Goal: Task Accomplishment & Management: Complete application form

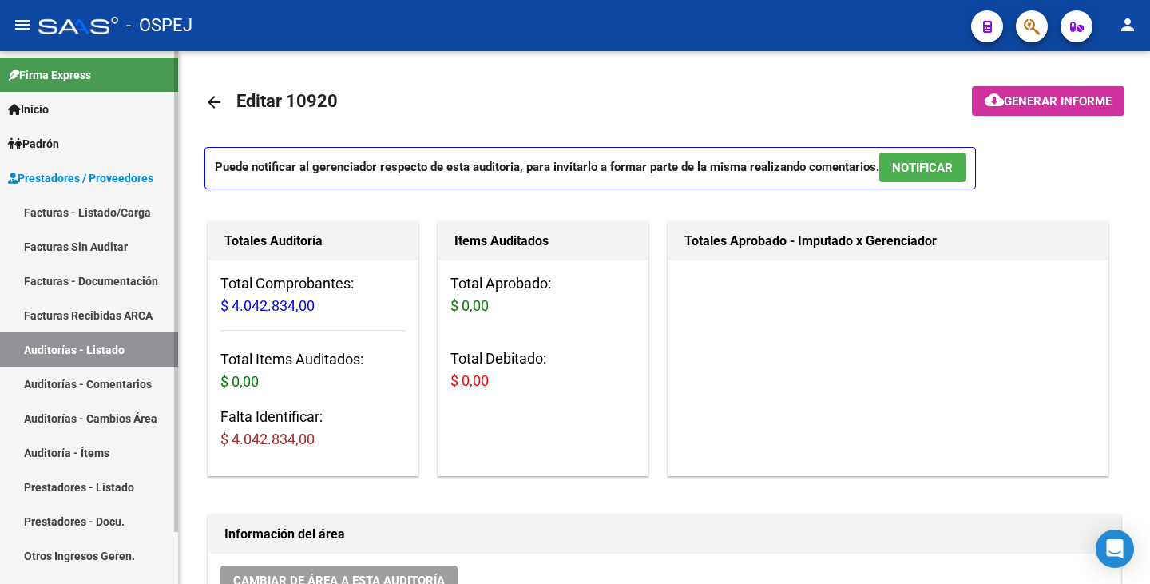
click at [61, 248] on link "Facturas Sin Auditar" at bounding box center [89, 246] width 178 height 34
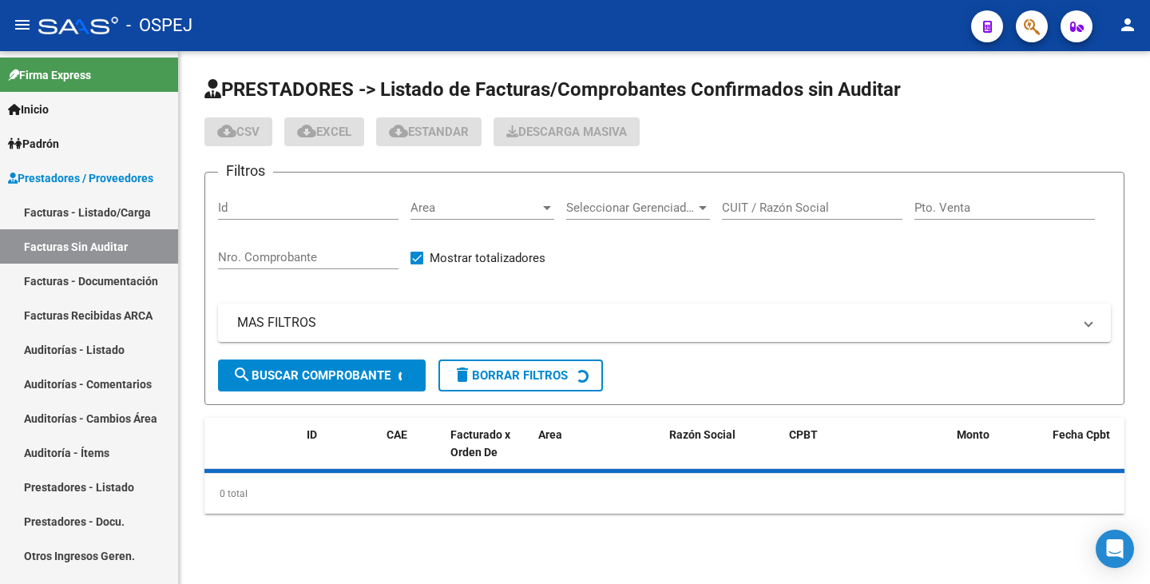
click at [453, 201] on span "Area" at bounding box center [474, 207] width 129 height 14
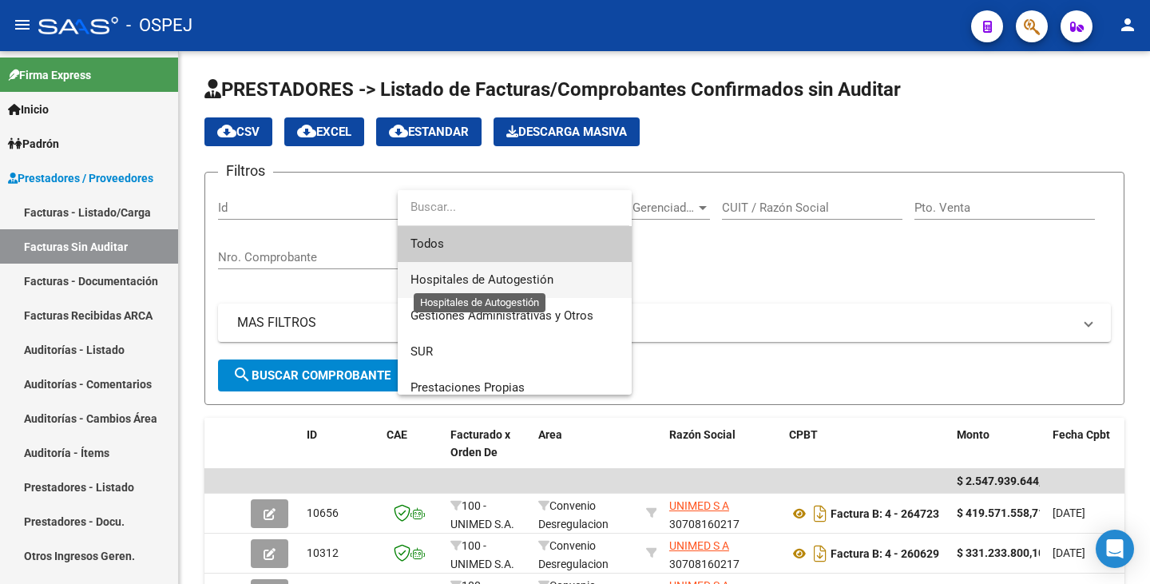
click at [461, 286] on span "Hospitales de Autogestión" at bounding box center [481, 279] width 143 height 14
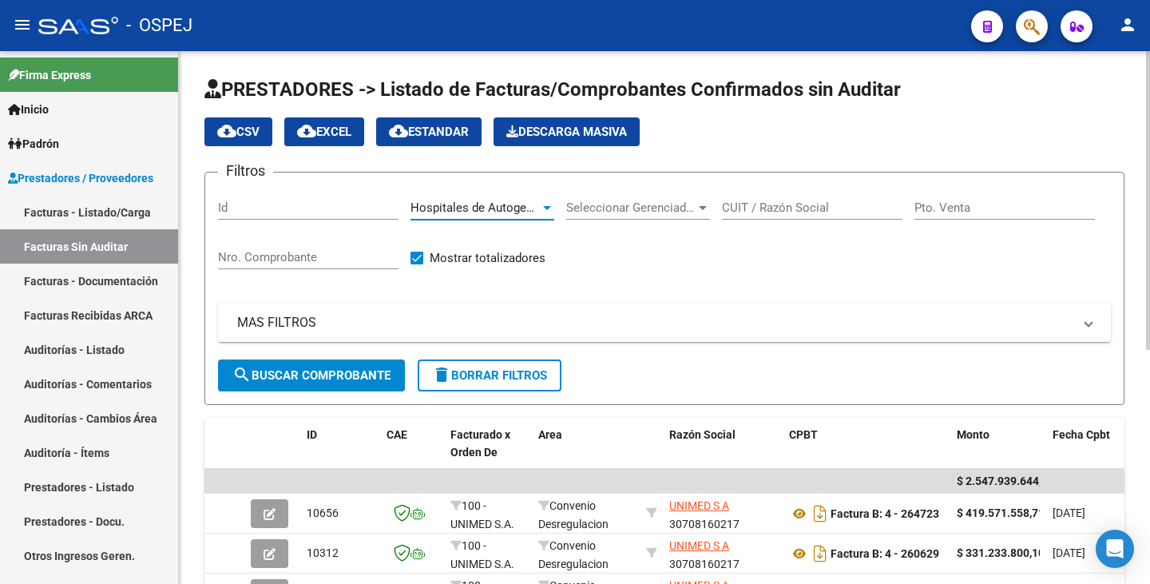
click at [382, 373] on span "search Buscar Comprobante" at bounding box center [311, 375] width 158 height 14
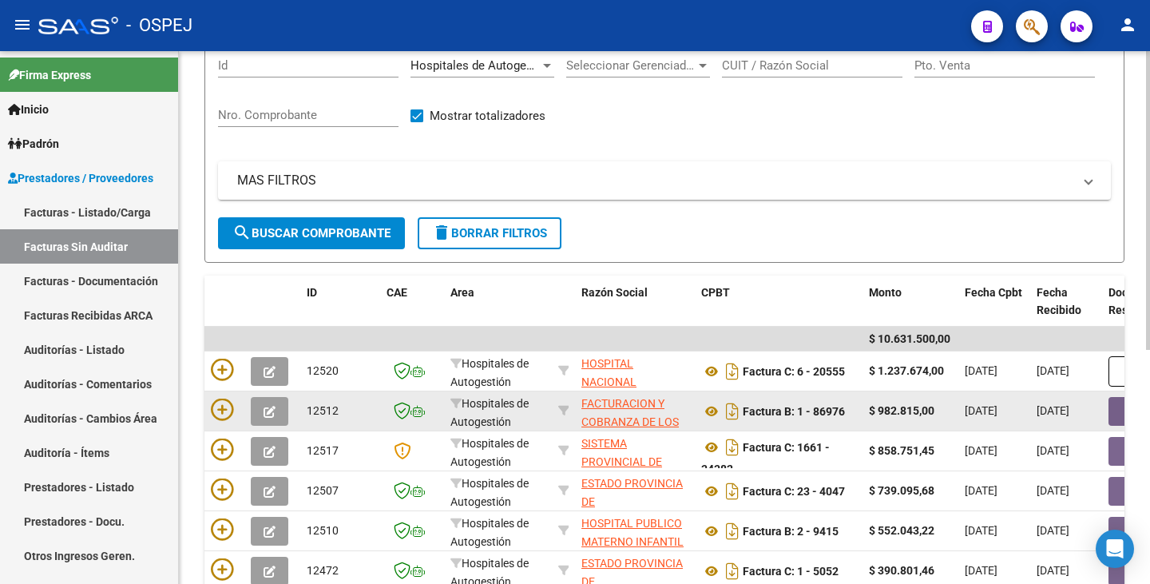
scroll to position [160, 0]
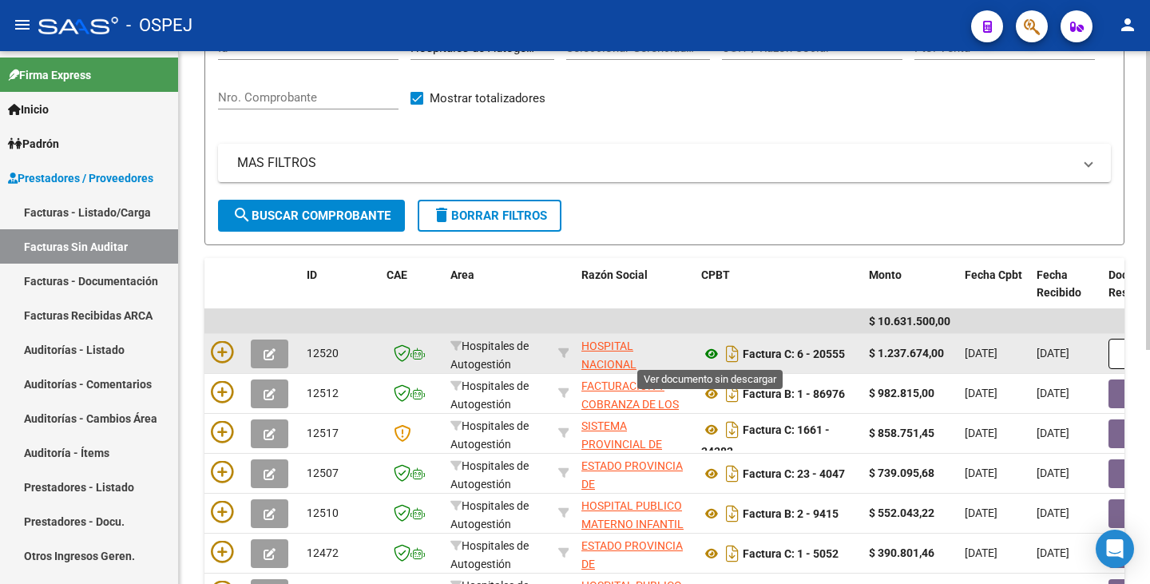
click at [708, 350] on icon at bounding box center [711, 353] width 21 height 19
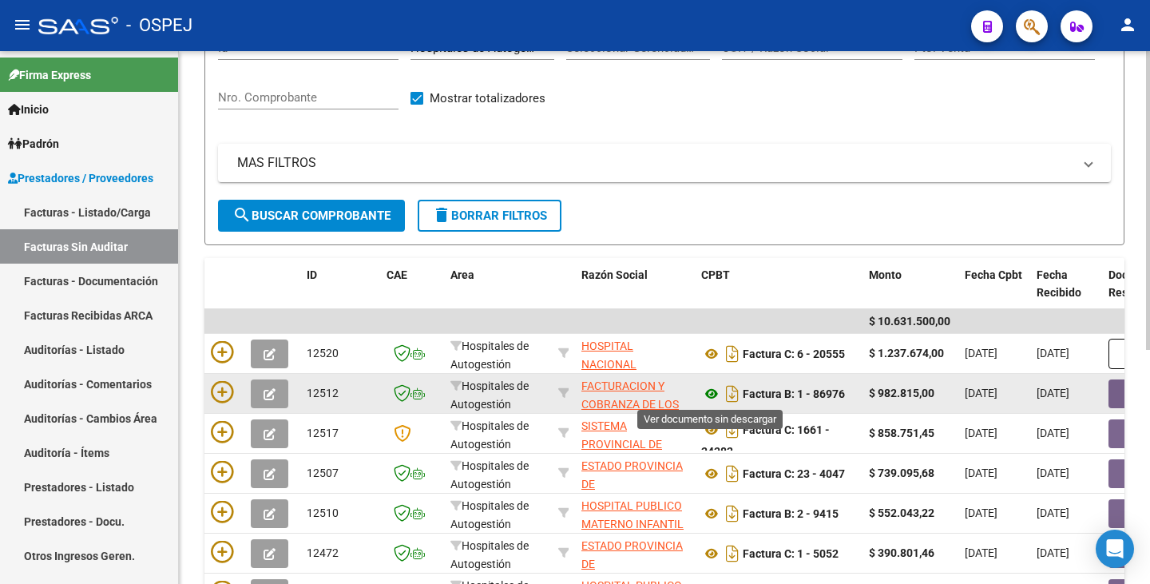
click at [714, 389] on icon at bounding box center [711, 393] width 21 height 19
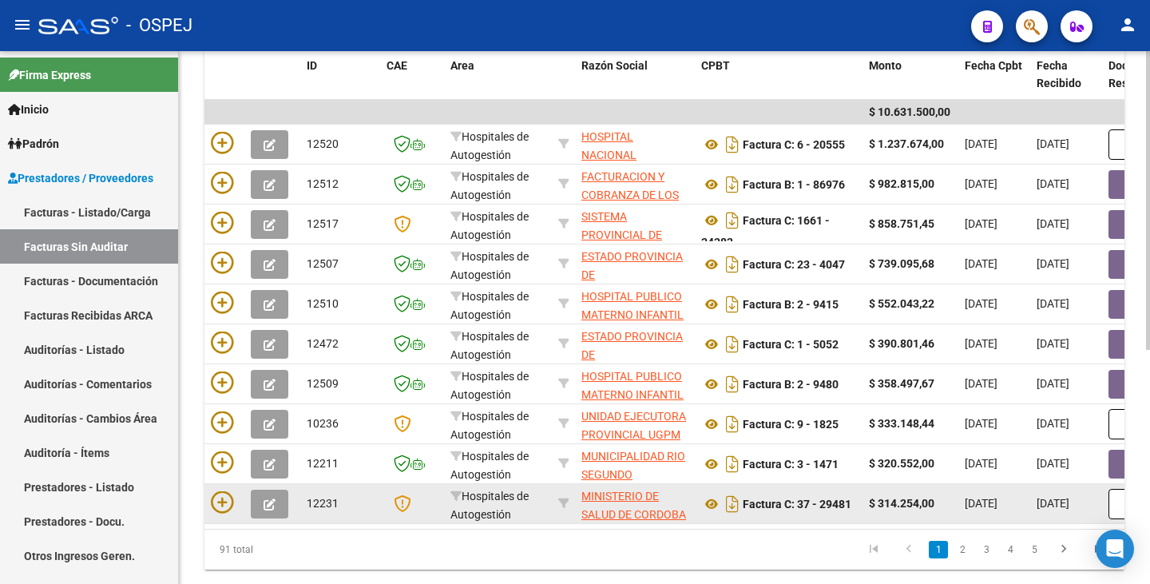
scroll to position [418, 0]
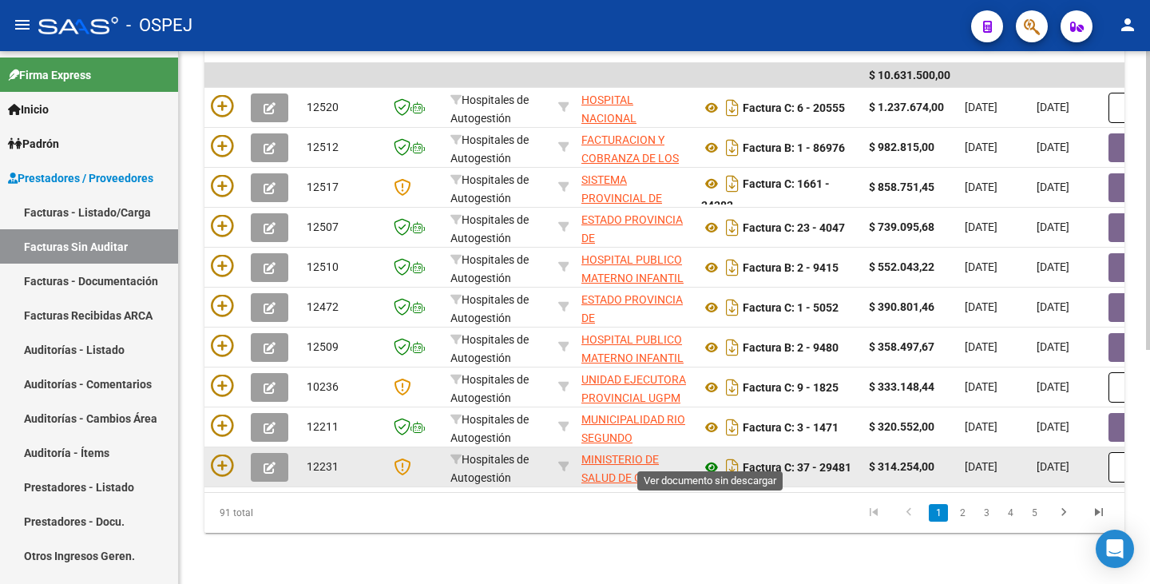
click at [708, 458] on icon at bounding box center [711, 467] width 21 height 19
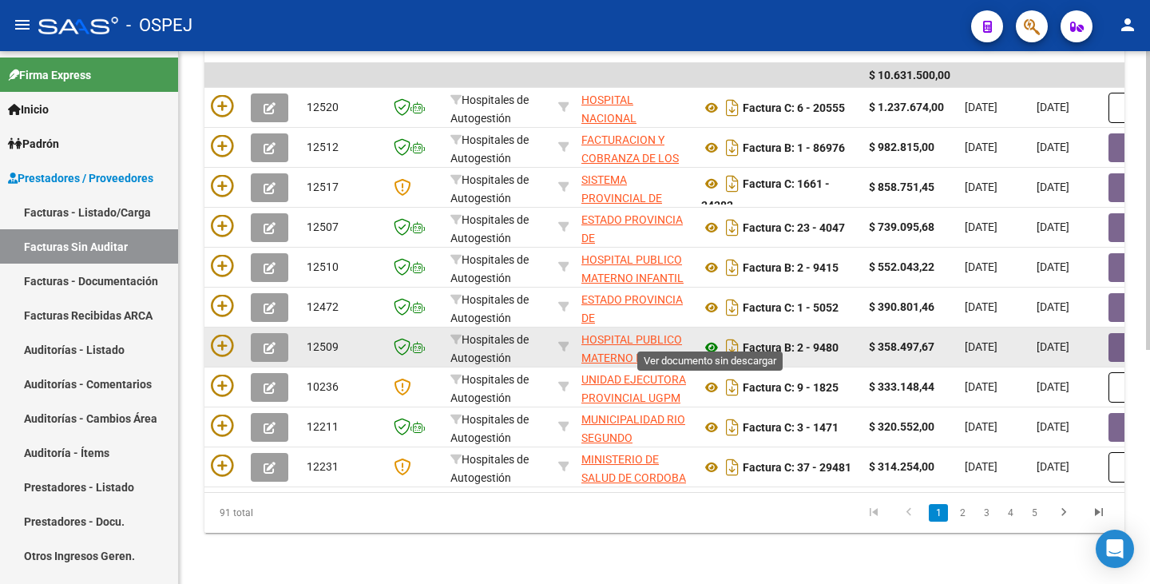
click at [710, 338] on icon at bounding box center [711, 347] width 21 height 19
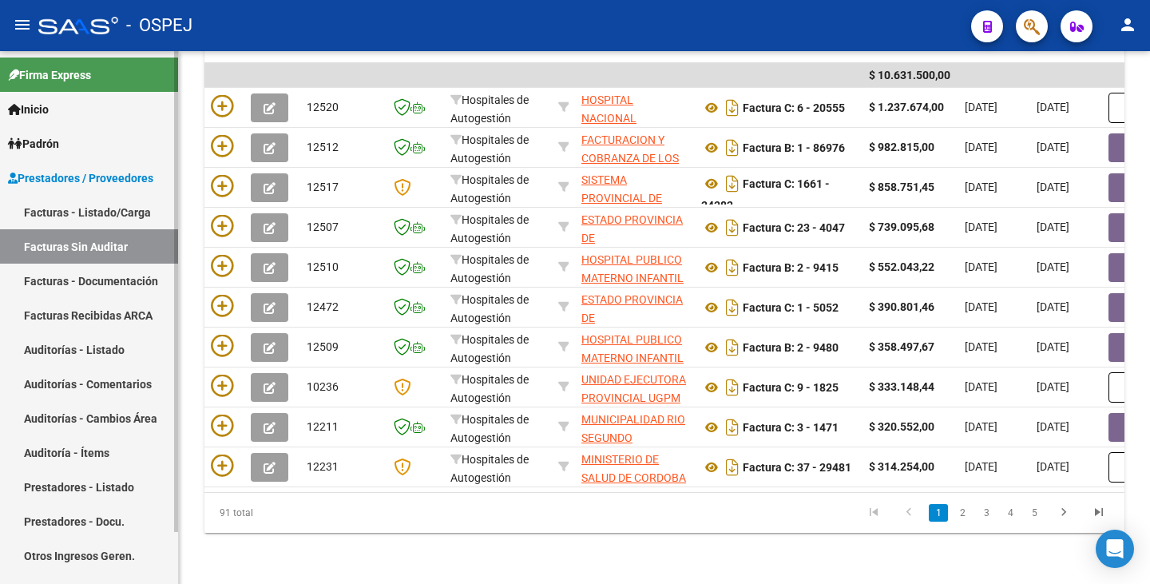
click at [79, 214] on link "Facturas - Listado/Carga" at bounding box center [89, 212] width 178 height 34
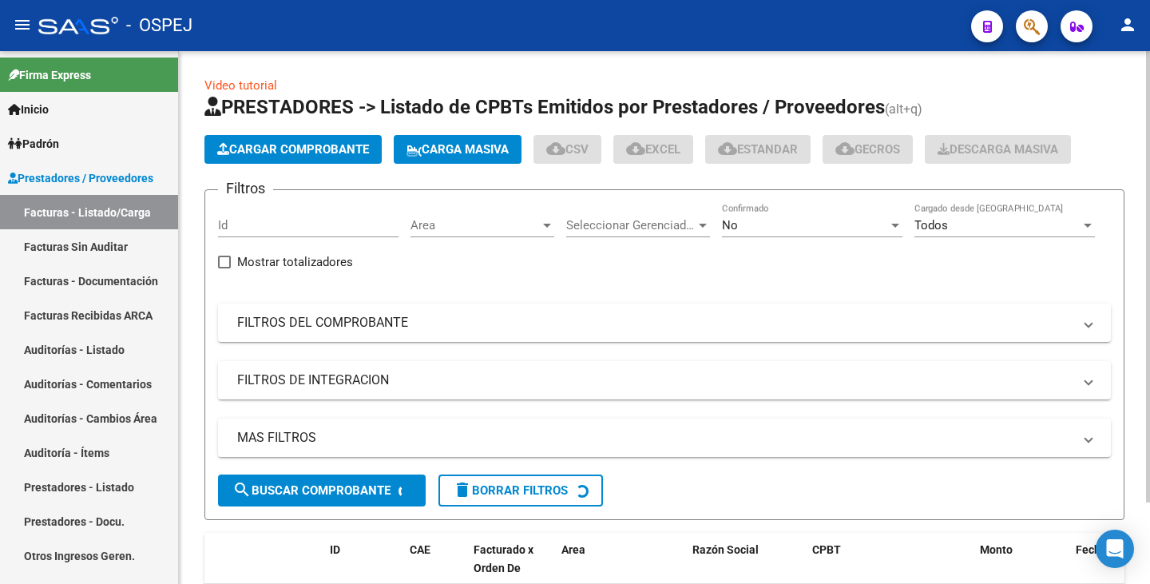
click at [244, 141] on button "Cargar Comprobante" at bounding box center [292, 149] width 177 height 29
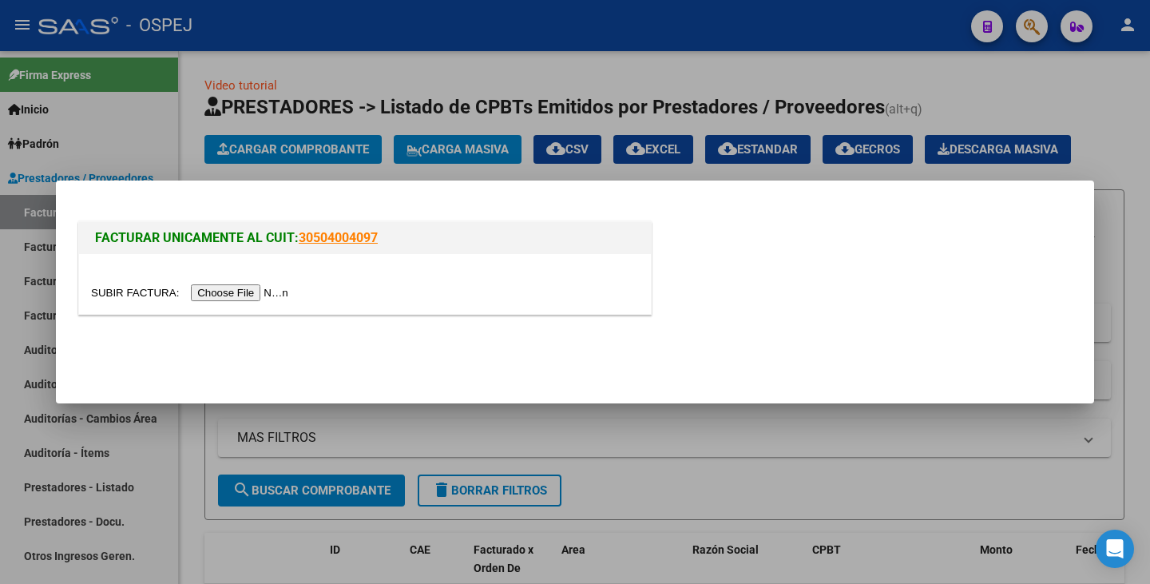
click at [229, 292] on input "file" at bounding box center [192, 292] width 202 height 17
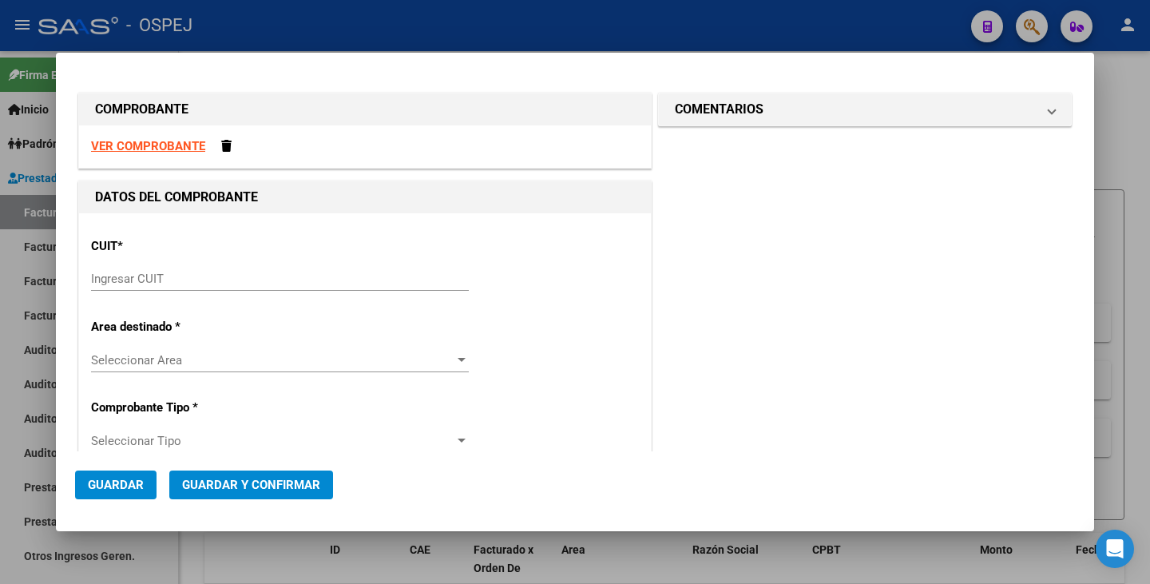
click at [291, 283] on input "Ingresar CUIT" at bounding box center [280, 278] width 378 height 14
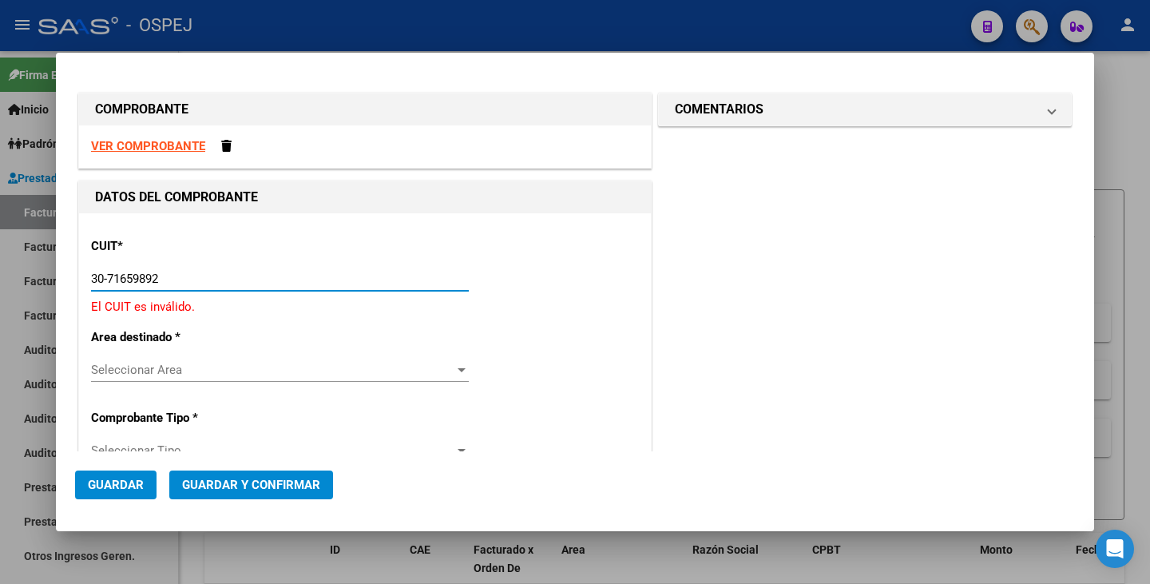
type input "30-71659892-2"
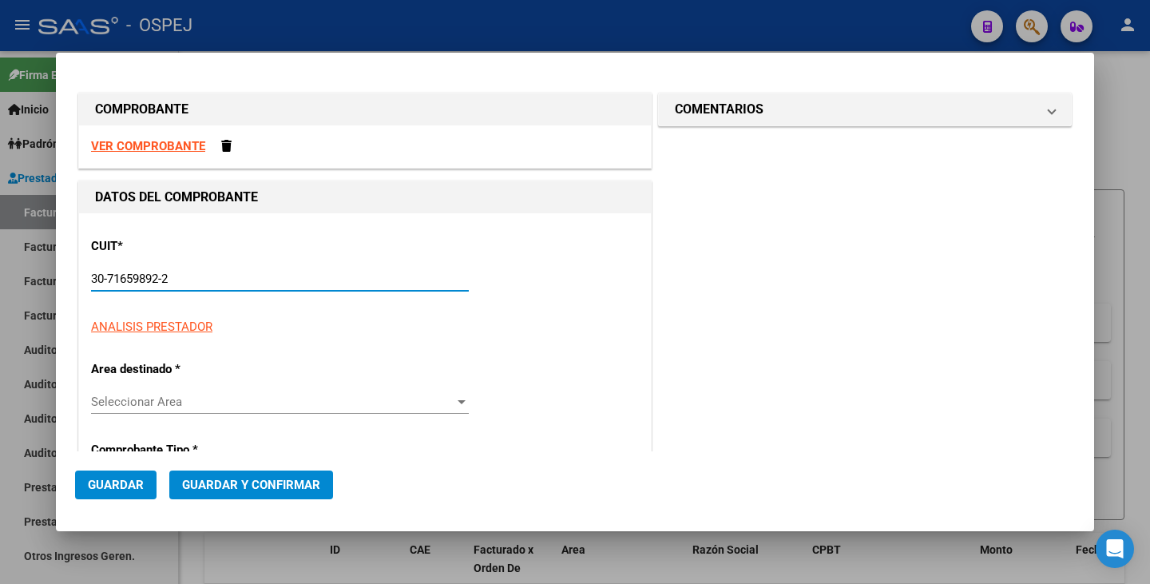
type input "1"
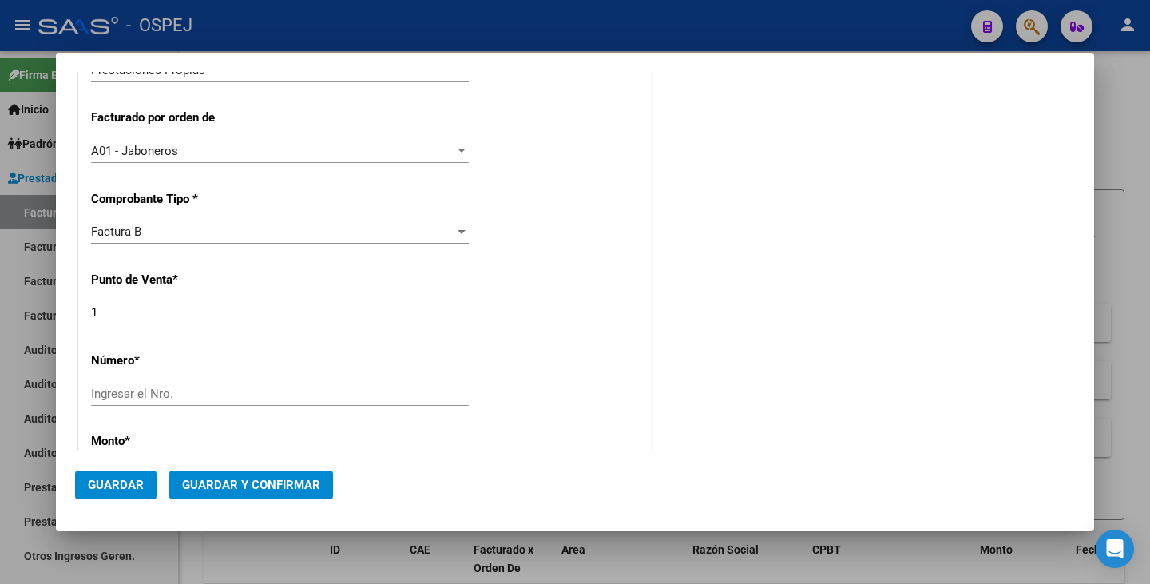
scroll to position [479, 0]
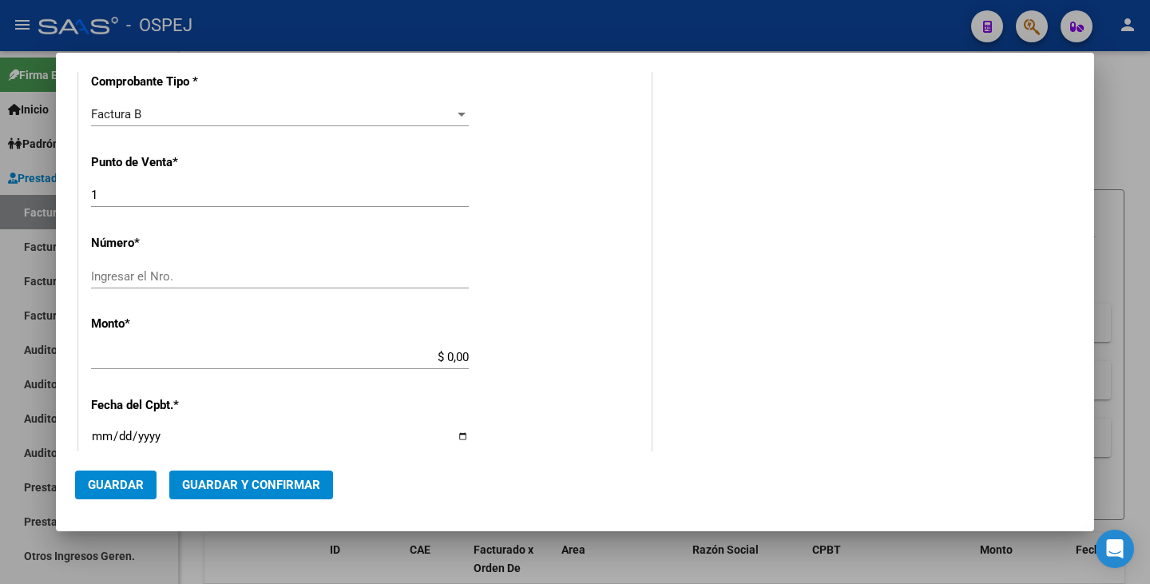
type input "30-71659892-2"
click at [154, 279] on input "Ingresar el Nro." at bounding box center [280, 276] width 378 height 14
type input "202508"
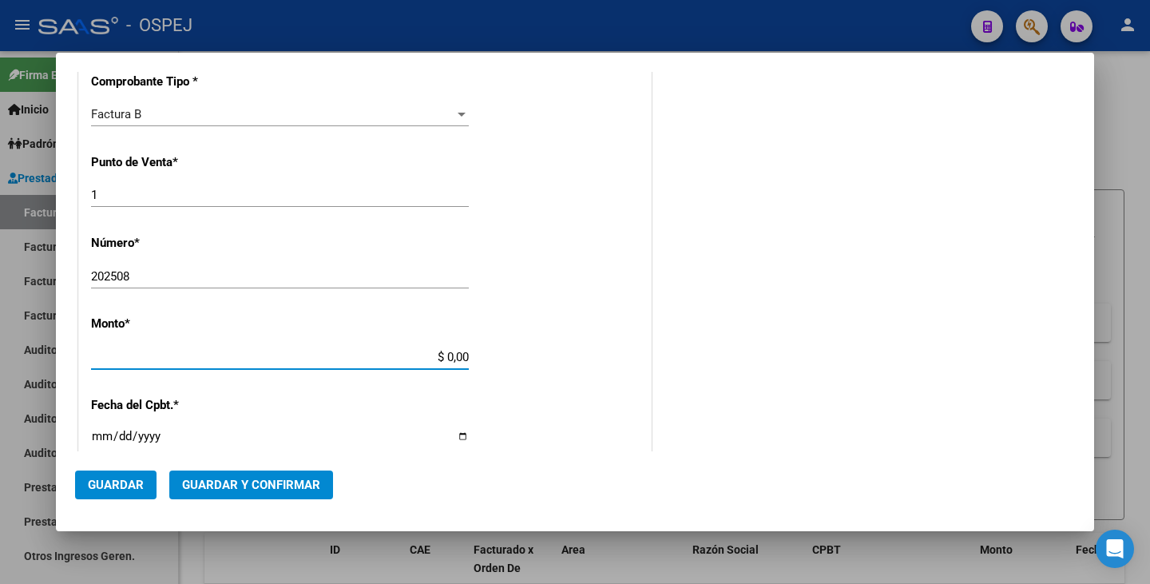
click at [462, 359] on input "$ 0,00" at bounding box center [280, 357] width 378 height 14
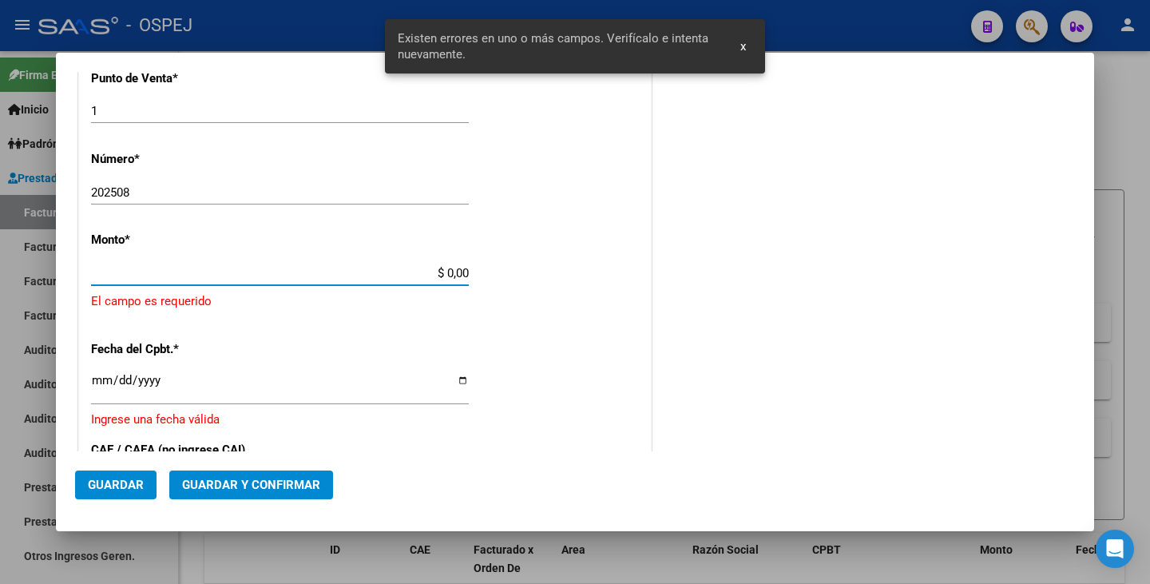
scroll to position [567, 0]
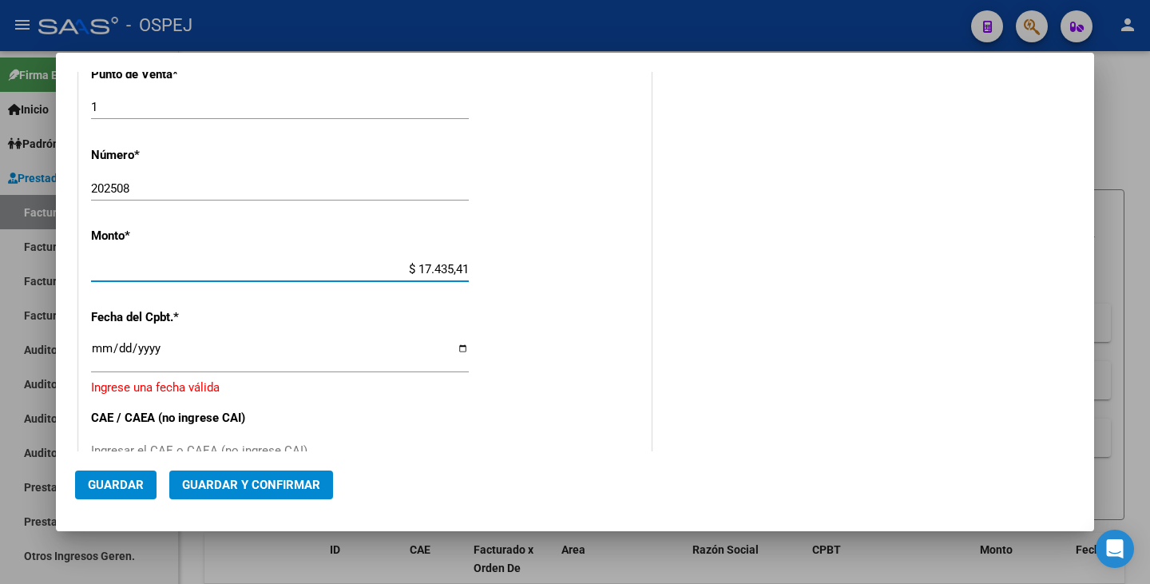
type input "$ 174.354,19"
click at [100, 347] on input "Ingresar la fecha" at bounding box center [280, 355] width 378 height 26
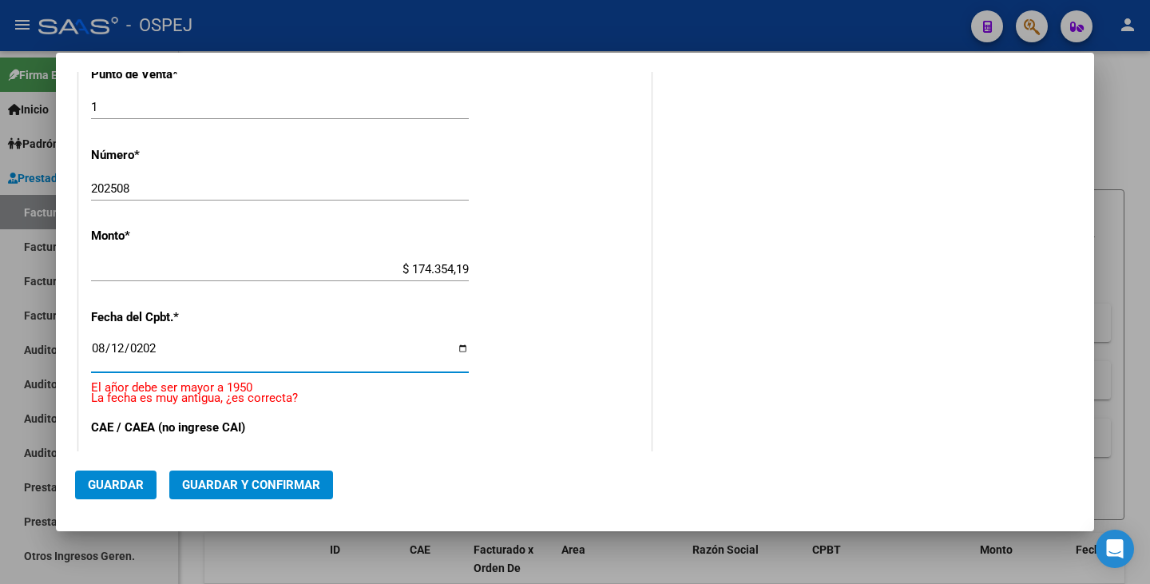
type input "[DATE]"
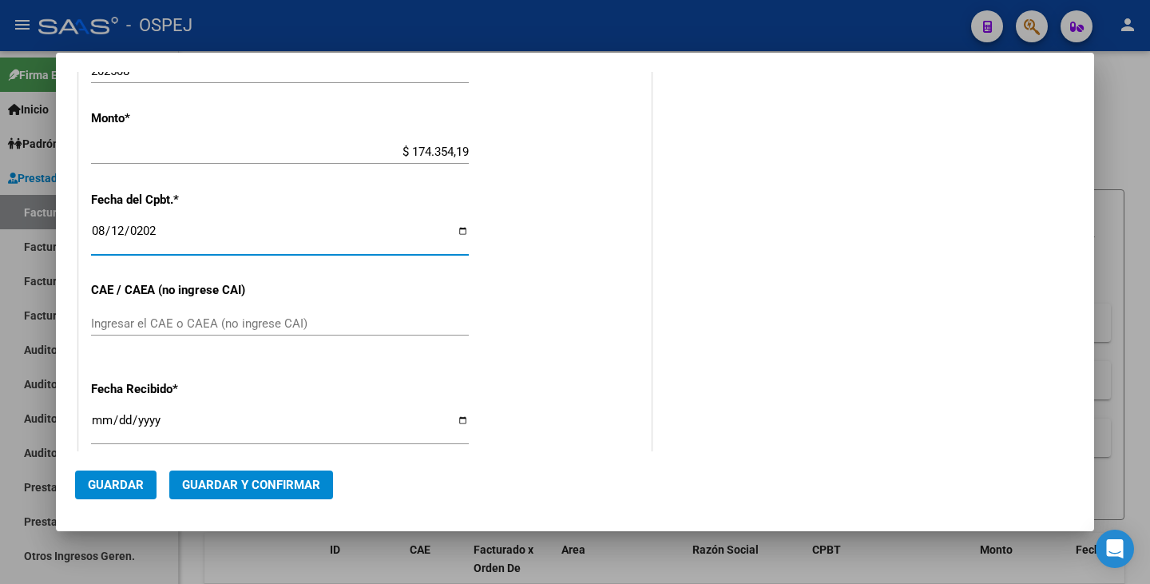
scroll to position [727, 0]
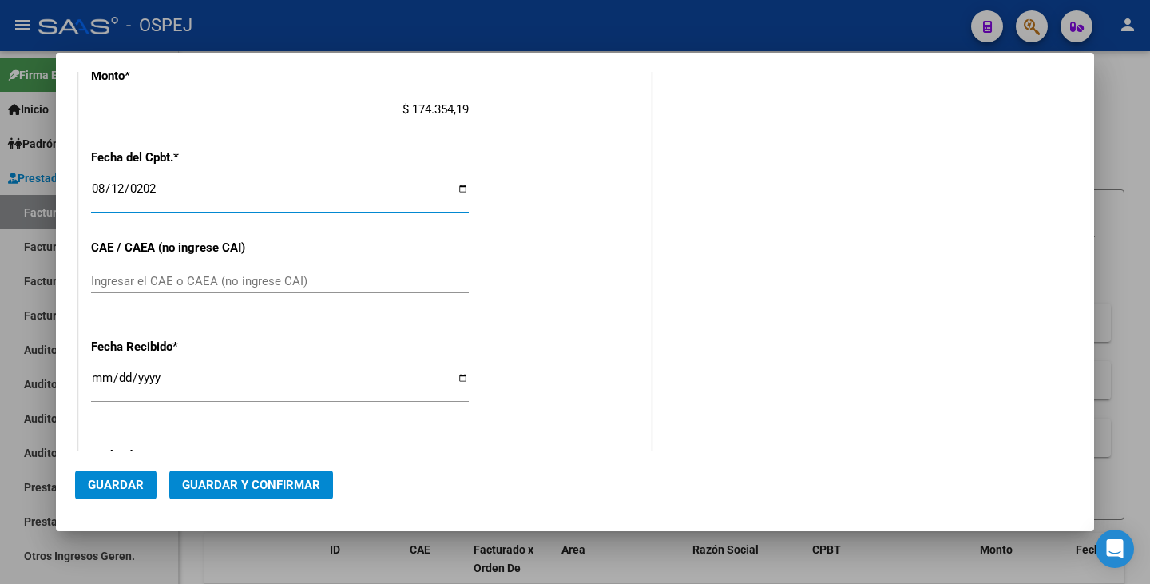
click at [267, 483] on span "Guardar y Confirmar" at bounding box center [251, 485] width 138 height 14
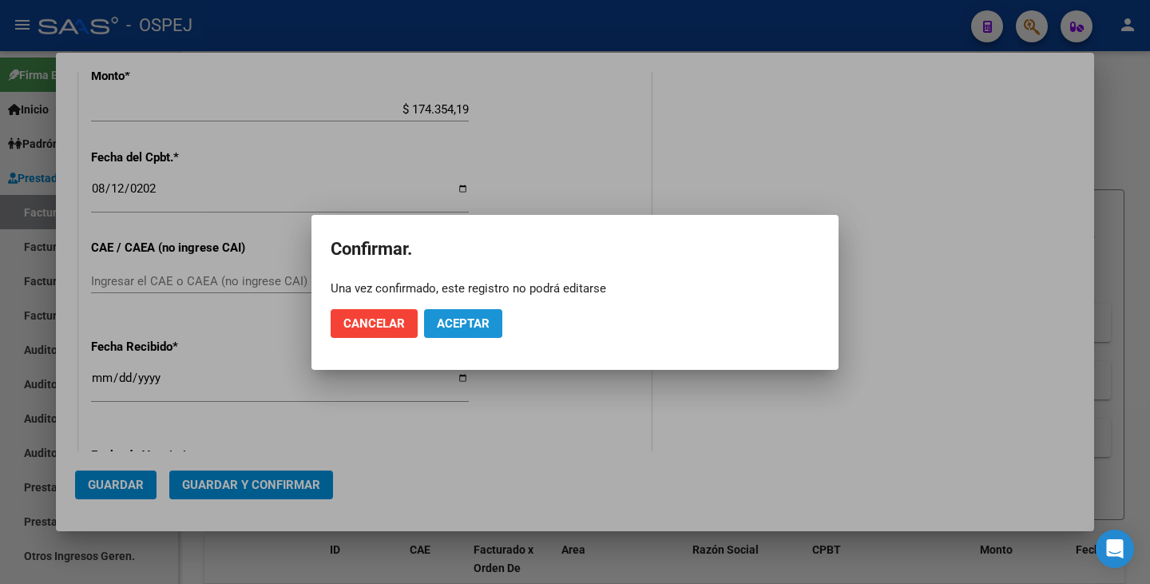
click at [437, 322] on span "Aceptar" at bounding box center [463, 323] width 53 height 14
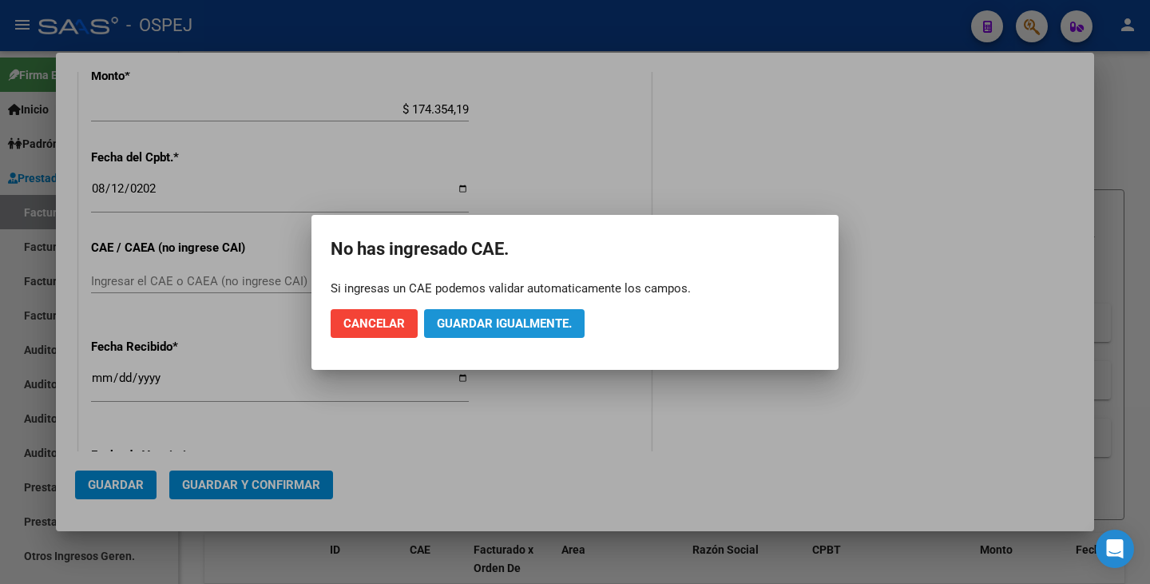
click at [456, 318] on span "Guardar igualmente." at bounding box center [504, 323] width 135 height 14
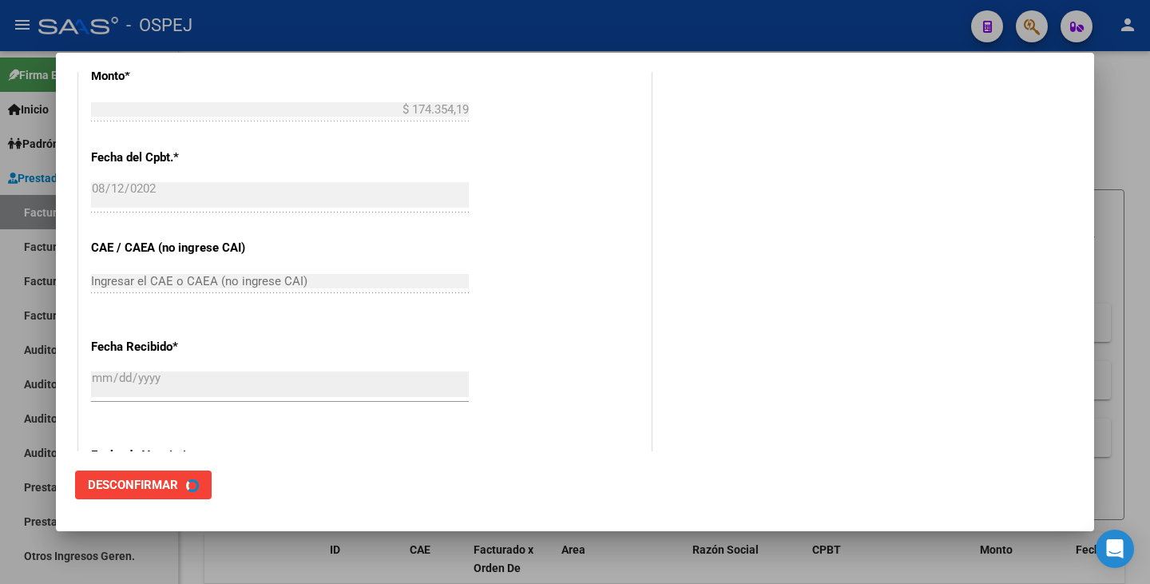
scroll to position [0, 0]
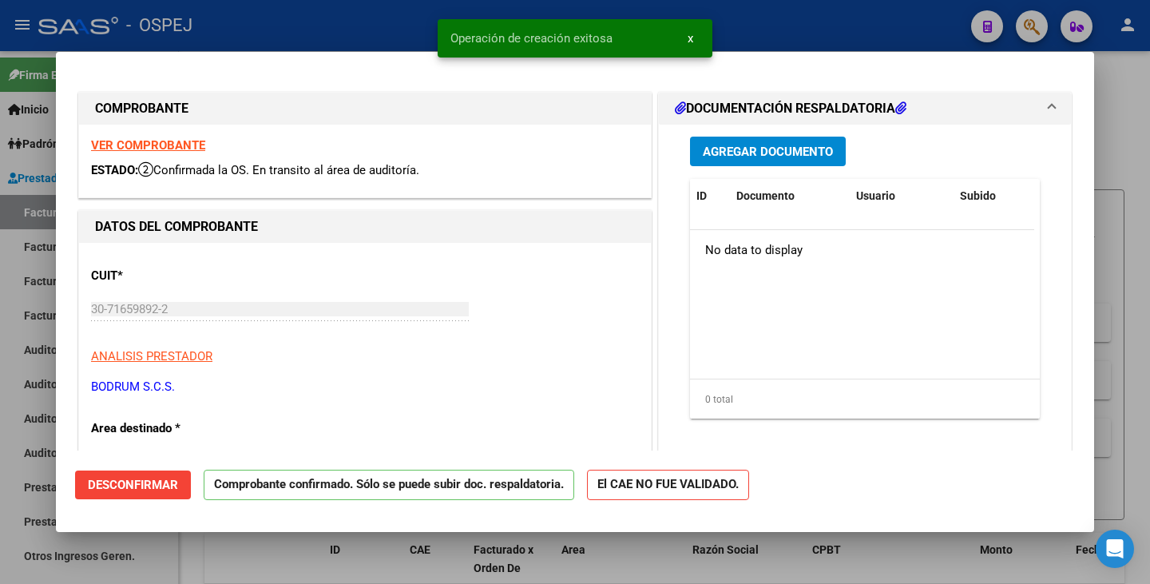
click at [173, 559] on div at bounding box center [575, 292] width 1150 height 584
type input "$ 0,00"
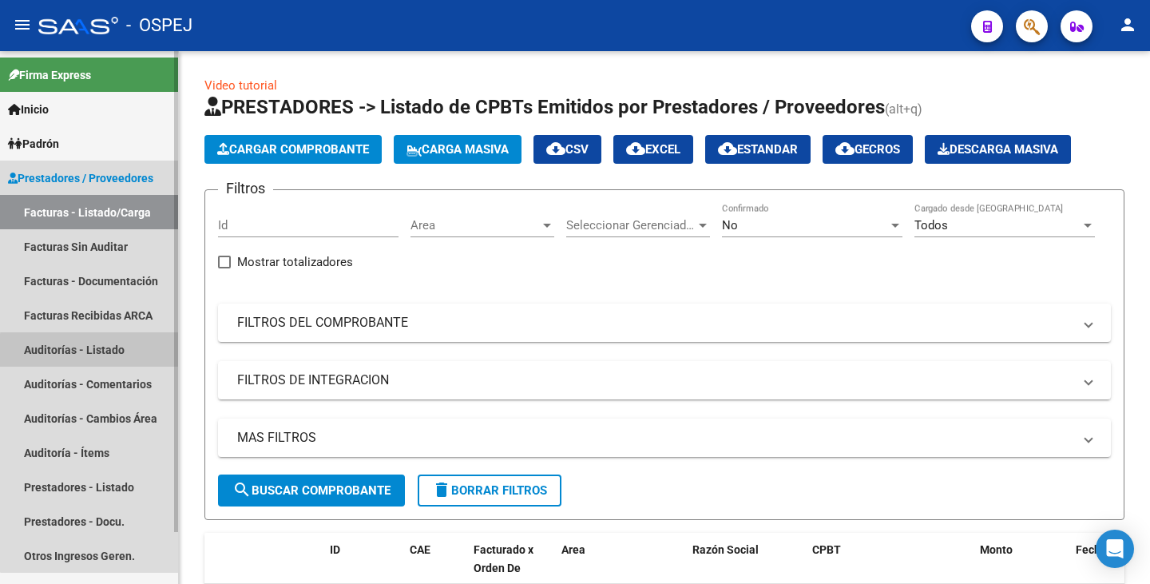
click at [101, 351] on link "Auditorías - Listado" at bounding box center [89, 349] width 178 height 34
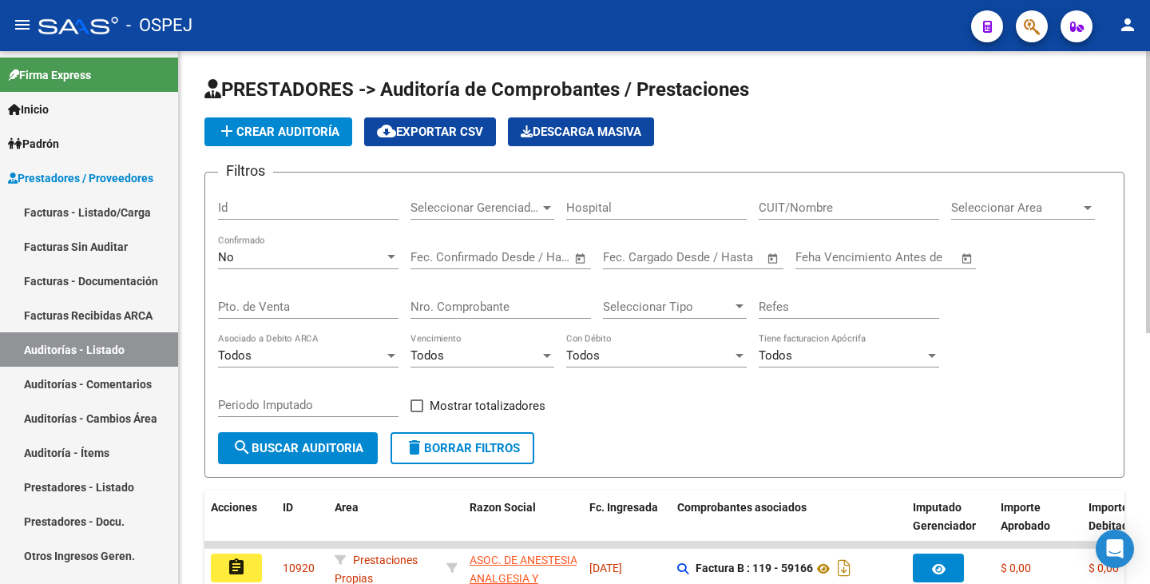
click at [305, 129] on span "add Crear Auditoría" at bounding box center [278, 132] width 122 height 14
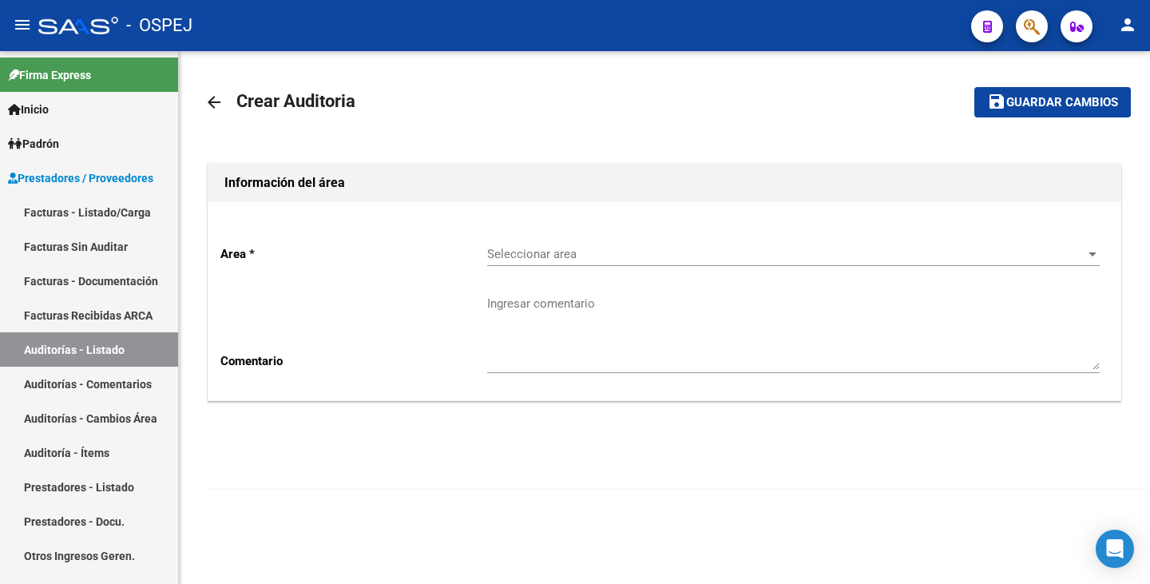
click at [754, 254] on span "Seleccionar area" at bounding box center [786, 254] width 598 height 14
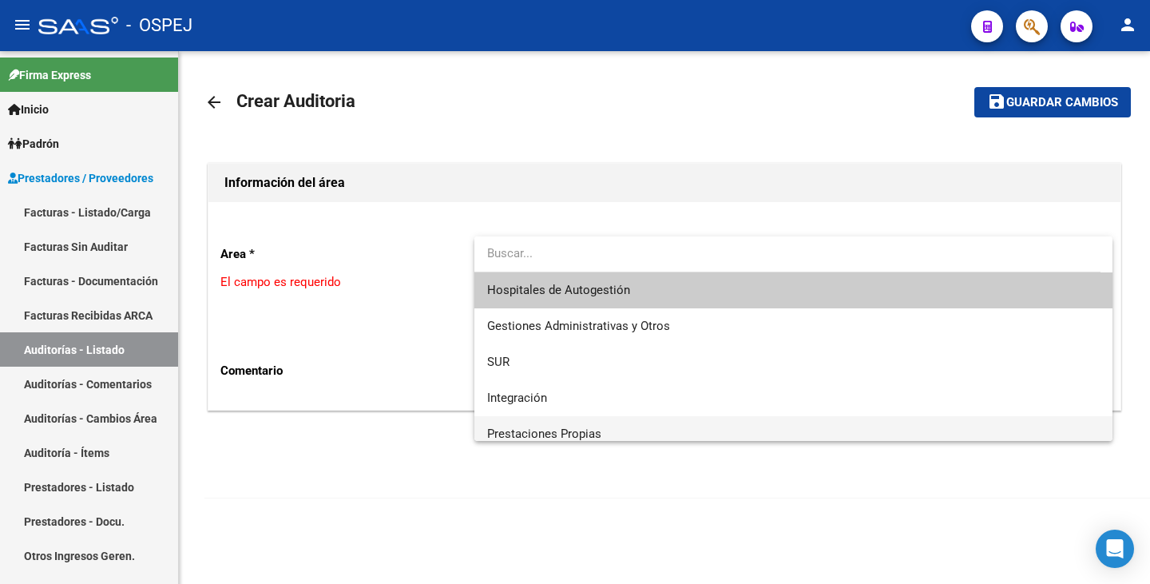
click at [587, 426] on span "Prestaciones Propias" at bounding box center [544, 433] width 114 height 14
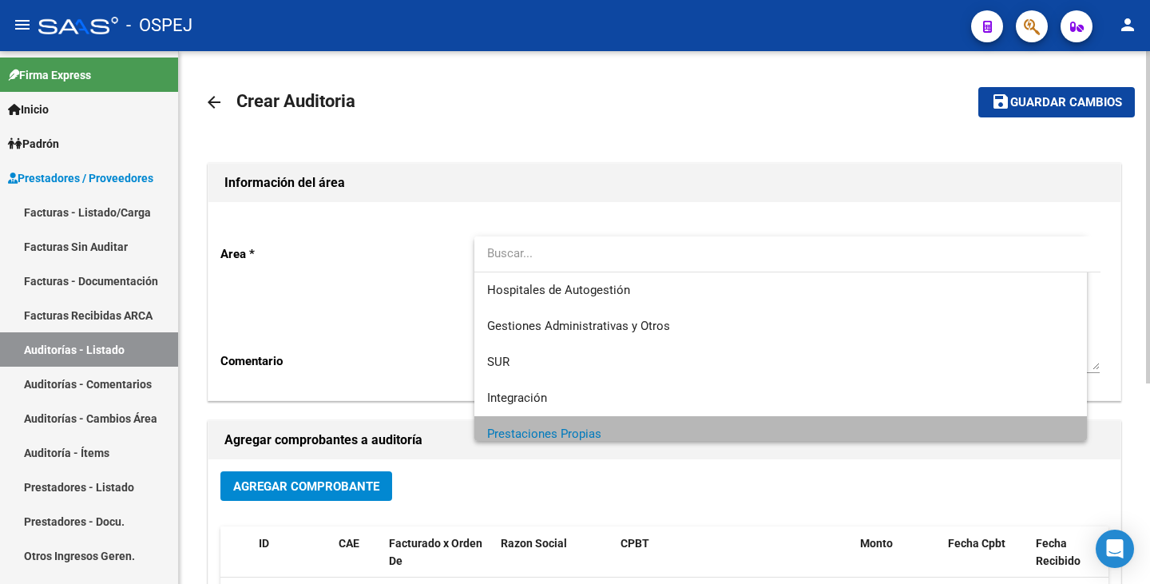
scroll to position [11, 0]
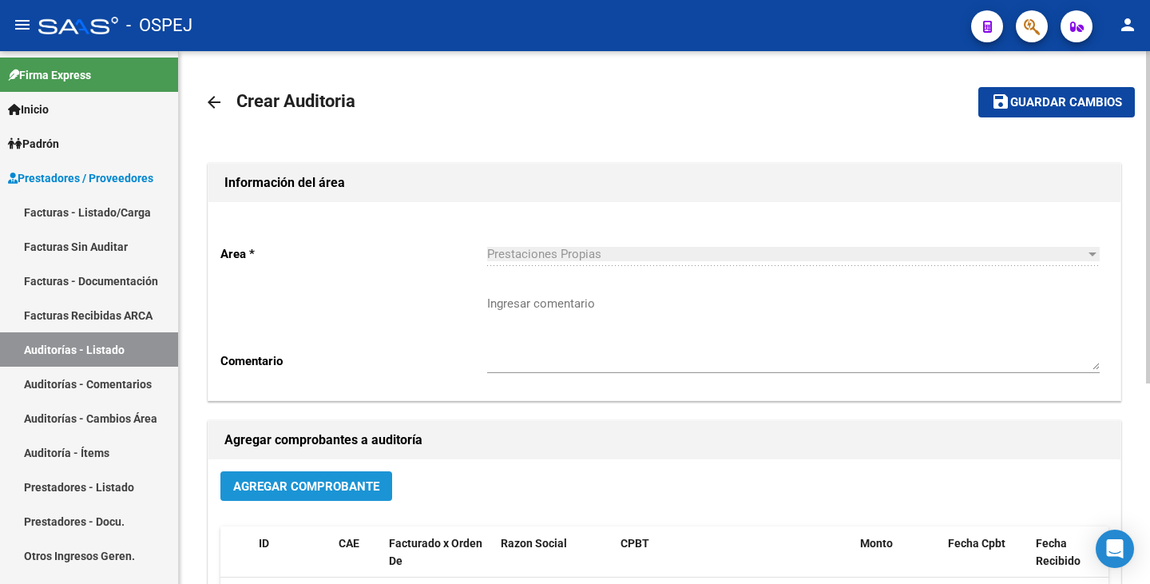
click at [317, 483] on span "Agregar Comprobante" at bounding box center [306, 486] width 146 height 14
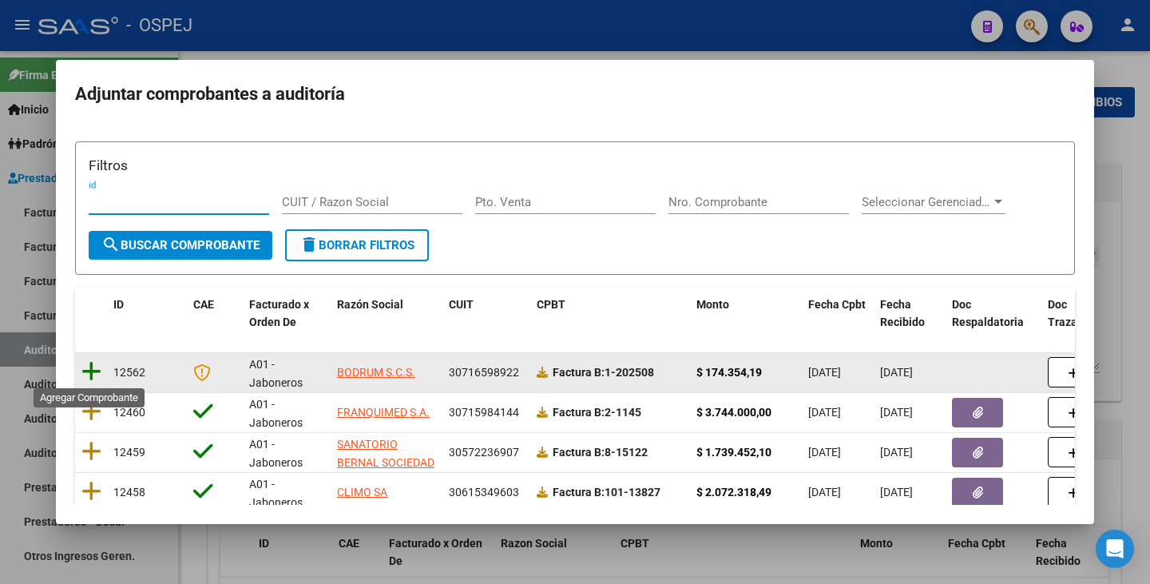
click at [85, 367] on icon at bounding box center [91, 371] width 20 height 22
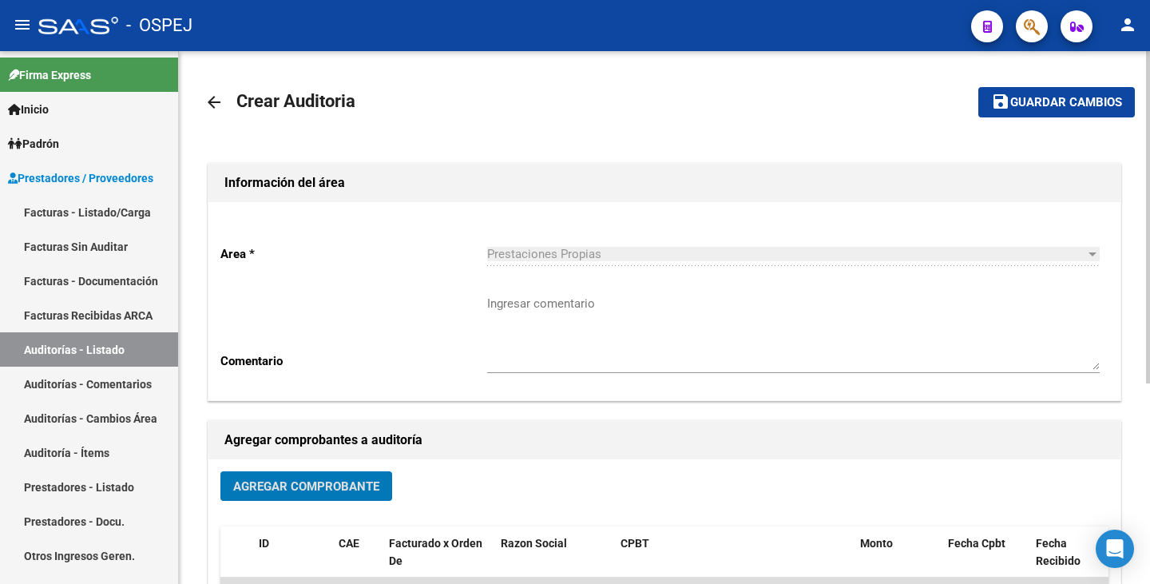
click at [1041, 113] on button "save Guardar cambios" at bounding box center [1056, 102] width 157 height 30
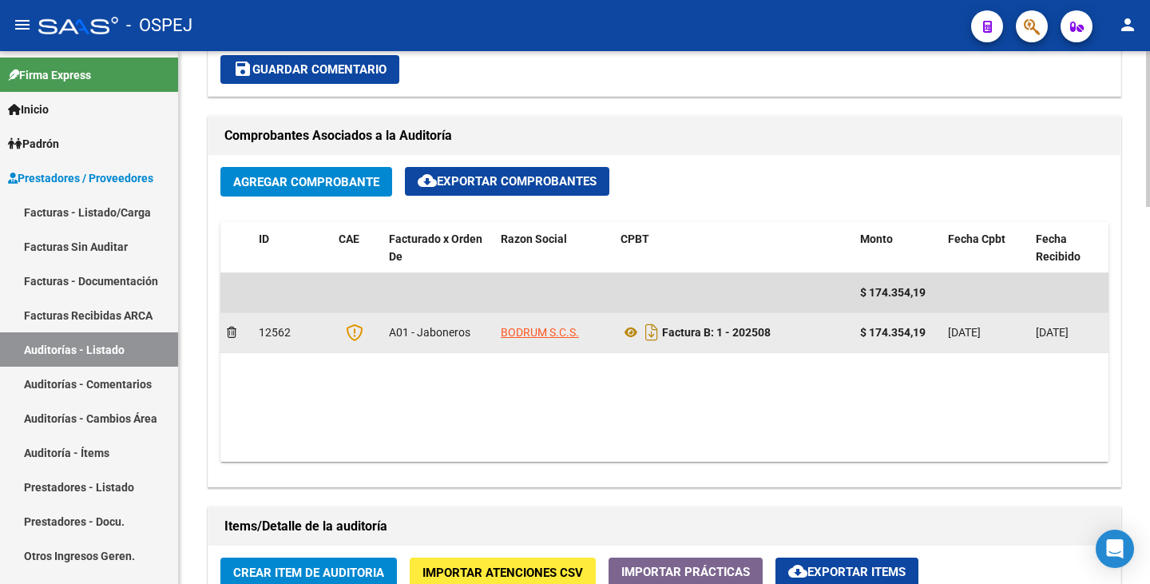
scroll to position [799, 0]
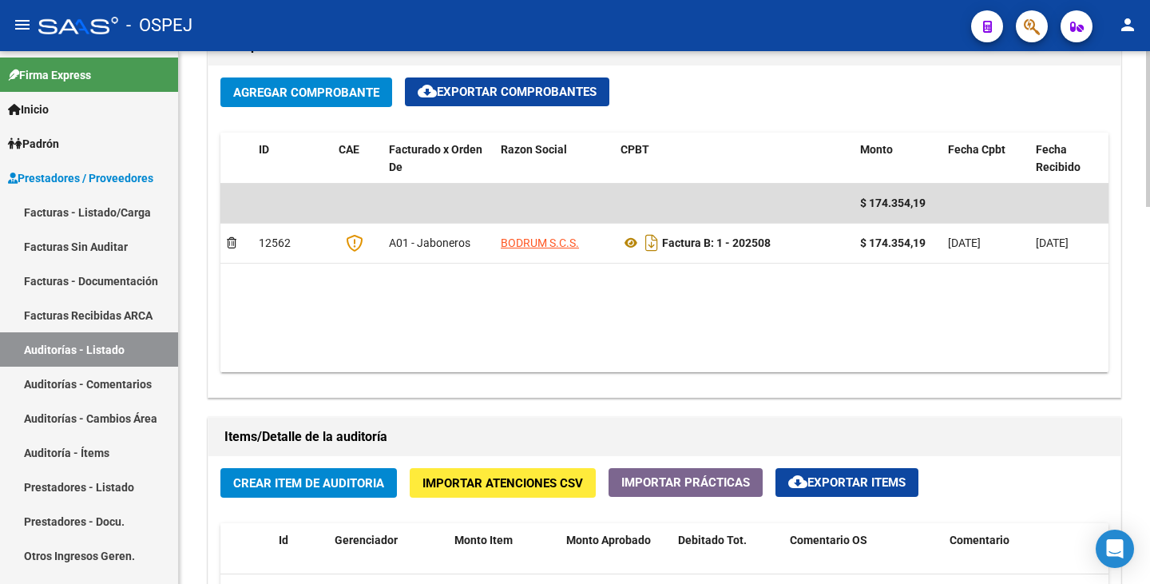
click at [476, 493] on button "Importar Atenciones CSV" at bounding box center [503, 483] width 186 height 30
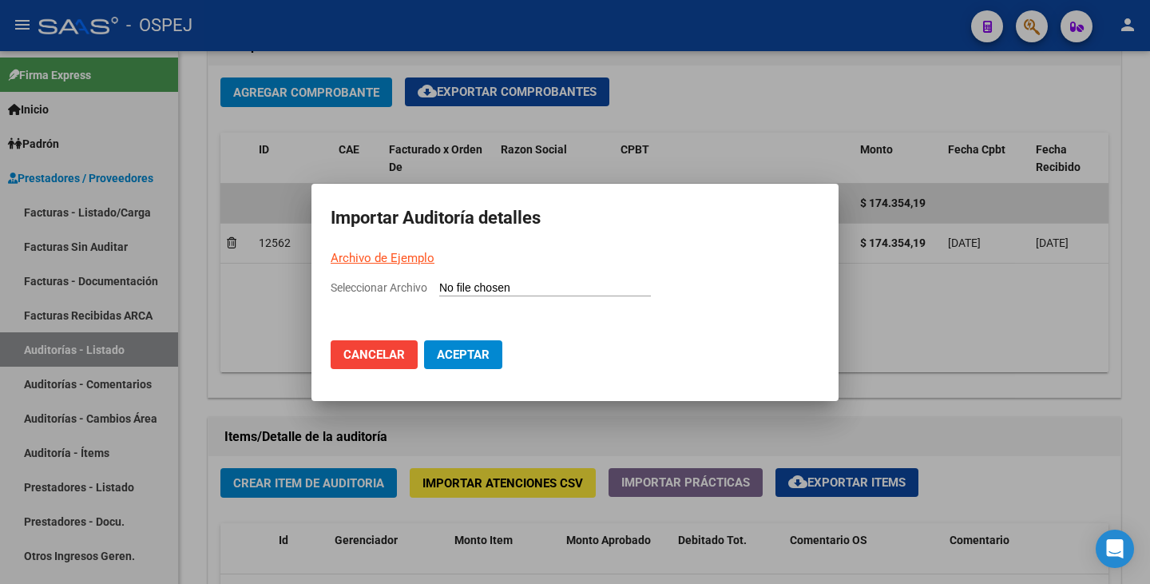
click at [397, 257] on link "Archivo de Ejemplo" at bounding box center [383, 258] width 104 height 14
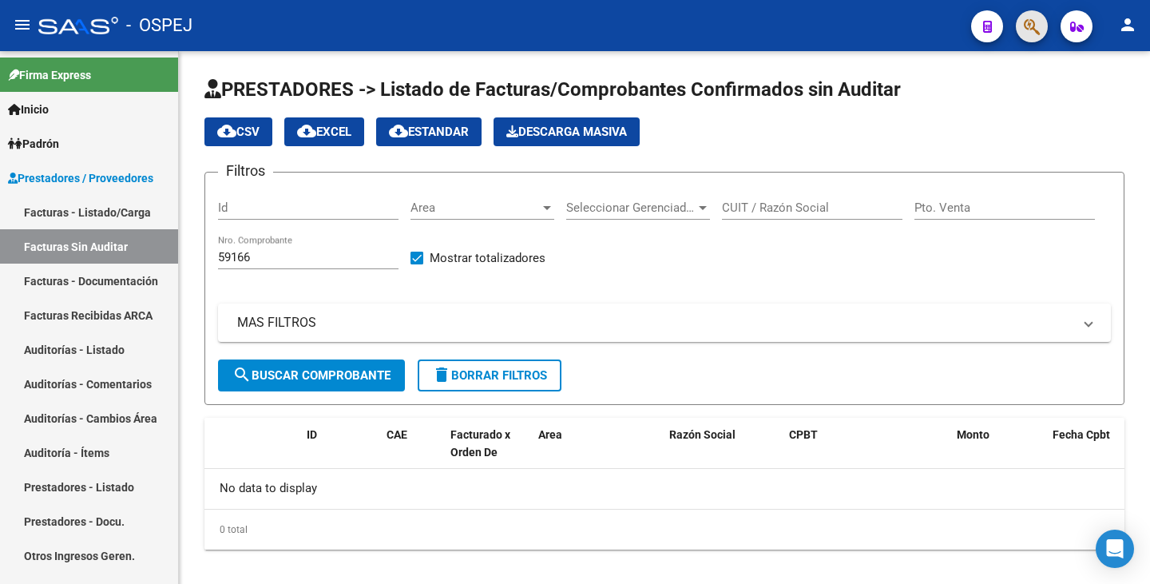
click at [1041, 30] on button "button" at bounding box center [1032, 26] width 32 height 32
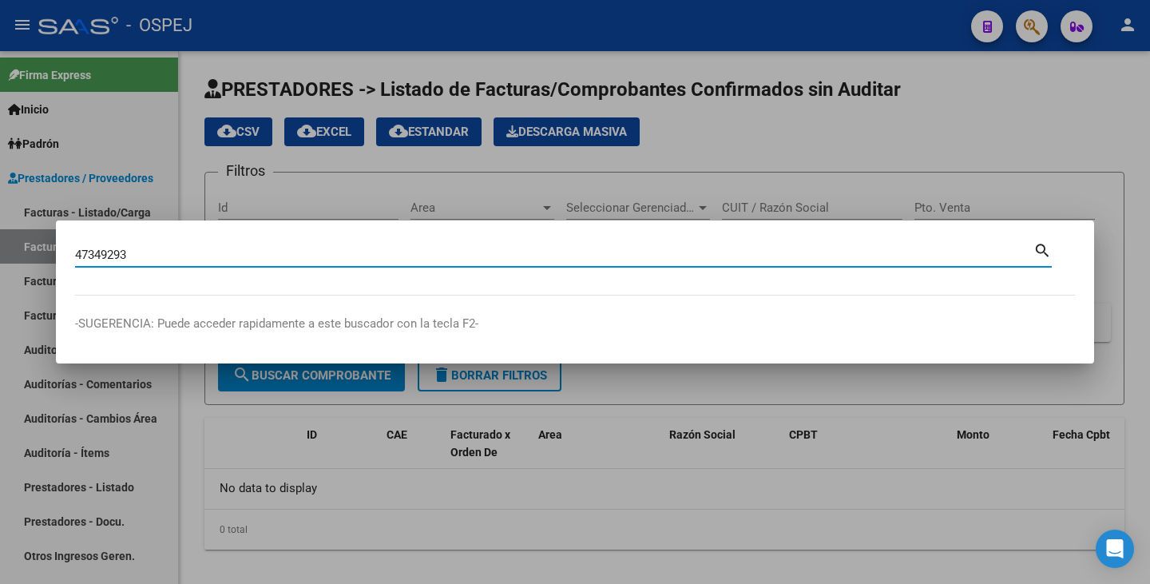
type input "47349293"
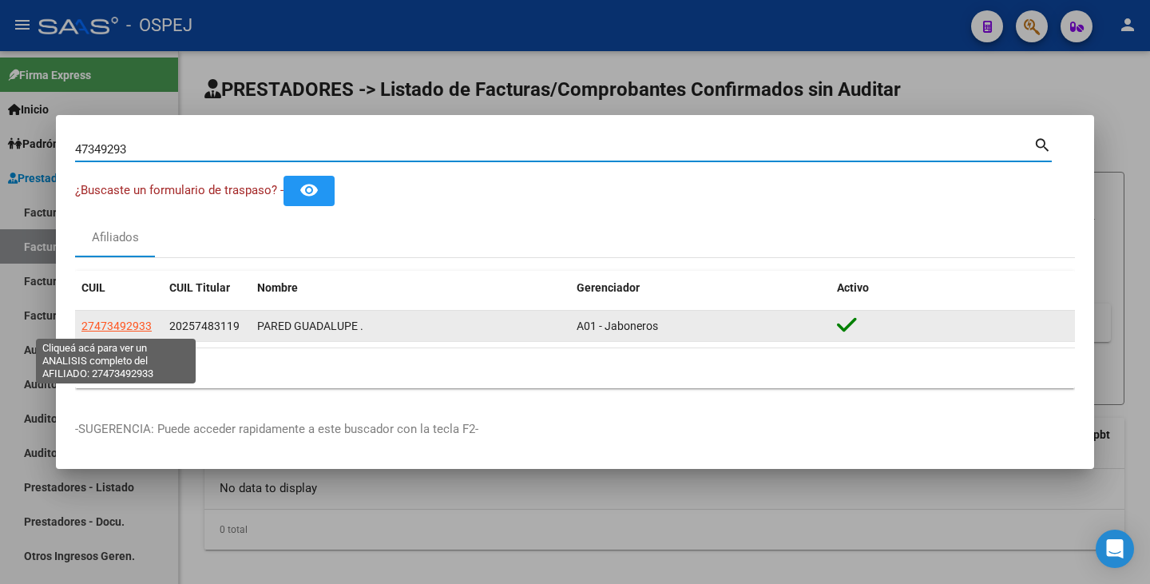
click at [129, 330] on span "27473492933" at bounding box center [116, 325] width 70 height 13
type textarea "27473492933"
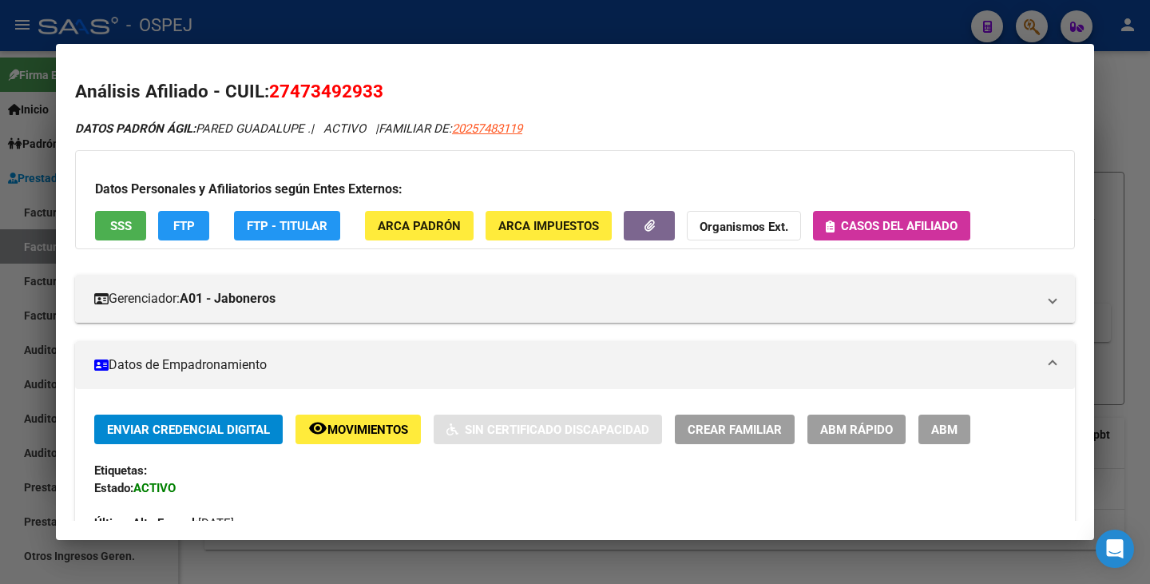
click at [838, 436] on span "ABM Rápido" at bounding box center [856, 429] width 73 height 14
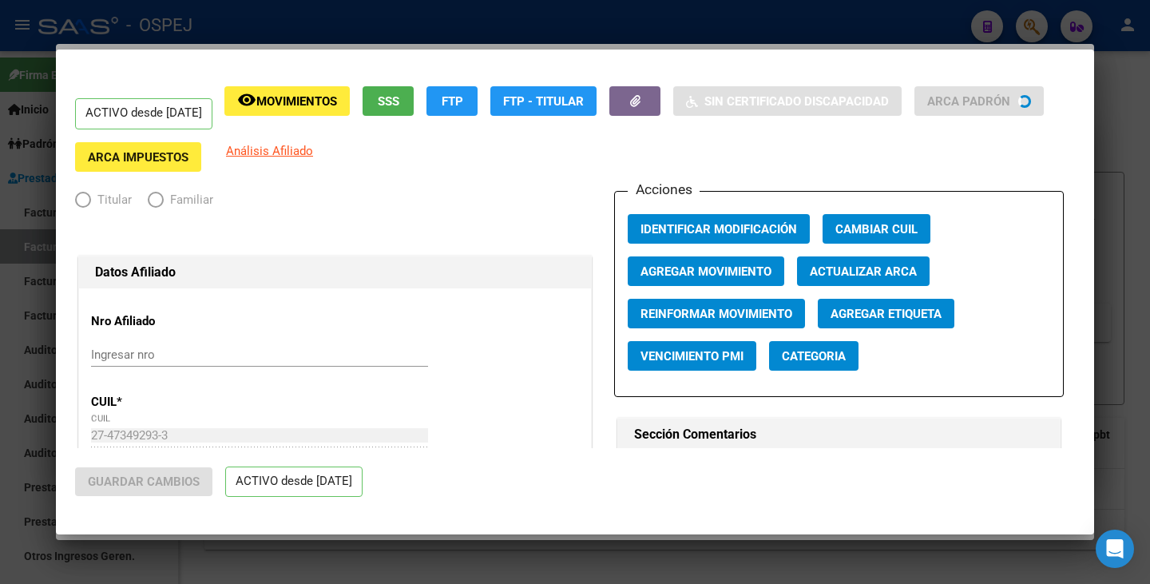
radio input "true"
type input "30-70826643-0"
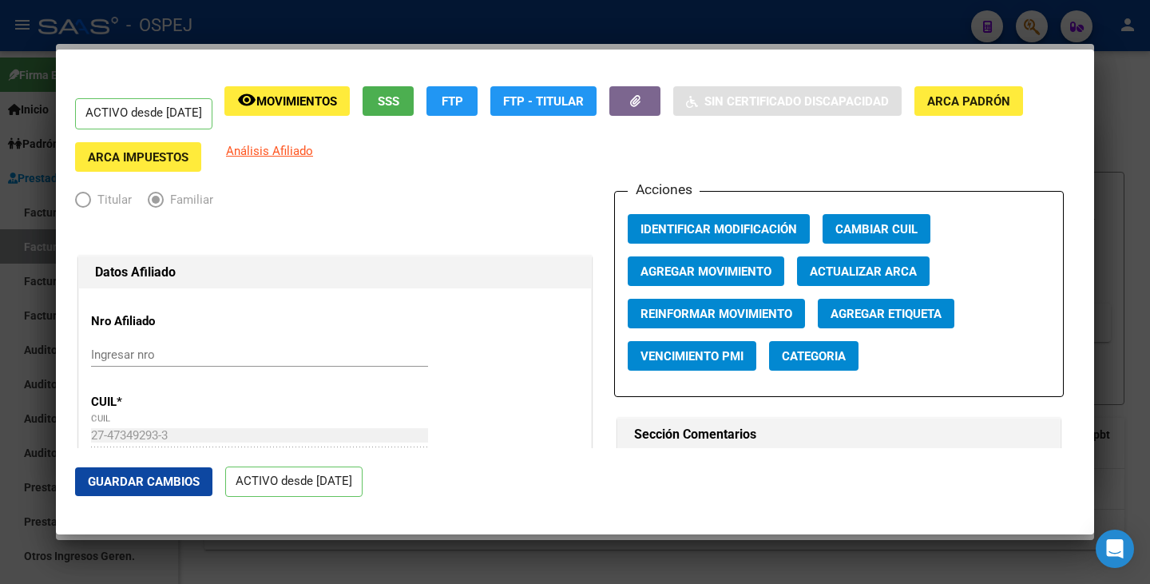
click at [865, 276] on span "Actualizar ARCA" at bounding box center [863, 271] width 107 height 14
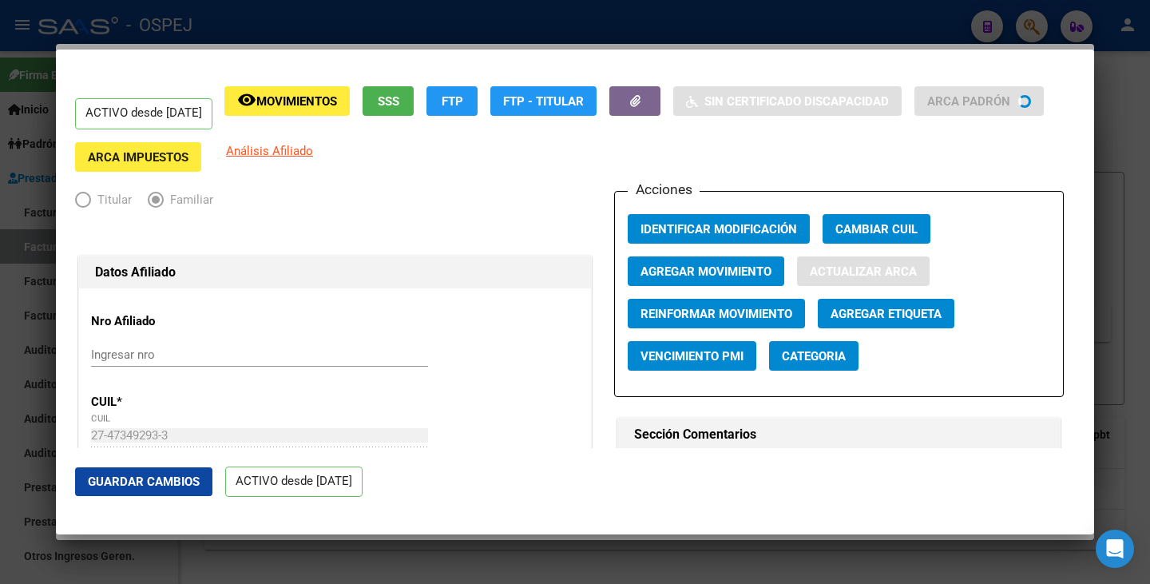
type input "BARRIO EL ATALA"
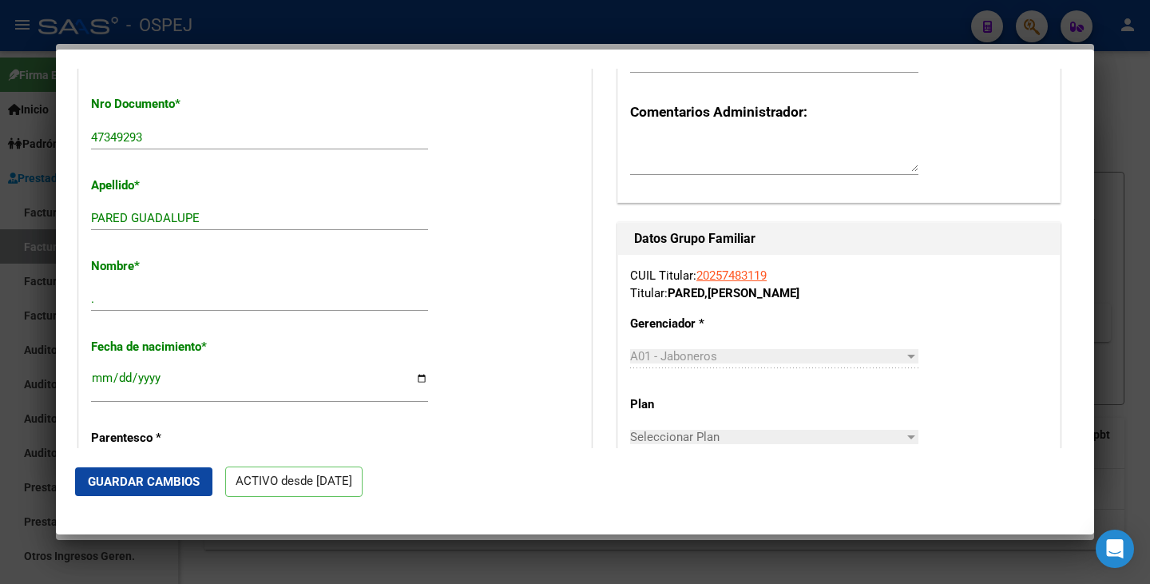
scroll to position [479, 0]
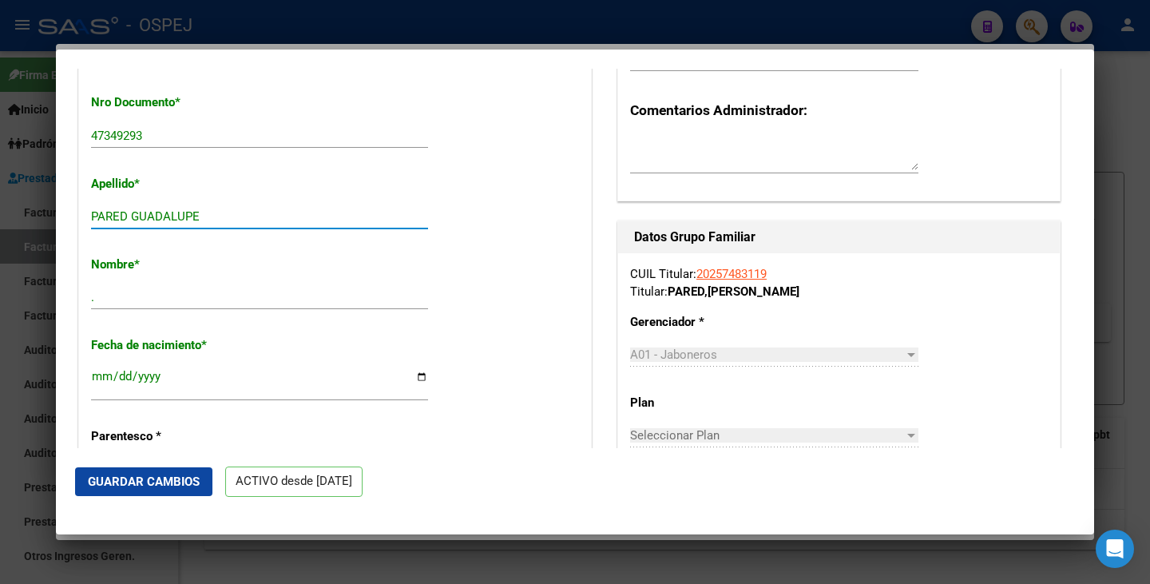
drag, startPoint x: 133, startPoint y: 216, endPoint x: 205, endPoint y: 216, distance: 72.7
click at [205, 216] on input "PARED GUADALUPE" at bounding box center [259, 216] width 337 height 14
click at [162, 299] on input "." at bounding box center [259, 297] width 337 height 14
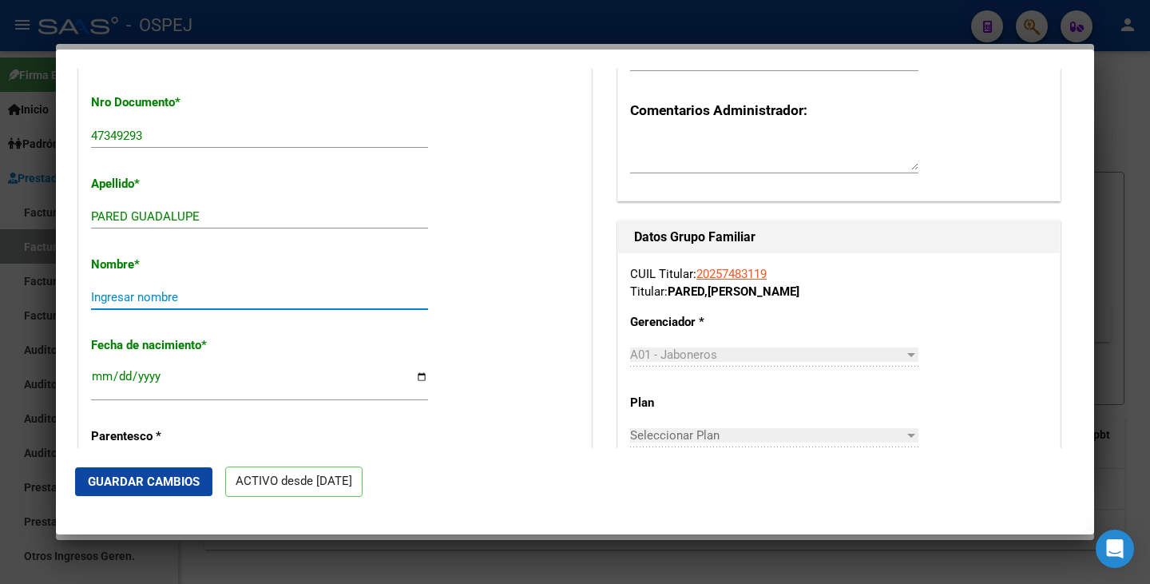
paste input "GUADALUPE"
type input "GUADALUPE"
click at [128, 483] on span "Guardar Cambios" at bounding box center [144, 481] width 112 height 14
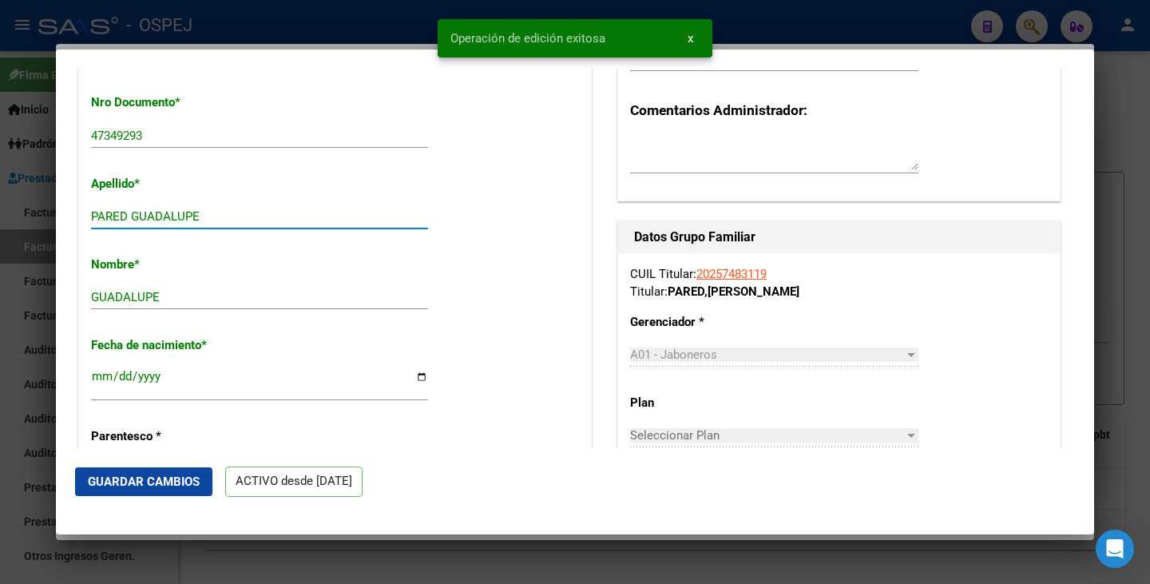
drag, startPoint x: 132, startPoint y: 219, endPoint x: 288, endPoint y: 227, distance: 156.7
click at [288, 227] on div "PARED GUADALUPE Ingresar apellido" at bounding box center [259, 216] width 337 height 24
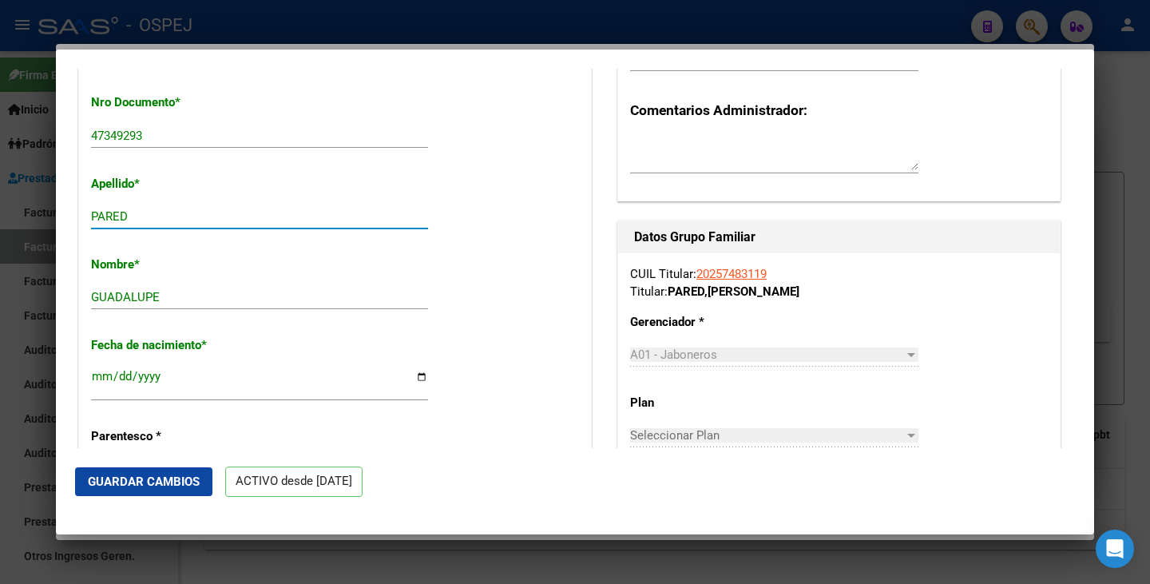
type input "PARED"
click at [105, 489] on span "Guardar Cambios" at bounding box center [144, 481] width 112 height 14
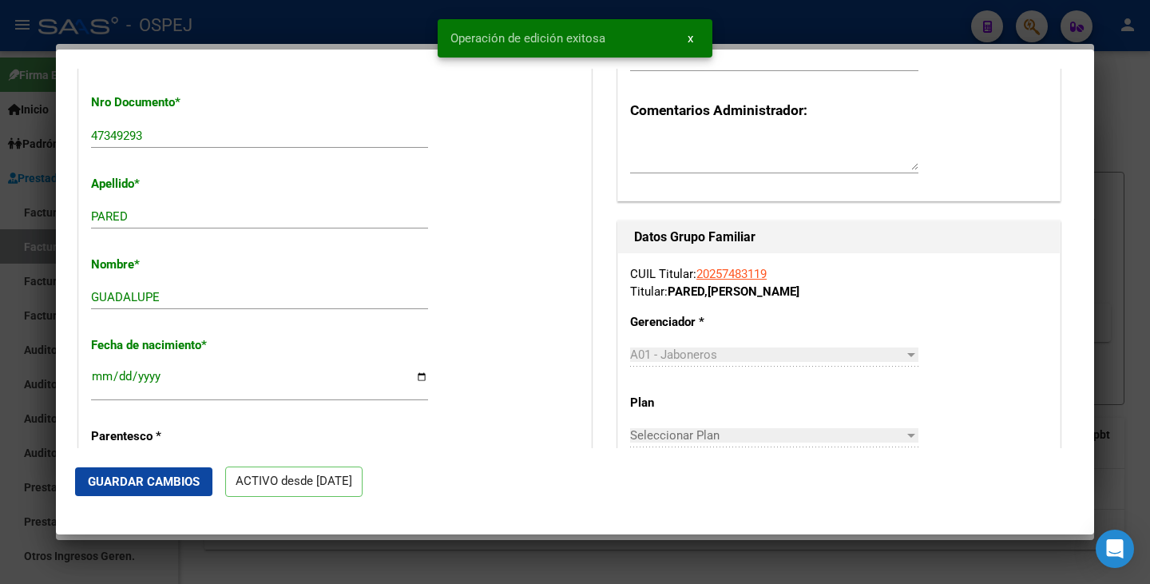
click at [34, 513] on div at bounding box center [575, 292] width 1150 height 584
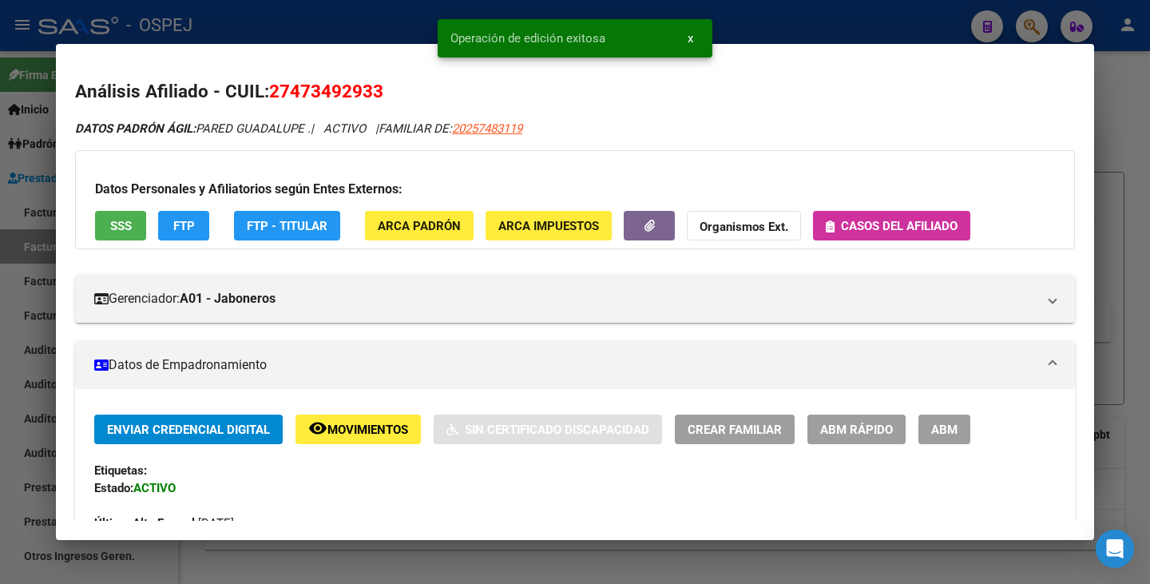
click at [34, 513] on div at bounding box center [575, 292] width 1150 height 584
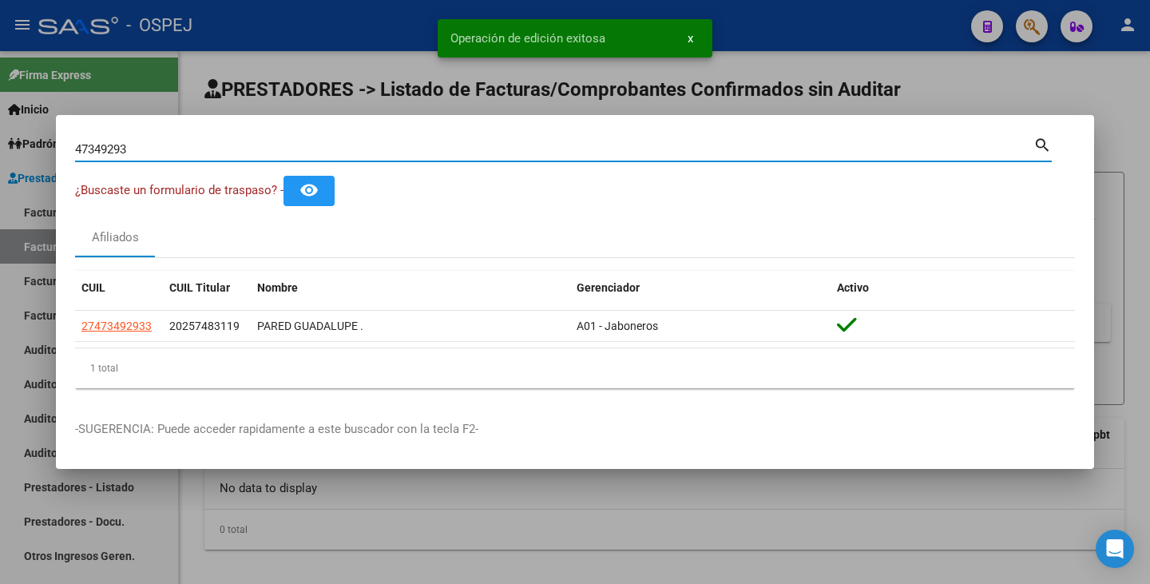
click at [133, 149] on input "47349293" at bounding box center [554, 149] width 958 height 14
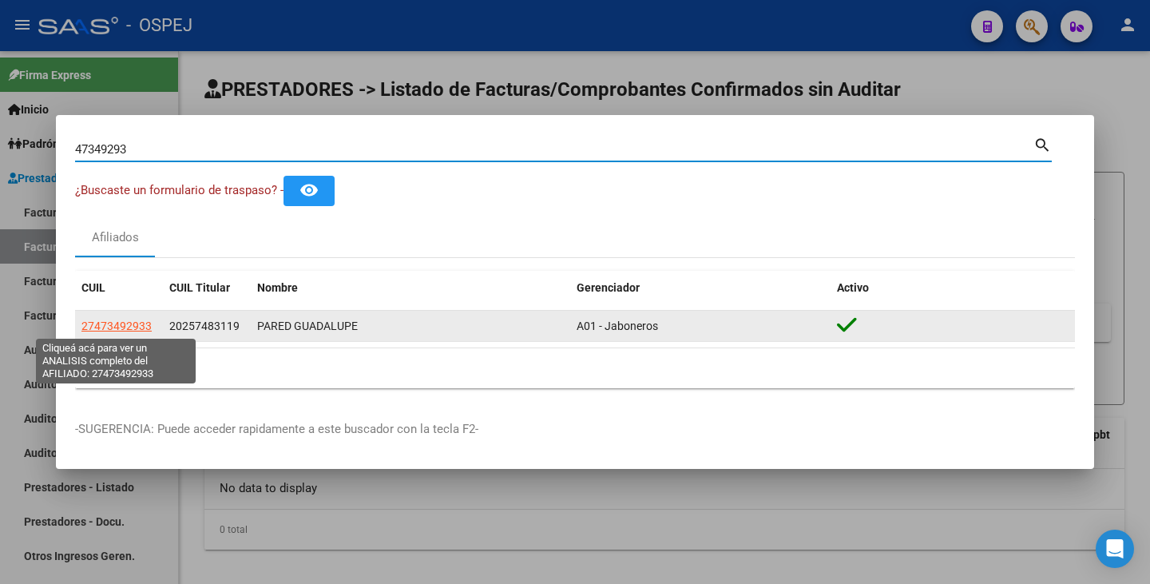
click at [118, 330] on span "27473492933" at bounding box center [116, 325] width 70 height 13
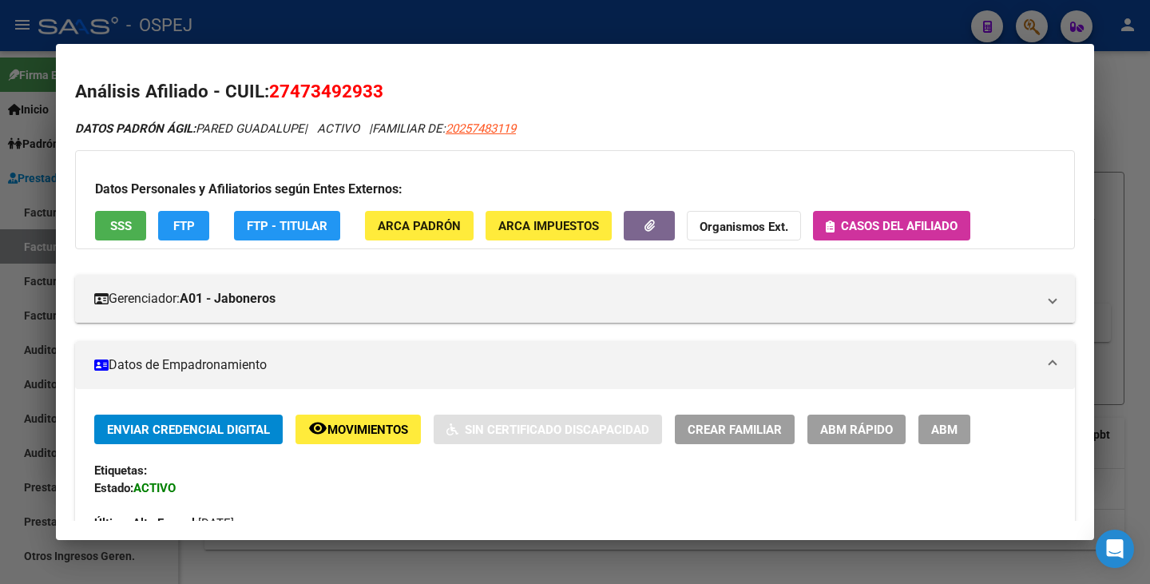
click at [274, 89] on span "27473492933" at bounding box center [326, 91] width 114 height 21
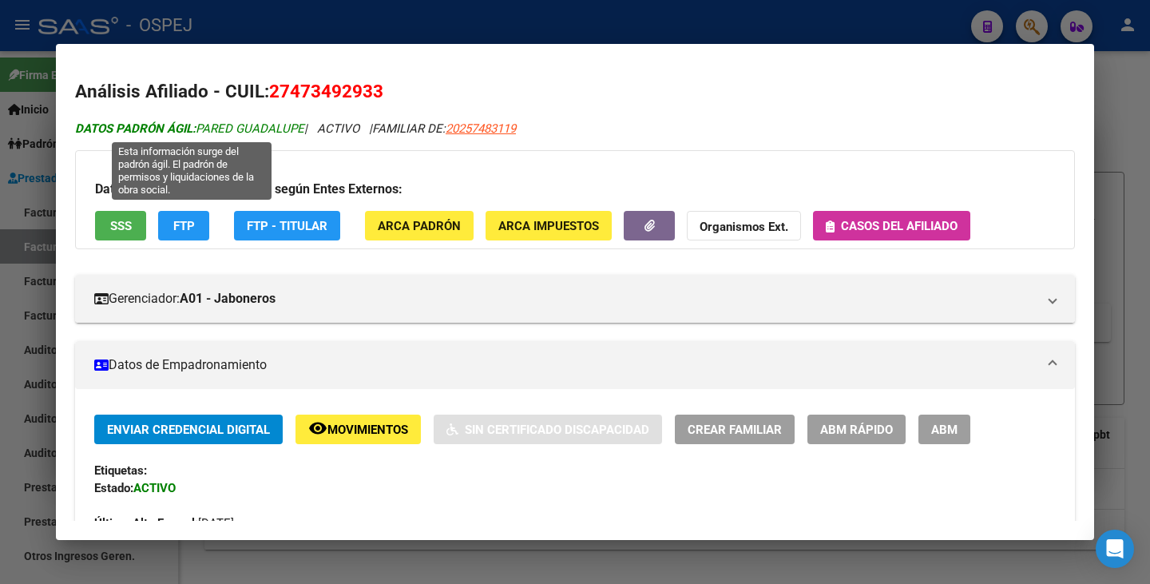
click at [200, 128] on span "DATOS PADRÓN ÁGIL: PARED GUADALUPE" at bounding box center [189, 128] width 229 height 14
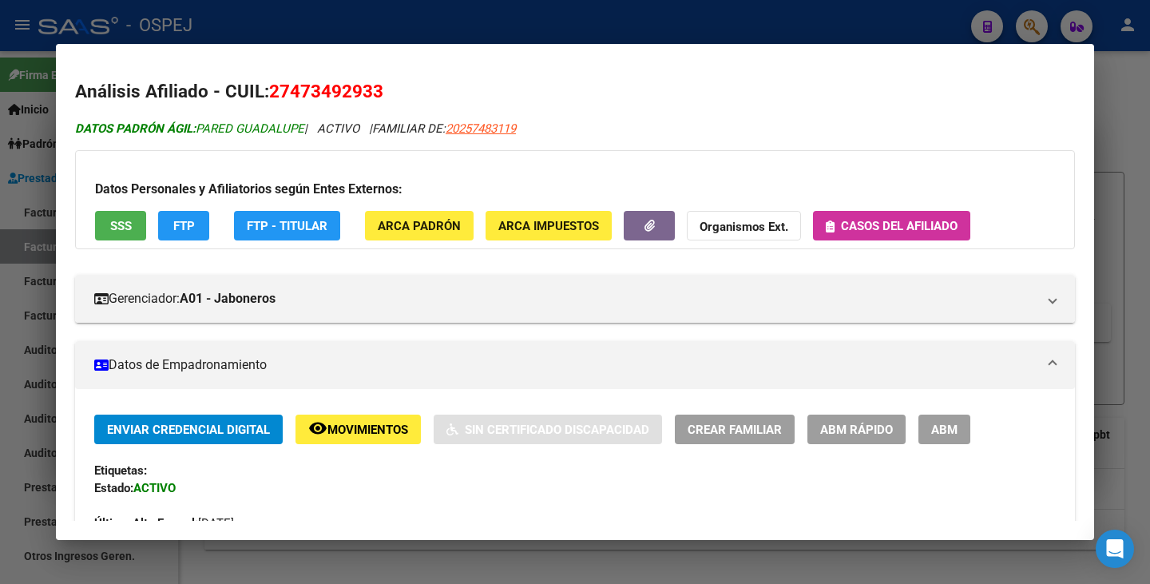
click at [201, 127] on span "DATOS PADRÓN ÁGIL: PARED GUADALUPE" at bounding box center [189, 128] width 229 height 14
click at [202, 127] on span "DATOS PADRÓN ÁGIL: PARED GUADALUPE" at bounding box center [189, 128] width 229 height 14
drag, startPoint x: 202, startPoint y: 127, endPoint x: 247, endPoint y: 131, distance: 44.9
click at [247, 131] on span "DATOS PADRÓN ÁGIL: PARED GUADALUPE" at bounding box center [189, 128] width 229 height 14
click at [210, 132] on span "DATOS PADRÓN ÁGIL: PARED GUADALUPE" at bounding box center [189, 128] width 229 height 14
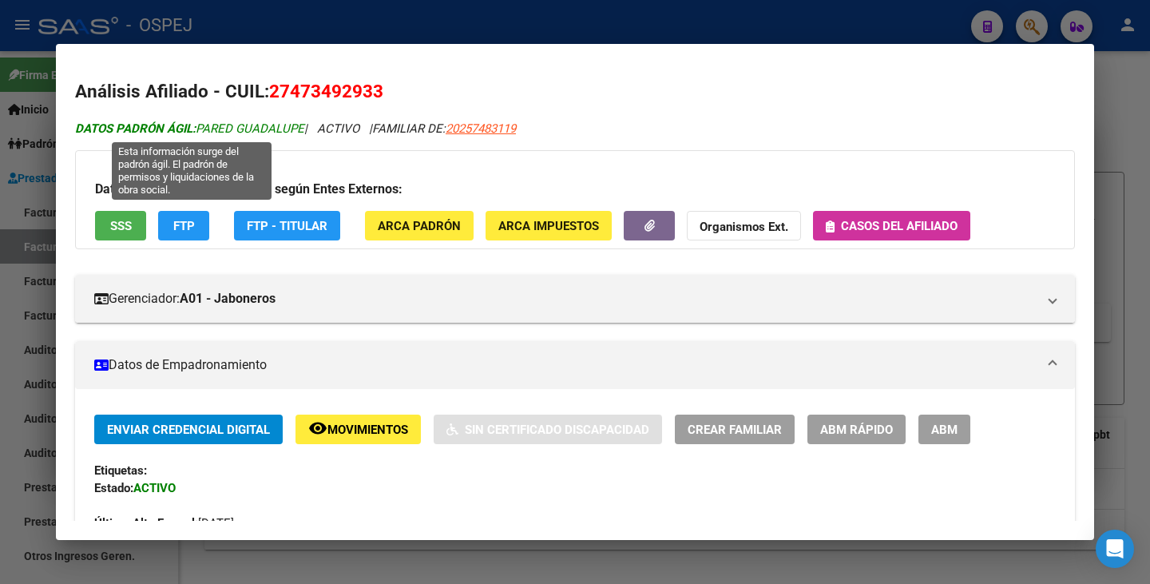
drag, startPoint x: 201, startPoint y: 128, endPoint x: 305, endPoint y: 135, distance: 104.1
click at [304, 135] on span "DATOS PADRÓN ÁGIL: PARED GUADALUPE" at bounding box center [189, 128] width 229 height 14
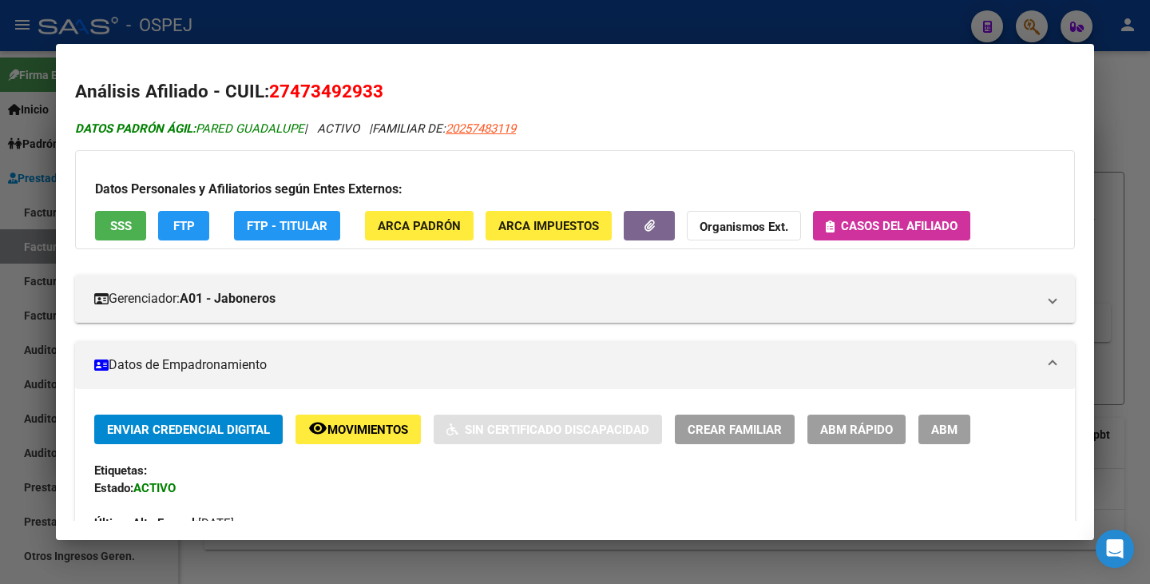
copy span "PARED GUADALUPE"
drag, startPoint x: 275, startPoint y: 85, endPoint x: 381, endPoint y: 90, distance: 106.3
click at [381, 90] on span "27473492933" at bounding box center [326, 91] width 114 height 21
copy span "27473492933"
click at [0, 164] on div at bounding box center [575, 292] width 1150 height 584
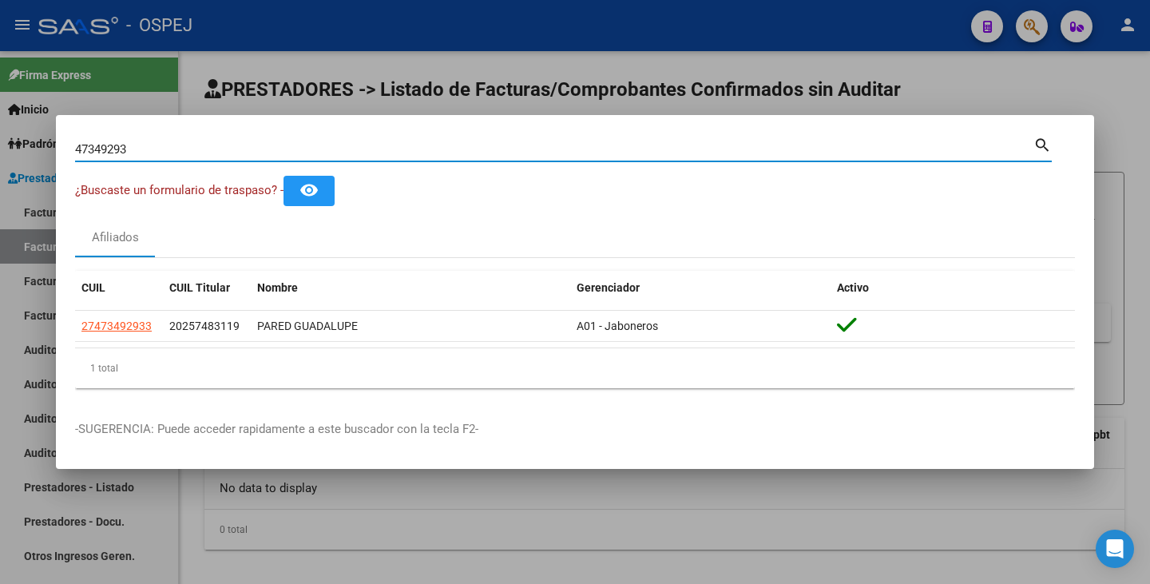
drag, startPoint x: 133, startPoint y: 145, endPoint x: 0, endPoint y: 125, distance: 134.0
click at [0, 125] on div "47349293 Buscar (apellido, dni, cuil, nro traspaso, cuit, obra social) search ¿…" at bounding box center [575, 292] width 1150 height 584
paste input "44362488"
type input "44362488"
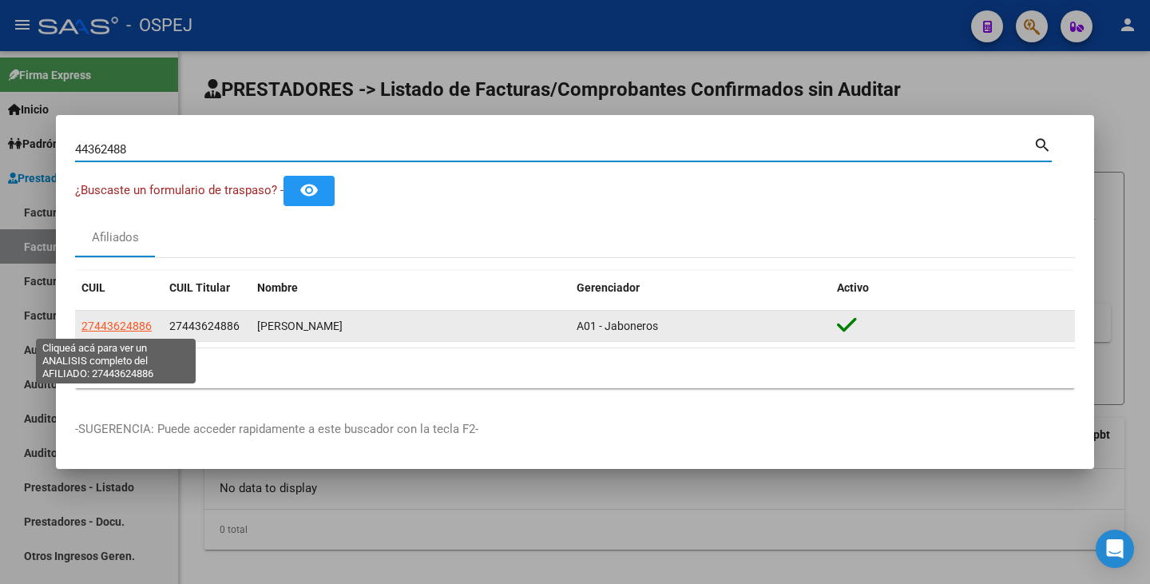
click at [105, 324] on span "27443624886" at bounding box center [116, 325] width 70 height 13
type textarea "27443624886"
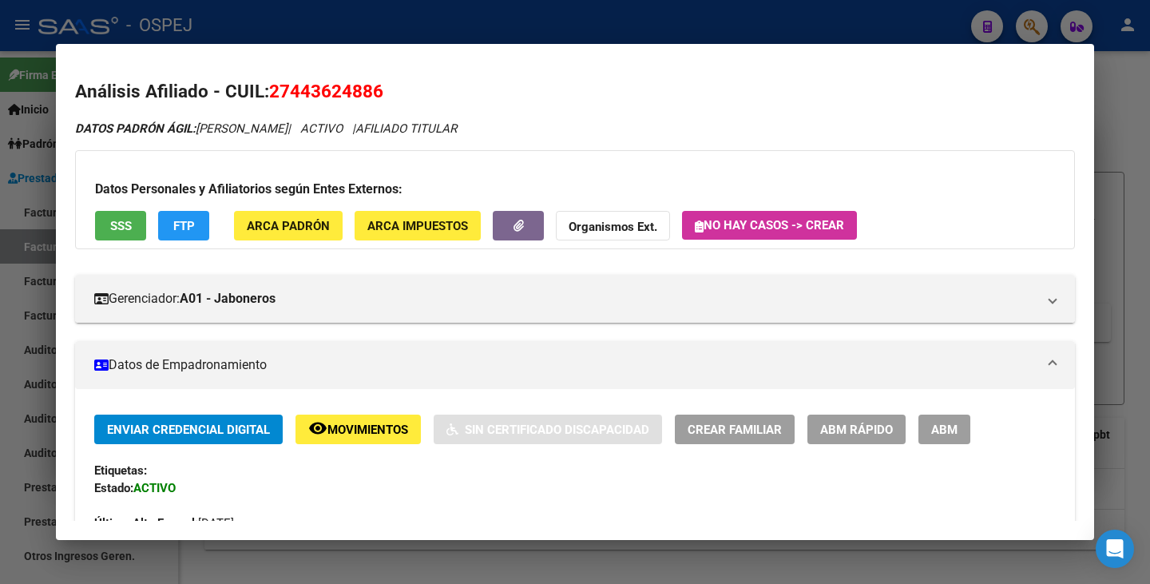
drag, startPoint x: 275, startPoint y: 92, endPoint x: 381, endPoint y: 85, distance: 105.6
click at [381, 85] on span "27443624886" at bounding box center [326, 91] width 114 height 21
drag, startPoint x: 381, startPoint y: 85, endPoint x: 271, endPoint y: 94, distance: 110.6
click at [271, 94] on span "27443624886" at bounding box center [326, 91] width 114 height 21
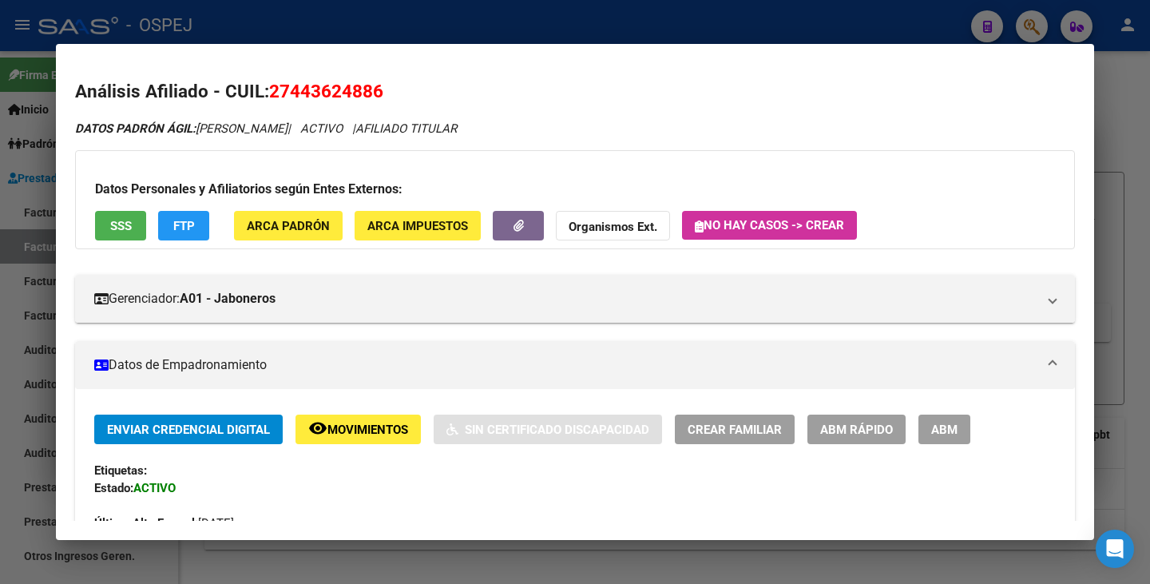
copy span "27443624886"
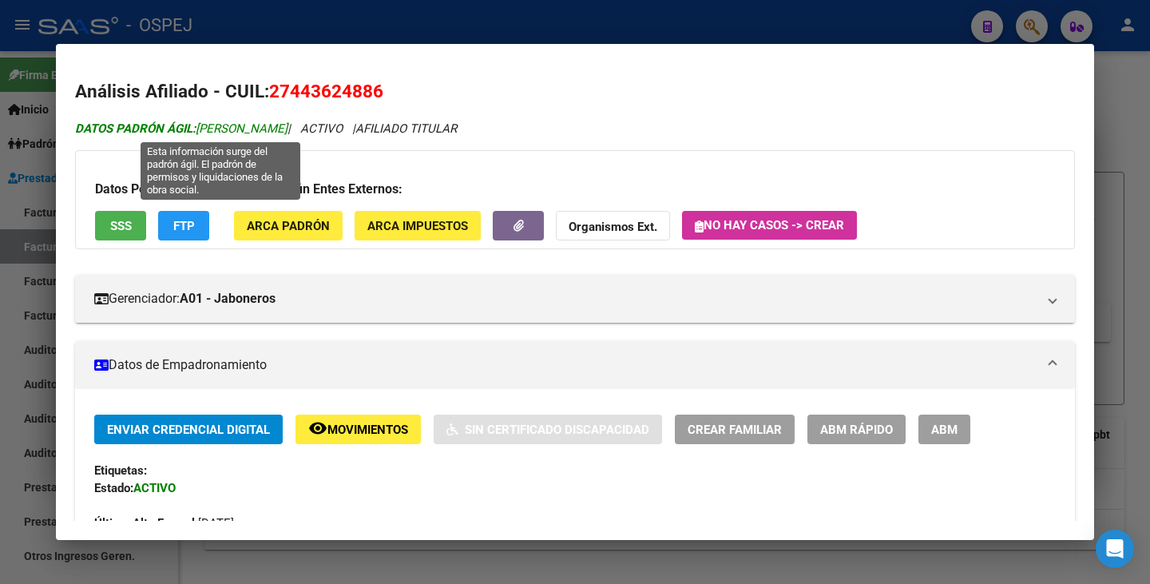
drag, startPoint x: 199, startPoint y: 129, endPoint x: 362, endPoint y: 133, distance: 162.9
click at [287, 133] on span "DATOS PADRÓN ÁGIL: LEZCANO CANDELA GIULIANA" at bounding box center [181, 128] width 212 height 14
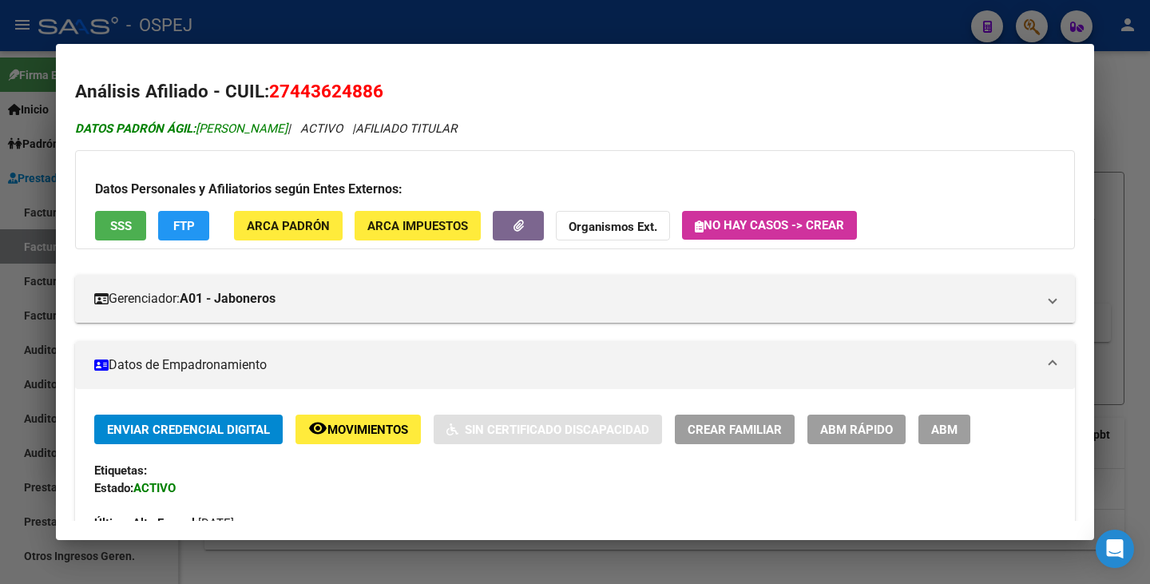
copy span "LEZCANO CANDELA GIULIANA"
drag, startPoint x: 0, startPoint y: 255, endPoint x: 6, endPoint y: 236, distance: 20.2
click at [0, 255] on div at bounding box center [575, 292] width 1150 height 584
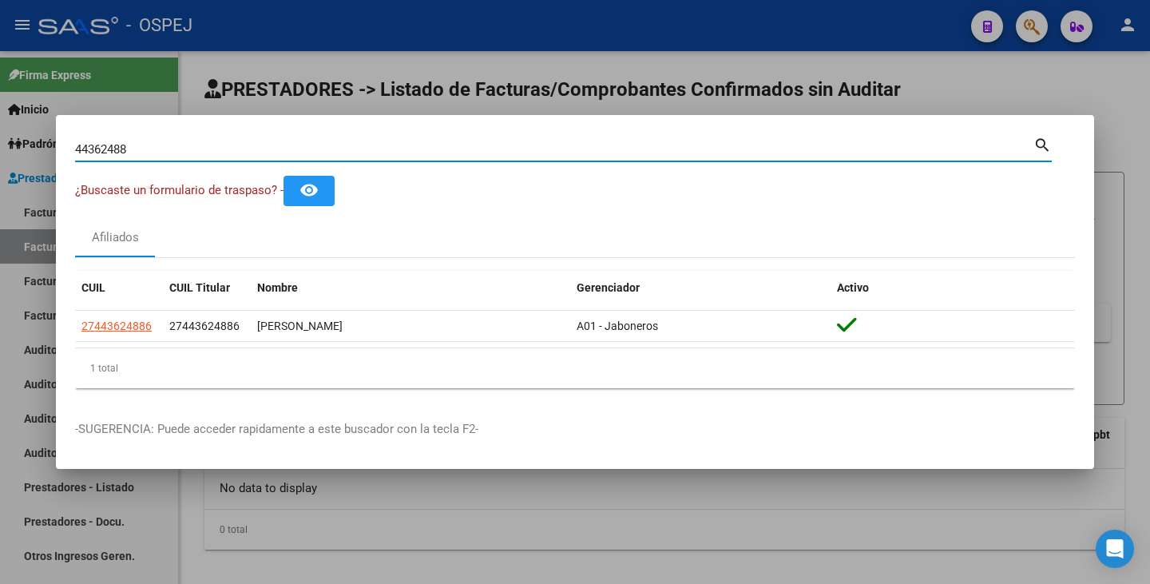
drag, startPoint x: 145, startPoint y: 152, endPoint x: 0, endPoint y: 131, distance: 146.8
click at [0, 131] on div "44362488 Buscar (apellido, dni, cuil, nro traspaso, cuit, obra social) search ¿…" at bounding box center [575, 292] width 1150 height 584
paste input "26034727"
type input "26034727"
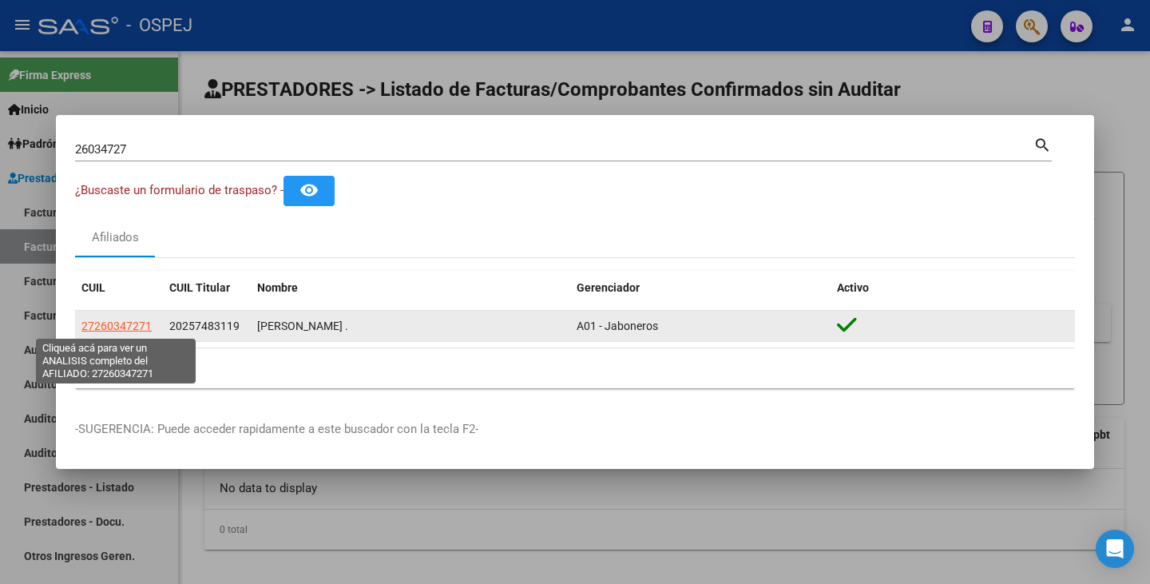
click at [106, 324] on span "27260347271" at bounding box center [116, 325] width 70 height 13
type textarea "27260347271"
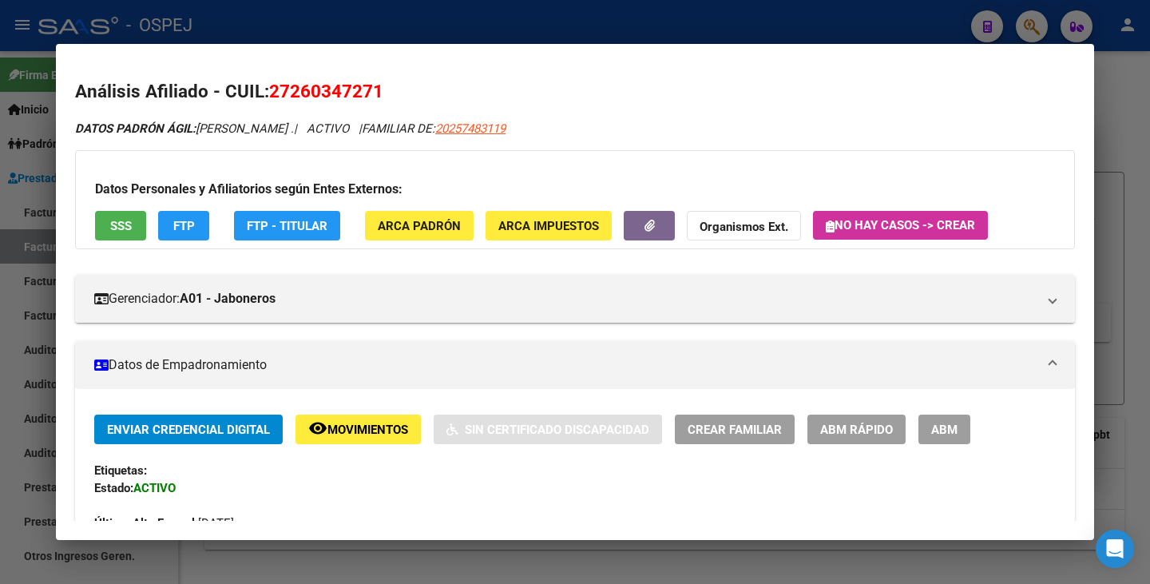
drag, startPoint x: 273, startPoint y: 89, endPoint x: 382, endPoint y: 87, distance: 108.6
click at [382, 87] on span "27260347271" at bounding box center [326, 91] width 114 height 21
copy span "27260347271"
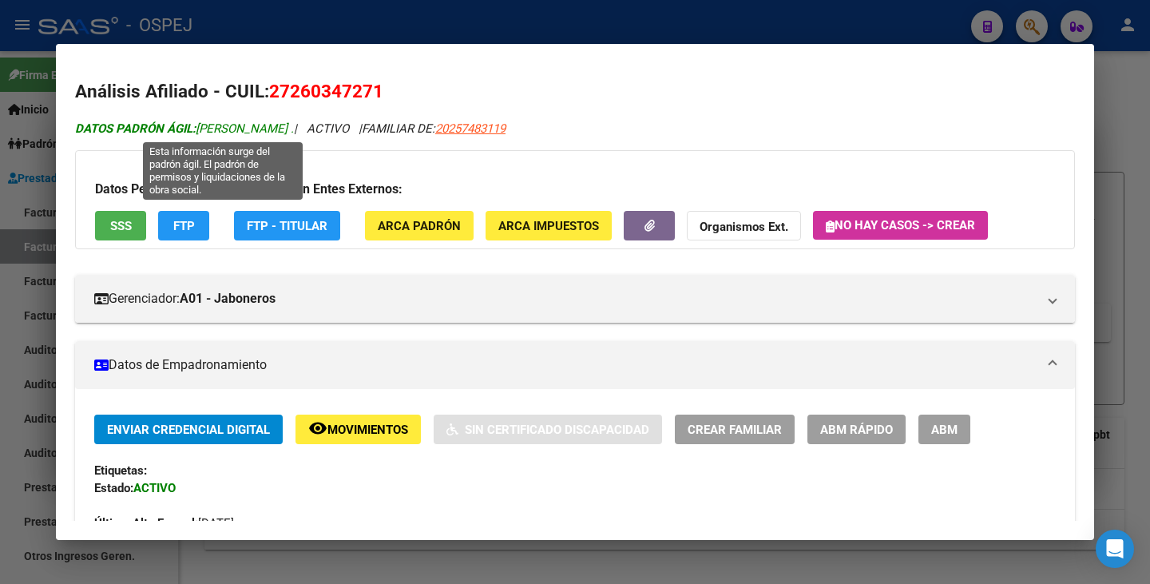
drag, startPoint x: 198, startPoint y: 129, endPoint x: 359, endPoint y: 134, distance: 160.6
click at [294, 134] on span "DATOS PADRÓN ÁGIL: INSAURRALDE NOELIA PAOLA ." at bounding box center [184, 128] width 219 height 14
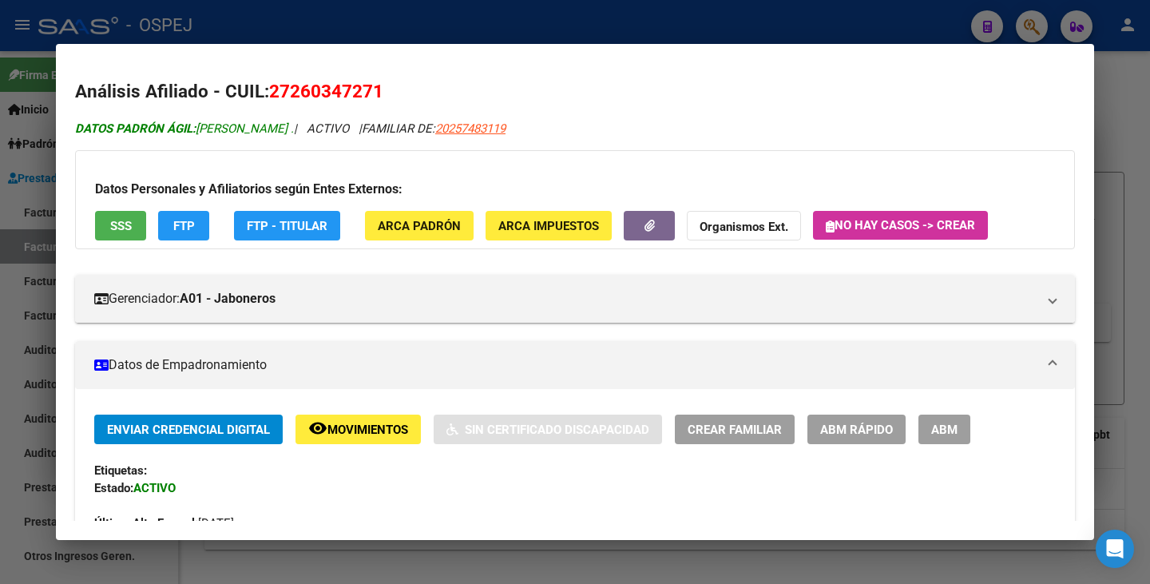
copy span "INSAURRALDE NOELIA PAOLA"
click at [18, 330] on div at bounding box center [575, 292] width 1150 height 584
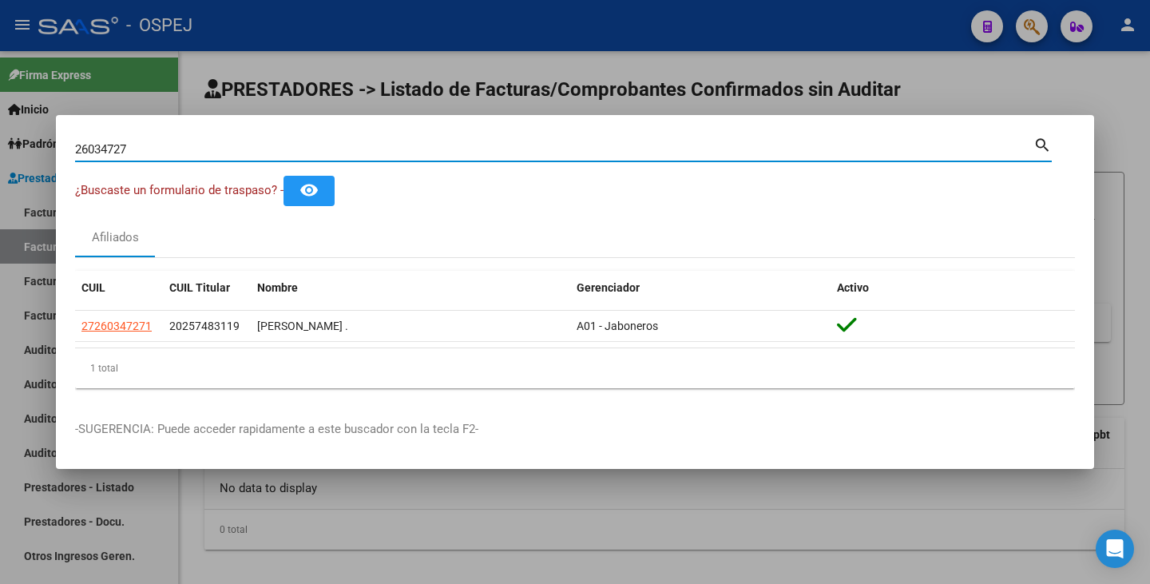
drag, startPoint x: 138, startPoint y: 150, endPoint x: 0, endPoint y: 120, distance: 141.4
click at [0, 120] on div "26034727 Buscar (apellido, dni, cuil, nro traspaso, cuit, obra social) search ¿…" at bounding box center [575, 292] width 1150 height 584
paste input "30461605"
type input "30461605"
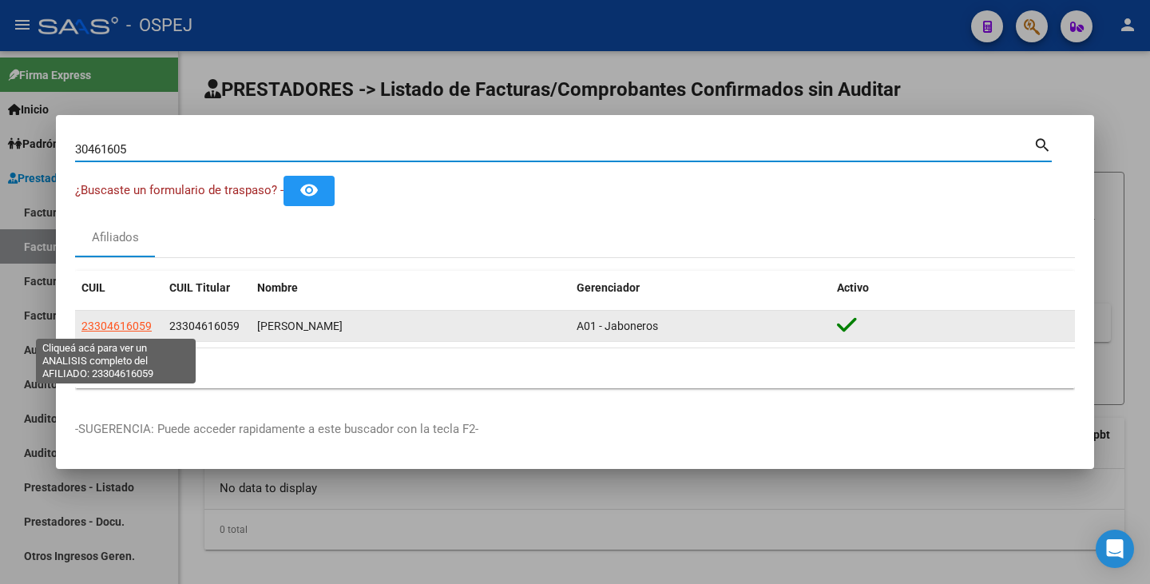
click at [129, 323] on span "23304616059" at bounding box center [116, 325] width 70 height 13
type textarea "23304616059"
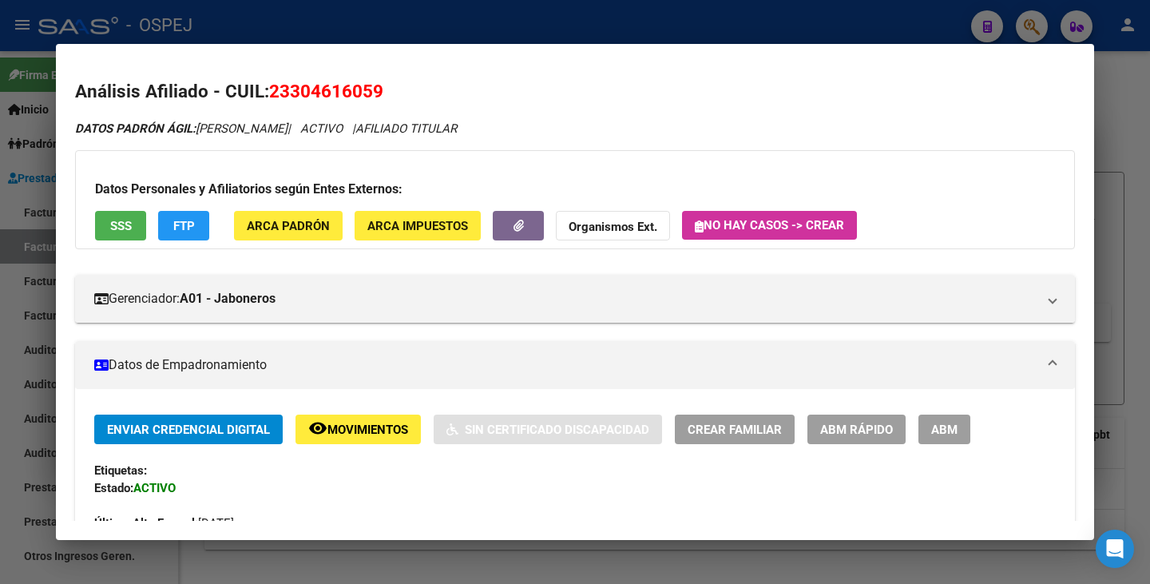
drag, startPoint x: 271, startPoint y: 83, endPoint x: 394, endPoint y: 92, distance: 123.3
click at [394, 92] on h2 "Análisis Afiliado - CUIL: 23304616059" at bounding box center [575, 91] width 1000 height 27
copy span "23304616059"
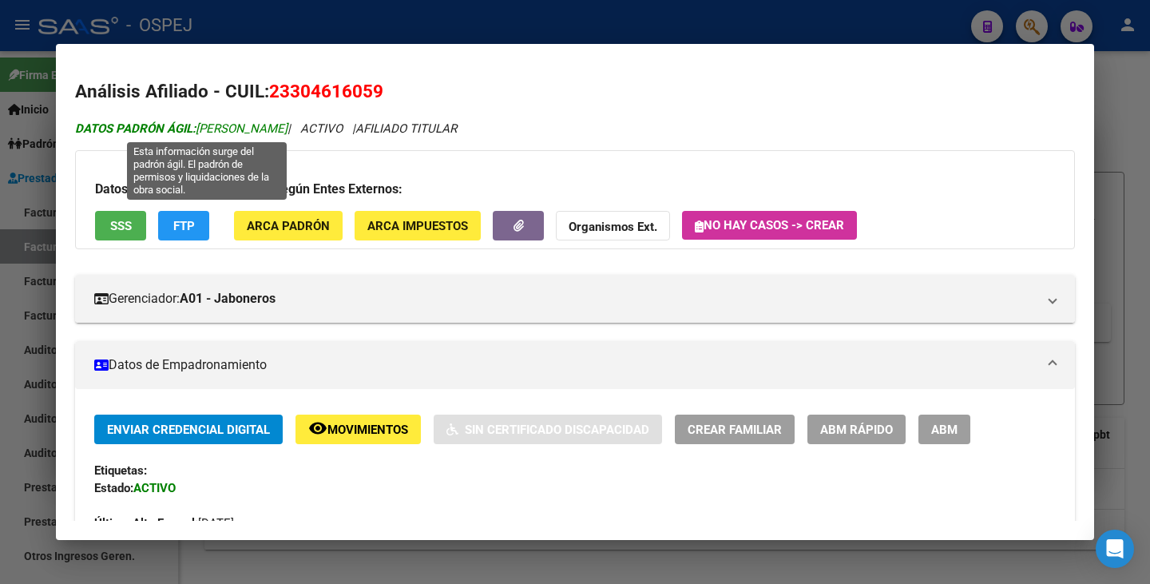
drag, startPoint x: 200, startPoint y: 123, endPoint x: 336, endPoint y: 130, distance: 136.7
click at [287, 130] on span "DATOS PADRÓN ÁGIL: ROMANO JOSE ANTONIO" at bounding box center [181, 128] width 212 height 14
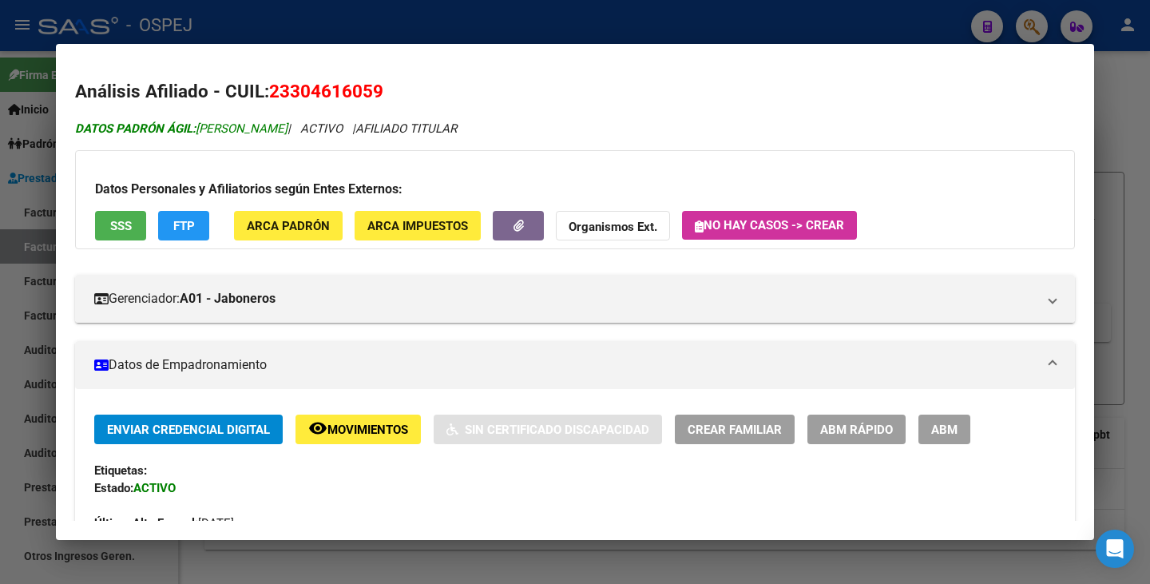
copy span "ROMANO JOSE ANTONIO"
click at [0, 205] on div at bounding box center [575, 292] width 1150 height 584
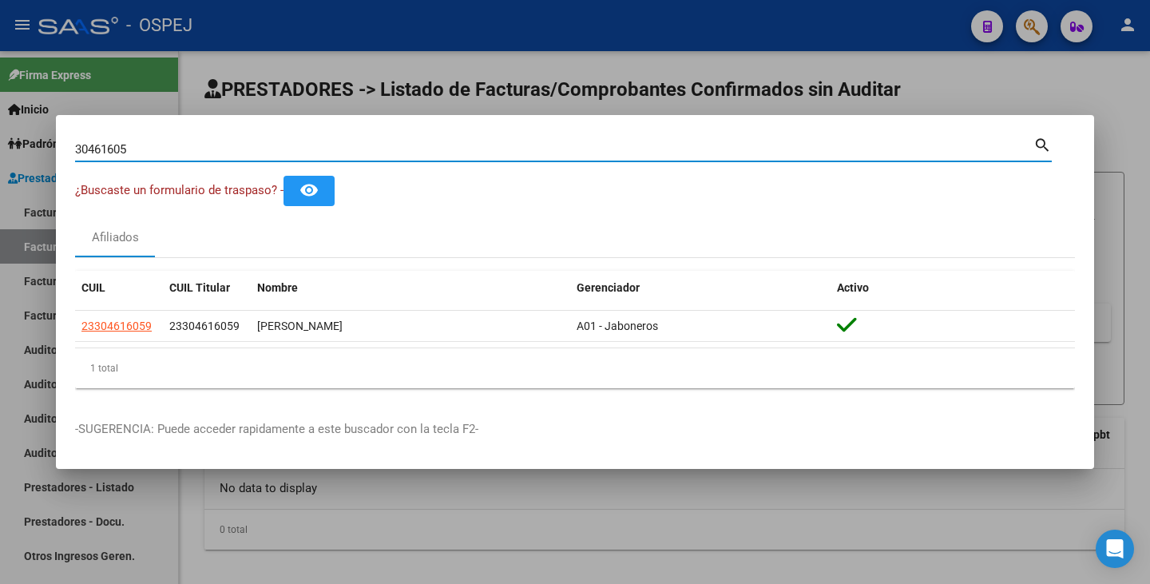
drag, startPoint x: 131, startPoint y: 147, endPoint x: 14, endPoint y: 130, distance: 117.8
click at [14, 130] on div "30461605 Buscar (apellido, dni, cuil, nro traspaso, cuit, obra social) search ¿…" at bounding box center [575, 292] width 1150 height 584
paste input "25592050"
type input "25592050"
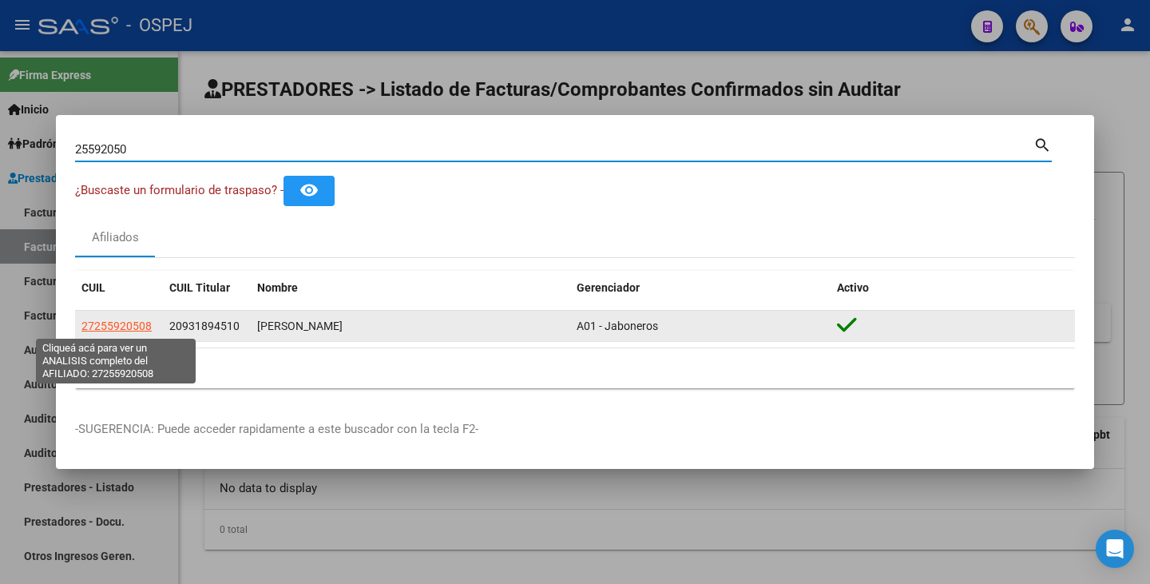
click at [107, 320] on span "27255920508" at bounding box center [116, 325] width 70 height 13
type textarea "27255920508"
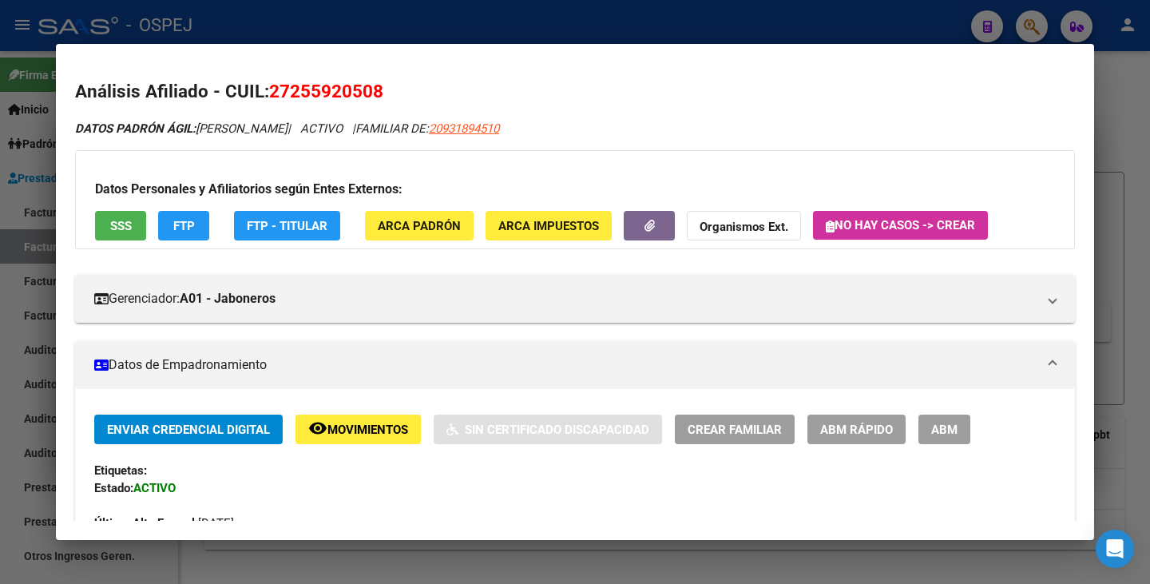
drag, startPoint x: 275, startPoint y: 89, endPoint x: 378, endPoint y: 90, distance: 103.0
click at [378, 90] on span "27255920508" at bounding box center [326, 91] width 114 height 21
click at [311, 90] on span "27255920508" at bounding box center [326, 91] width 114 height 21
drag, startPoint x: 271, startPoint y: 92, endPoint x: 381, endPoint y: 86, distance: 109.5
click at [381, 86] on span "27255920508" at bounding box center [326, 91] width 114 height 21
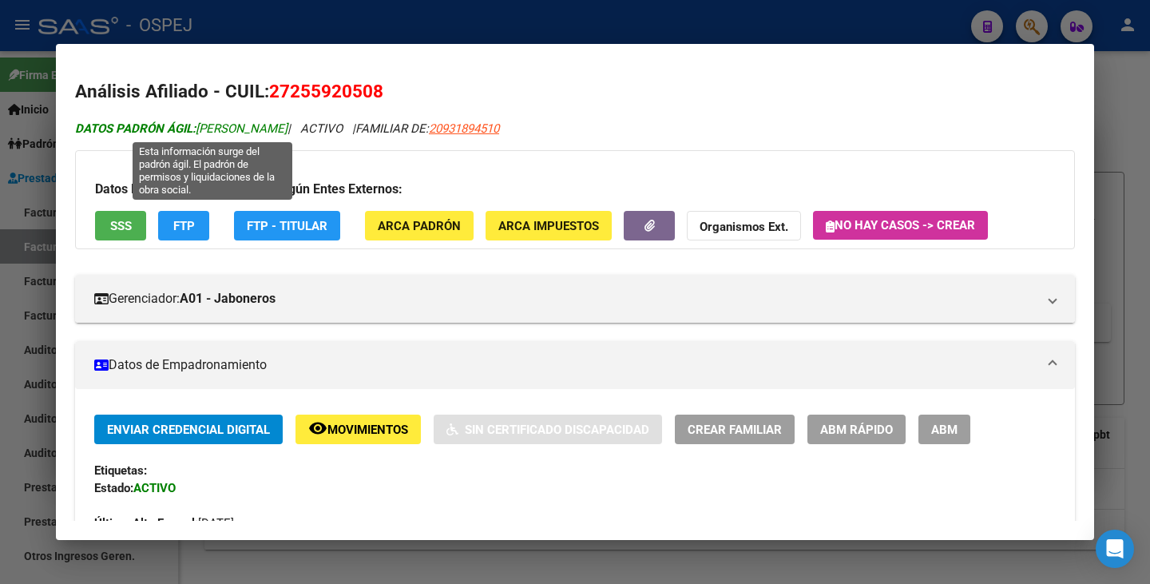
drag, startPoint x: 197, startPoint y: 122, endPoint x: 347, endPoint y: 121, distance: 149.3
click at [287, 121] on span "DATOS PADRÓN ÁGIL: LEDESMA MYRIAN VANESA" at bounding box center [181, 128] width 212 height 14
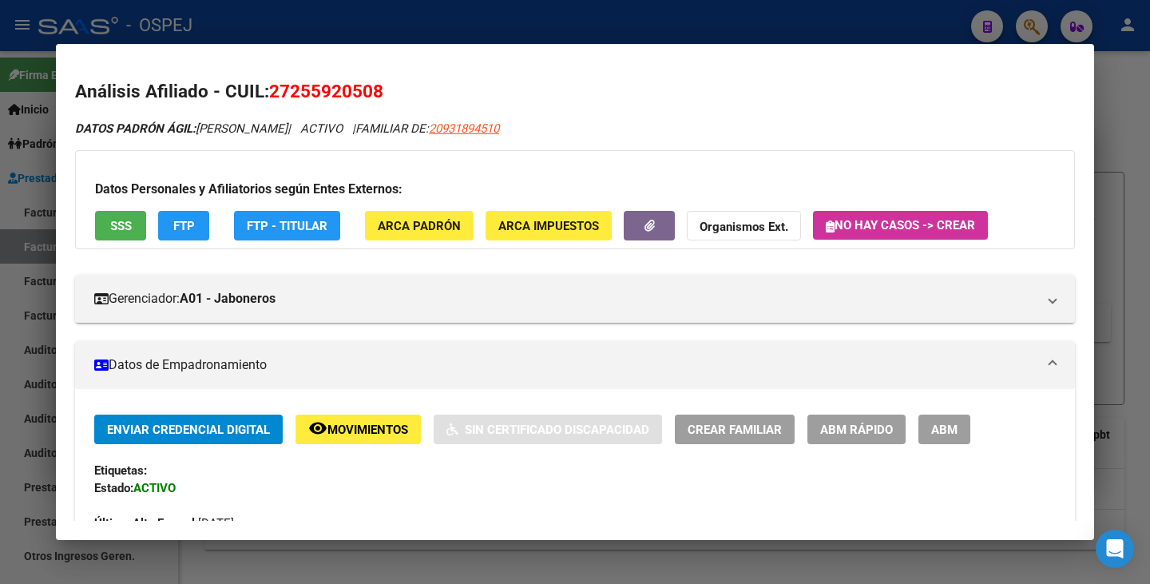
click at [0, 240] on div at bounding box center [575, 292] width 1150 height 584
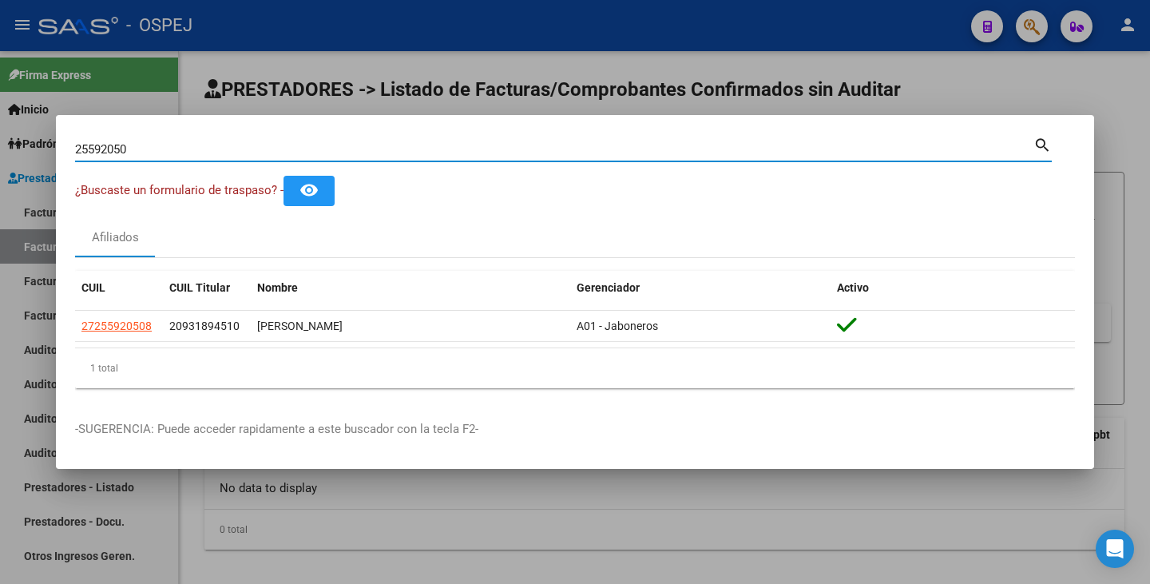
drag, startPoint x: 164, startPoint y: 148, endPoint x: 0, endPoint y: 109, distance: 168.9
click at [0, 109] on div "25592050 Buscar (apellido, dni, cuil, nro traspaso, cuit, obra social) search ¿…" at bounding box center [575, 292] width 1150 height 584
paste input "26161544"
type input "26161544"
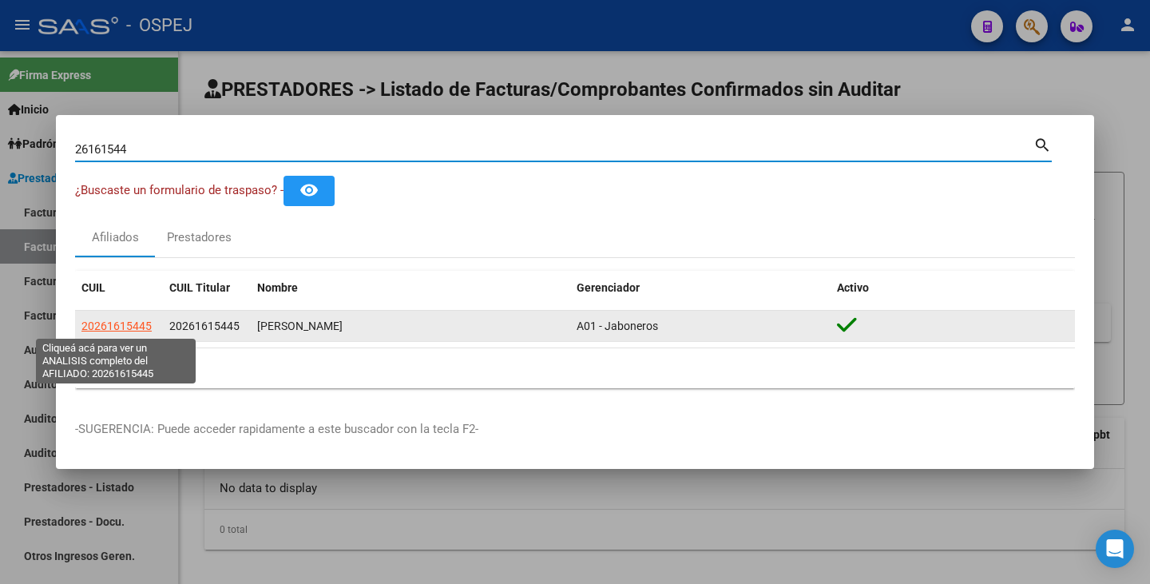
click at [132, 323] on span "20261615445" at bounding box center [116, 325] width 70 height 13
type textarea "20261615445"
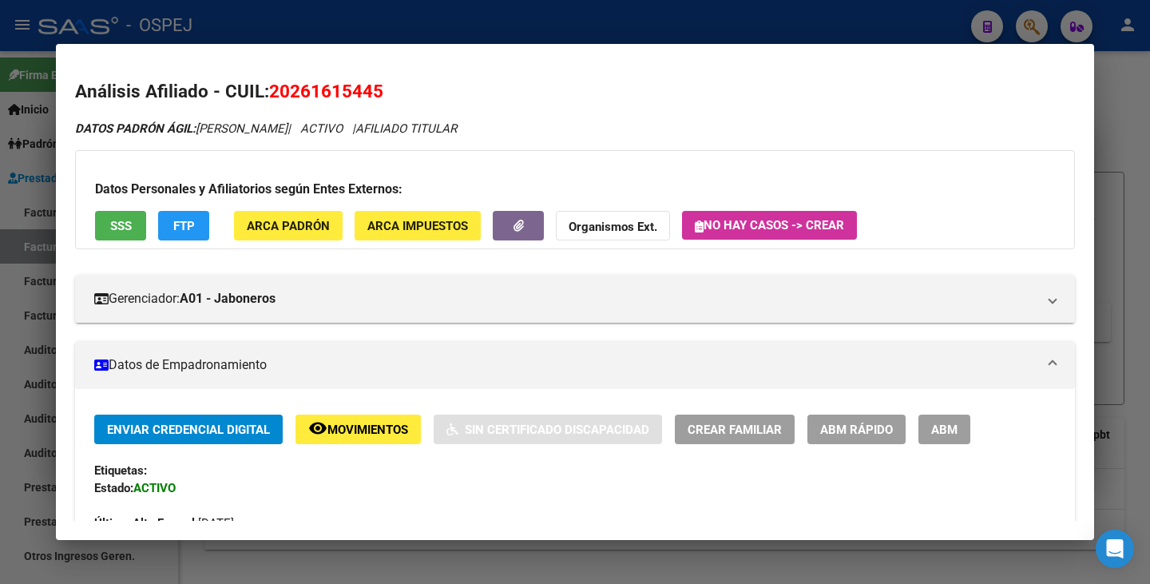
drag, startPoint x: 275, startPoint y: 87, endPoint x: 359, endPoint y: 97, distance: 84.4
click at [359, 97] on span "20261615445" at bounding box center [326, 91] width 114 height 21
drag, startPoint x: 272, startPoint y: 83, endPoint x: 379, endPoint y: 81, distance: 107.0
click at [379, 81] on span "20261615445" at bounding box center [326, 91] width 114 height 21
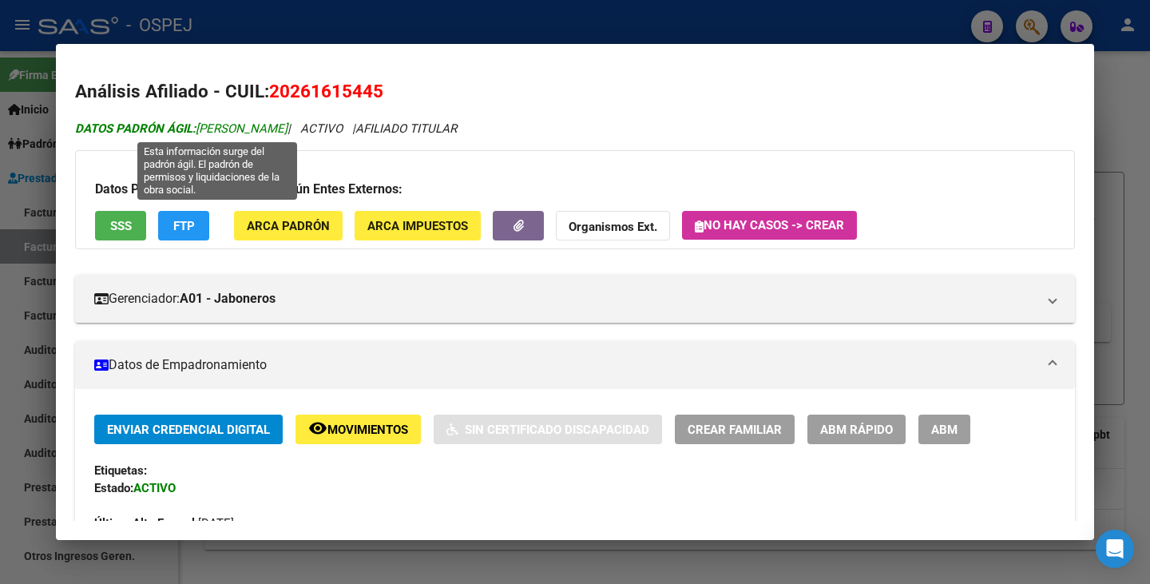
drag, startPoint x: 201, startPoint y: 129, endPoint x: 355, endPoint y: 127, distance: 153.3
click at [287, 127] on span "DATOS PADRÓN ÁGIL: CANCINO NICOLAS ALBERTO" at bounding box center [181, 128] width 212 height 14
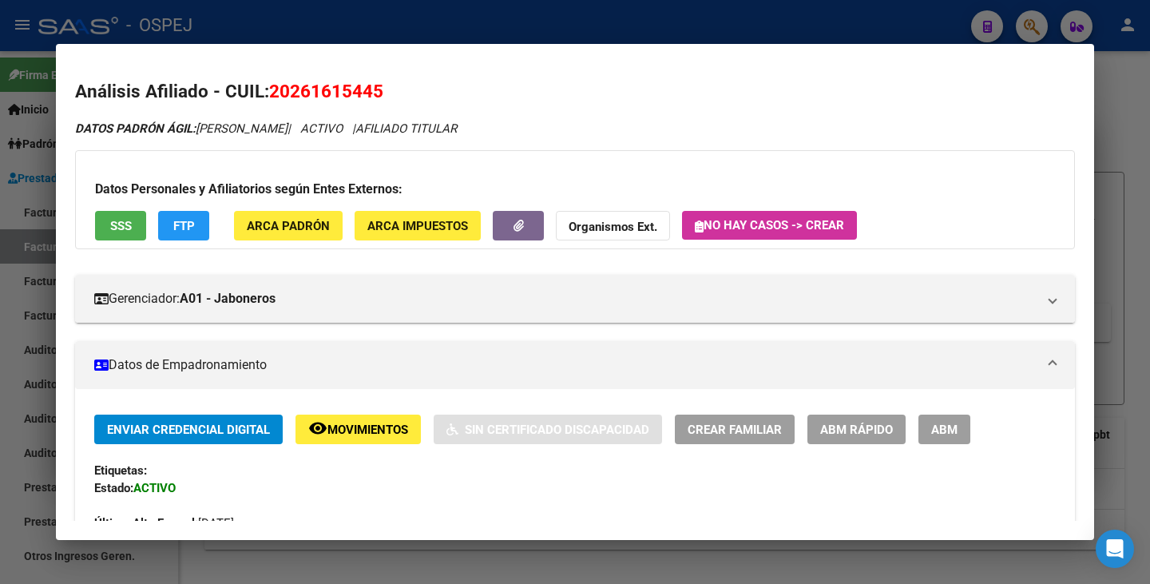
click at [26, 291] on div at bounding box center [575, 292] width 1150 height 584
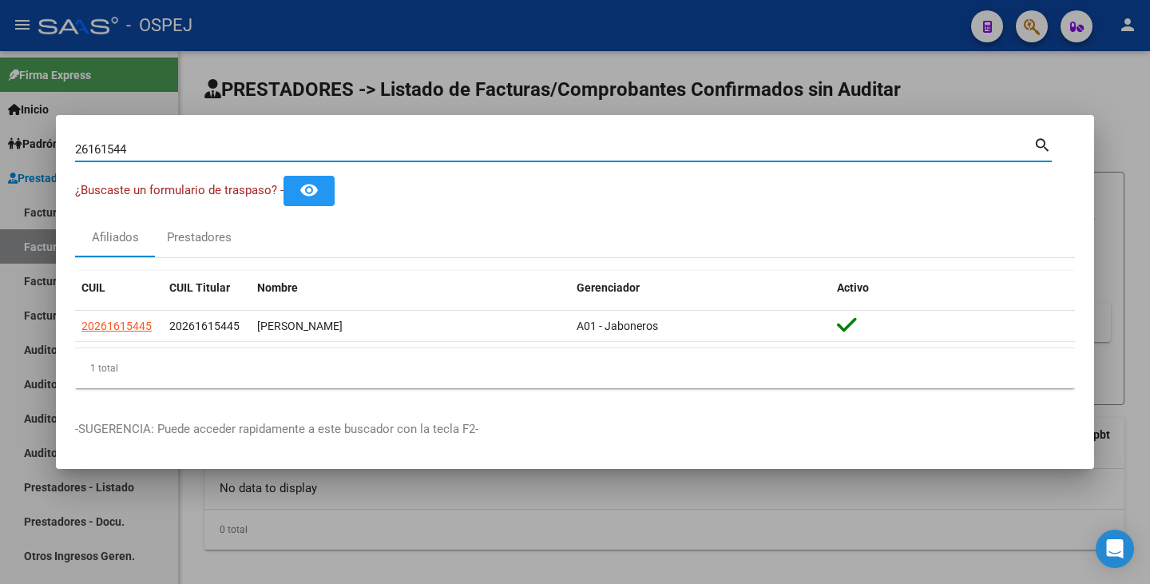
drag, startPoint x: 176, startPoint y: 148, endPoint x: 0, endPoint y: 131, distance: 177.3
click at [0, 131] on div "26161544 Buscar (apellido, dni, cuil, nro traspaso, cuit, obra social) search ¿…" at bounding box center [575, 292] width 1150 height 584
paste input "32385767"
type input "32385767"
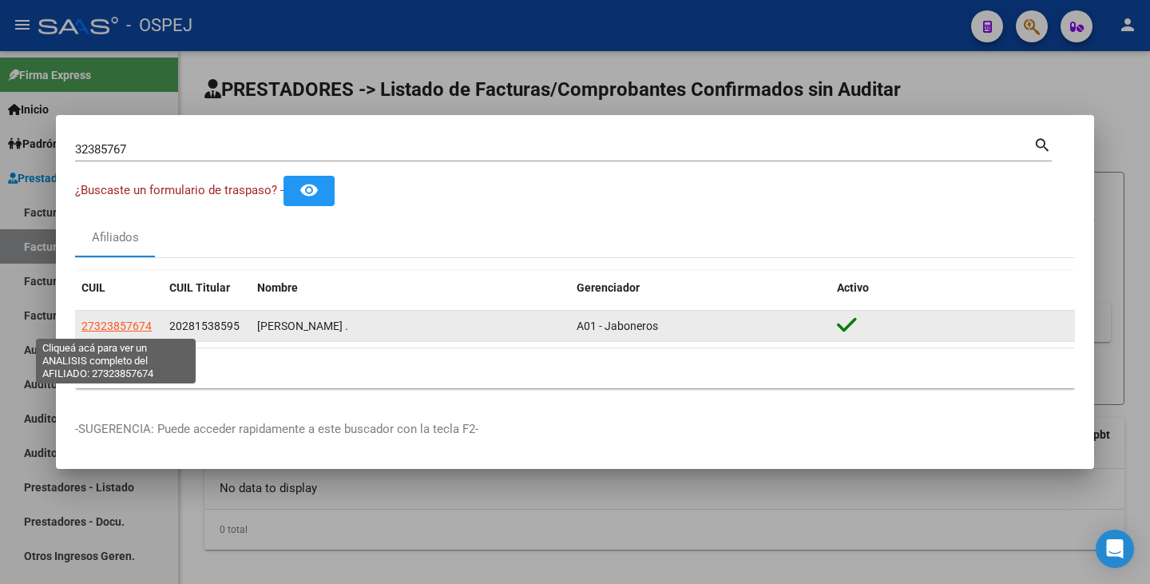
click at [129, 319] on span "27323857674" at bounding box center [116, 325] width 70 height 13
type textarea "27323857674"
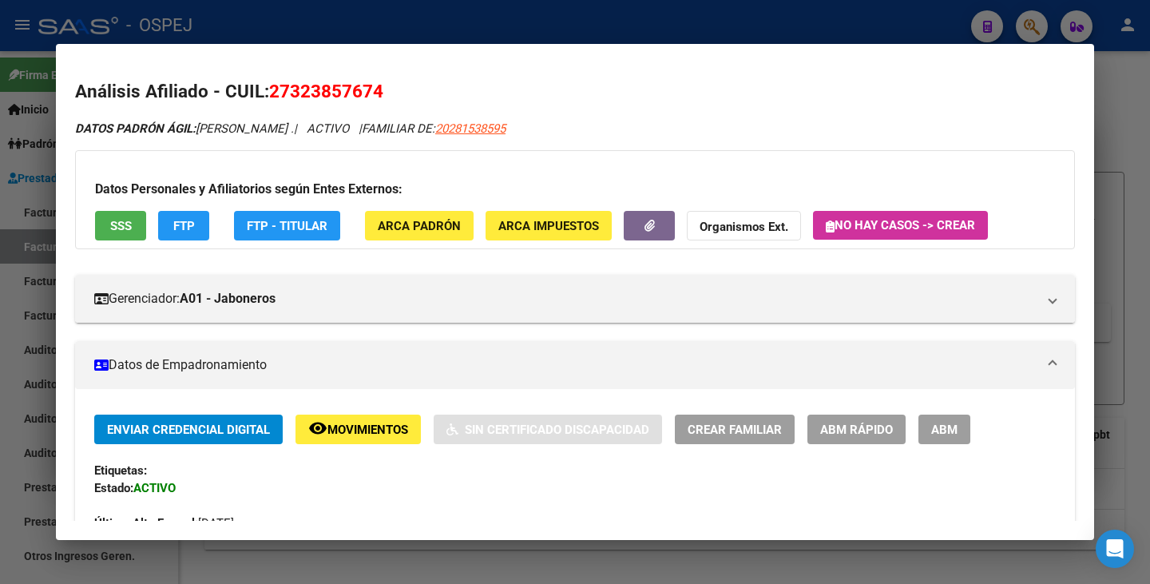
drag, startPoint x: 273, startPoint y: 87, endPoint x: 421, endPoint y: 95, distance: 147.9
click at [427, 93] on h2 "Análisis Afiliado - CUIL: 27323857674" at bounding box center [575, 91] width 1000 height 27
drag, startPoint x: 201, startPoint y: 127, endPoint x: 382, endPoint y: 137, distance: 181.6
click at [7, 251] on div at bounding box center [575, 292] width 1150 height 584
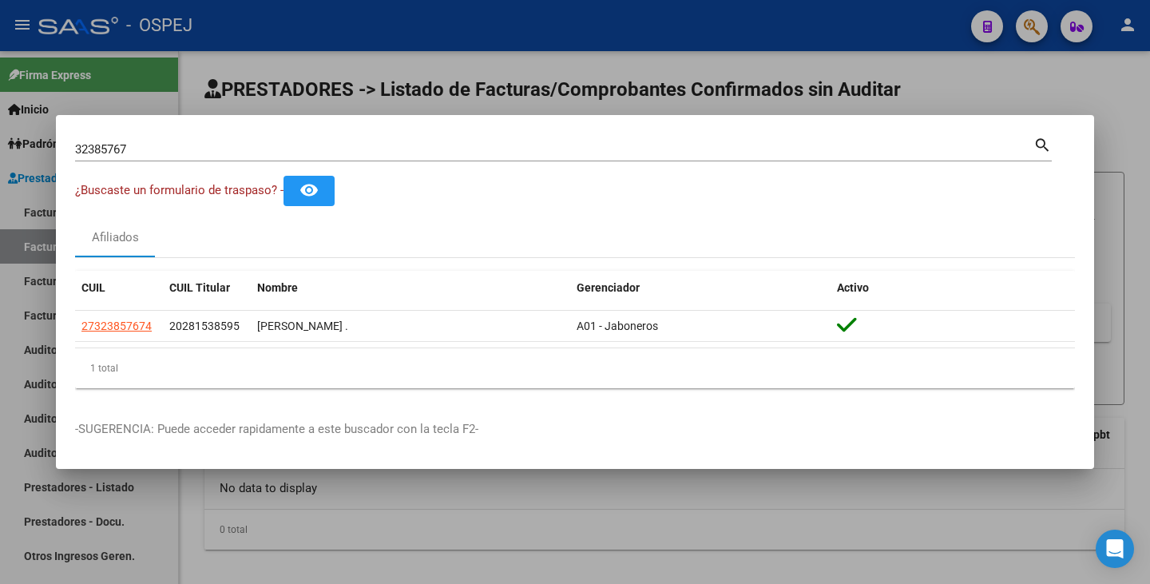
click at [434, 536] on div at bounding box center [575, 292] width 1150 height 584
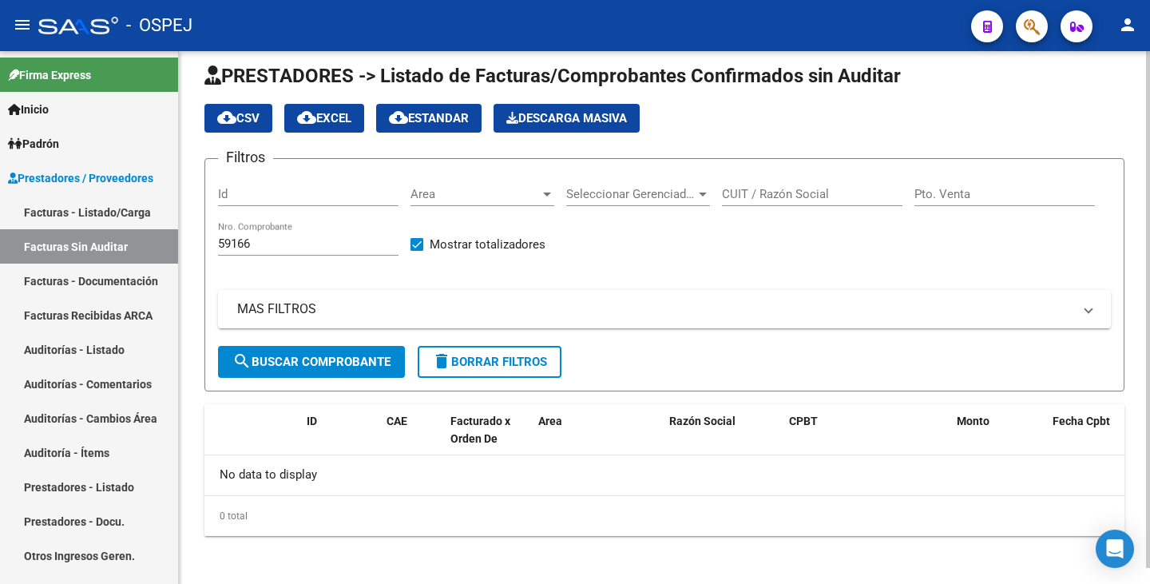
scroll to position [17, 0]
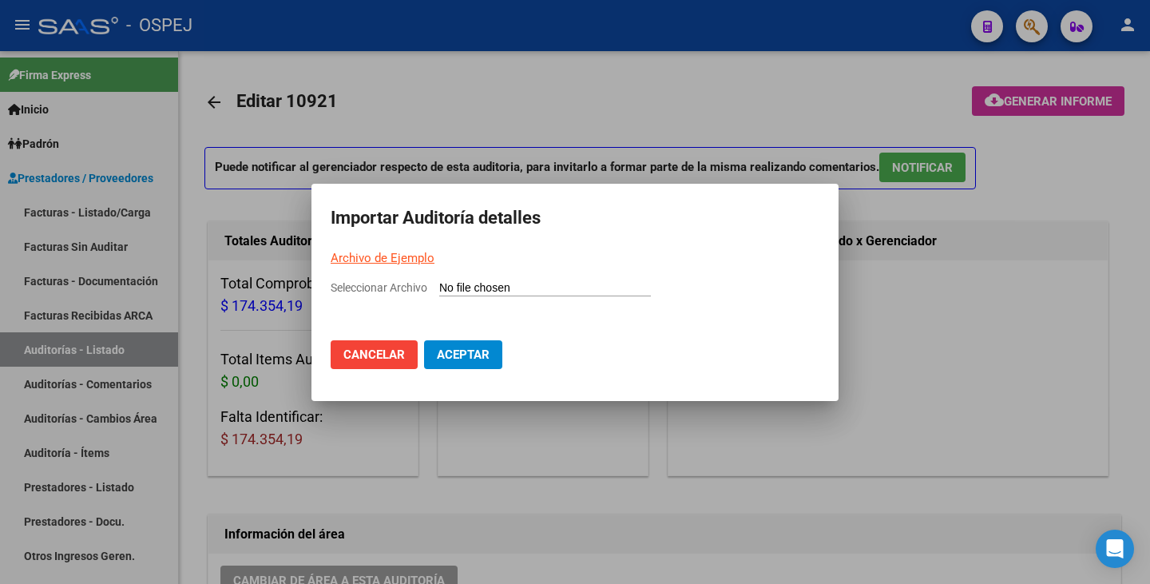
scroll to position [799, 0]
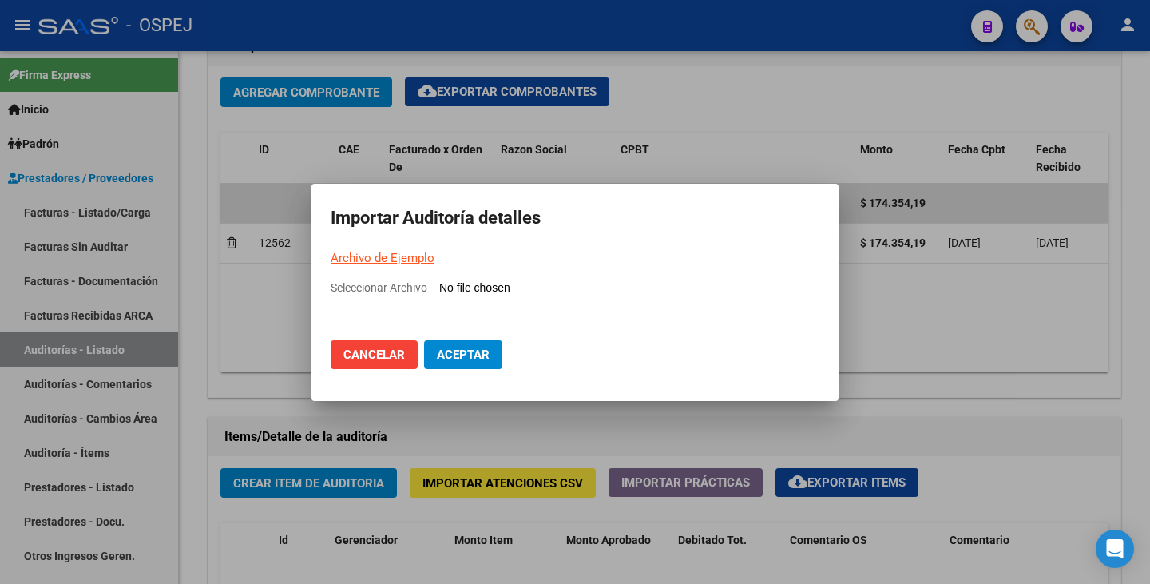
click at [455, 291] on input "Seleccionar Archivo" at bounding box center [545, 288] width 212 height 15
type input "C:\fakepath\Farmacia Bodrum.csv"
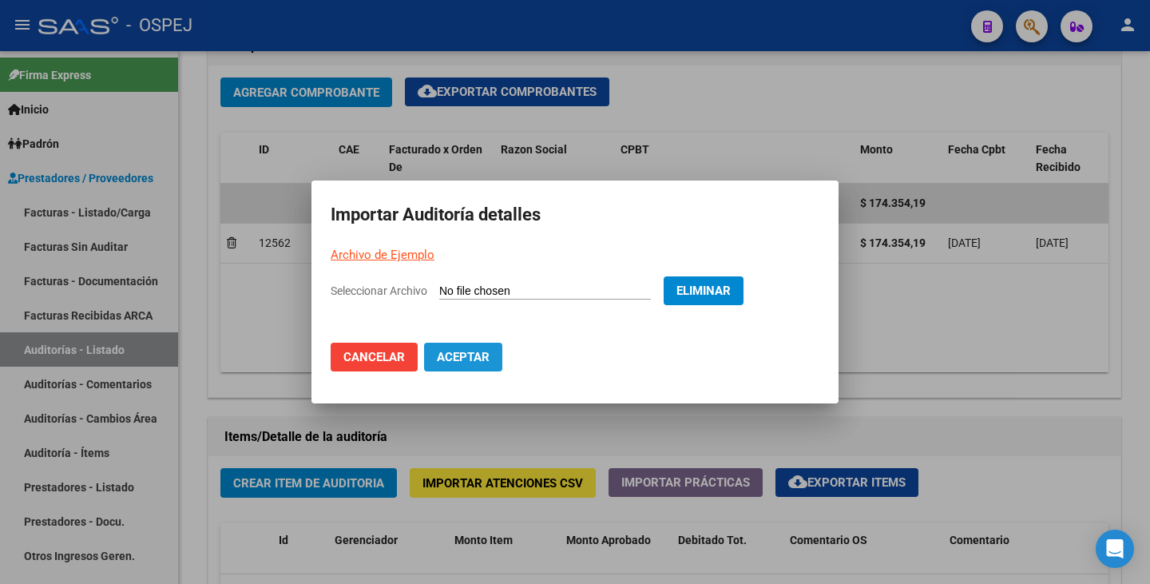
click at [457, 363] on span "Aceptar" at bounding box center [463, 357] width 53 height 14
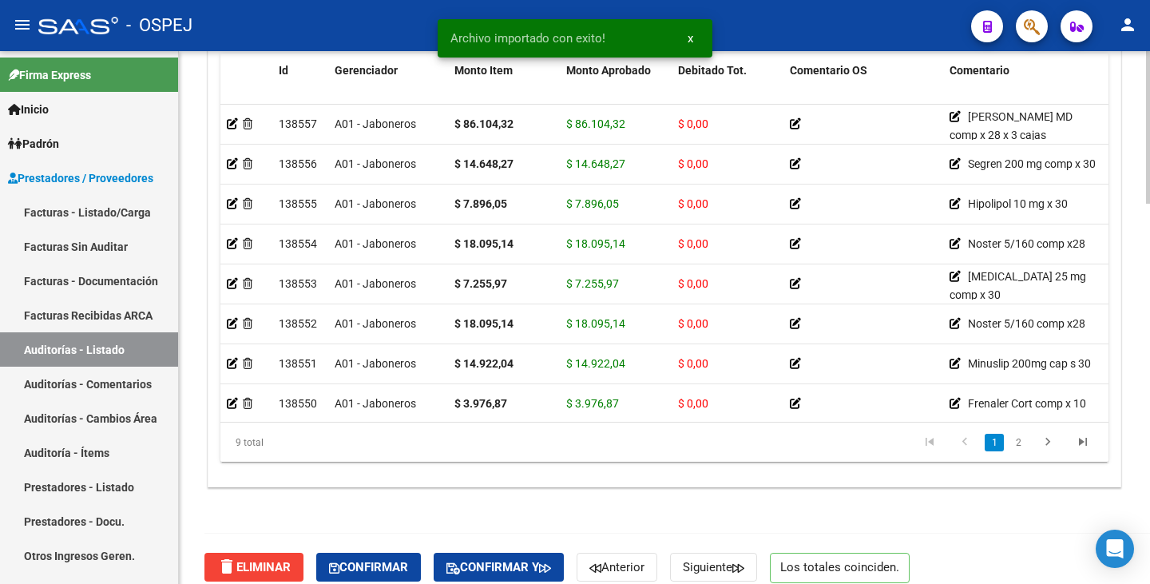
scroll to position [1328, 0]
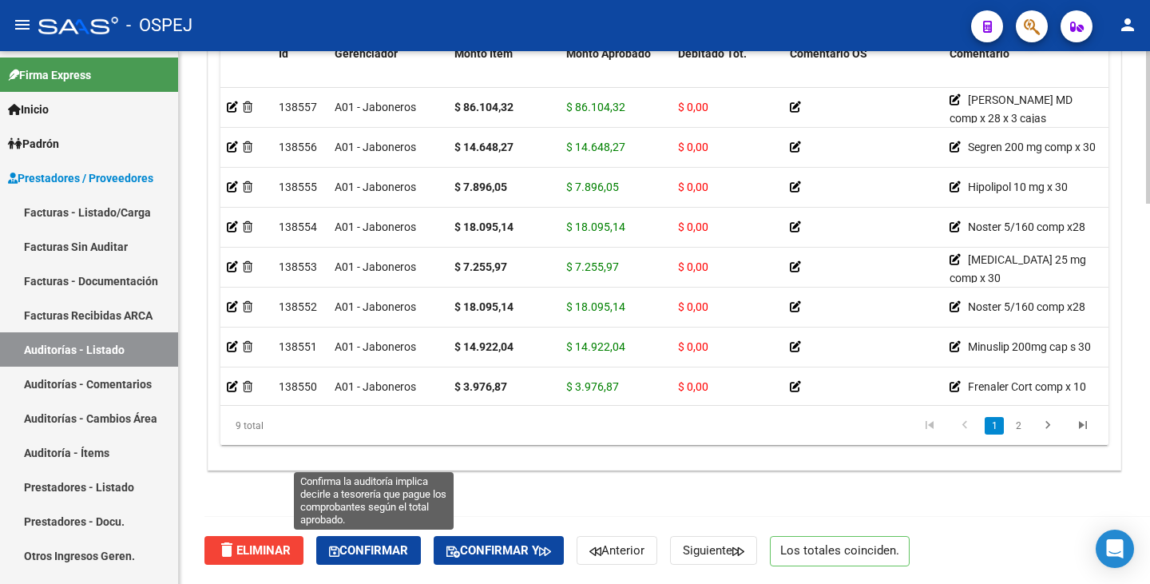
click at [392, 549] on span "Confirmar" at bounding box center [368, 550] width 79 height 14
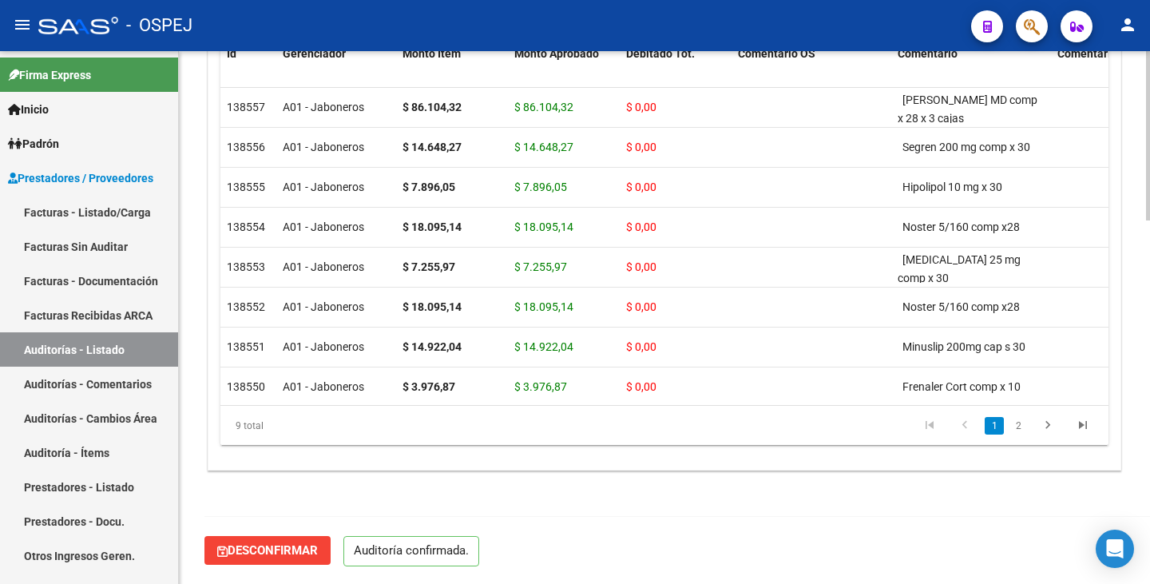
scroll to position [1143, 0]
type input "202510"
click at [107, 208] on link "Facturas - Listado/Carga" at bounding box center [89, 212] width 178 height 34
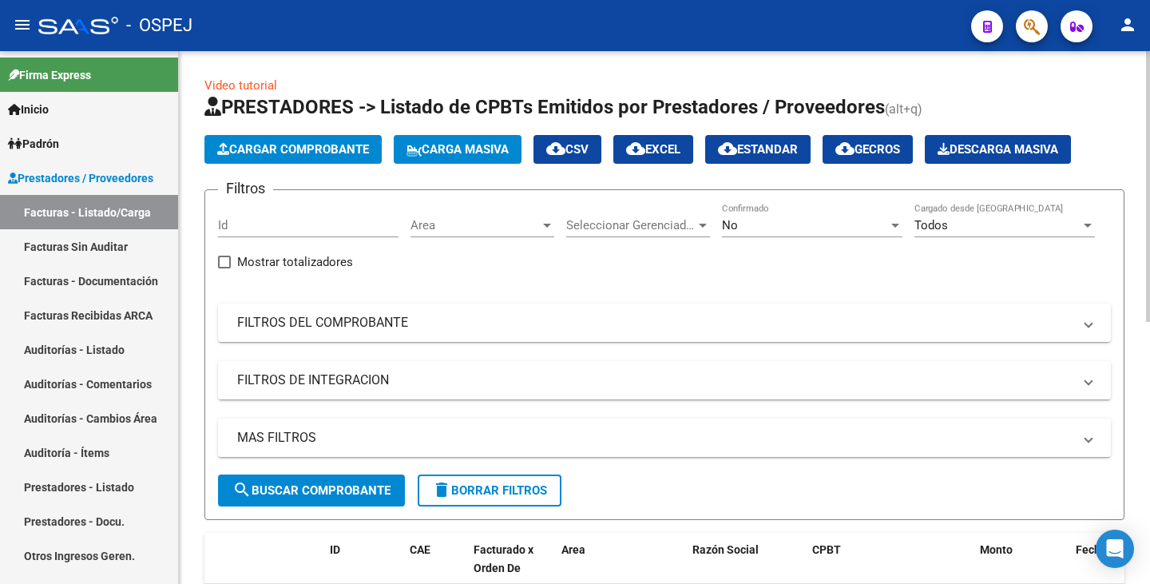
click at [273, 154] on span "Cargar Comprobante" at bounding box center [293, 149] width 152 height 14
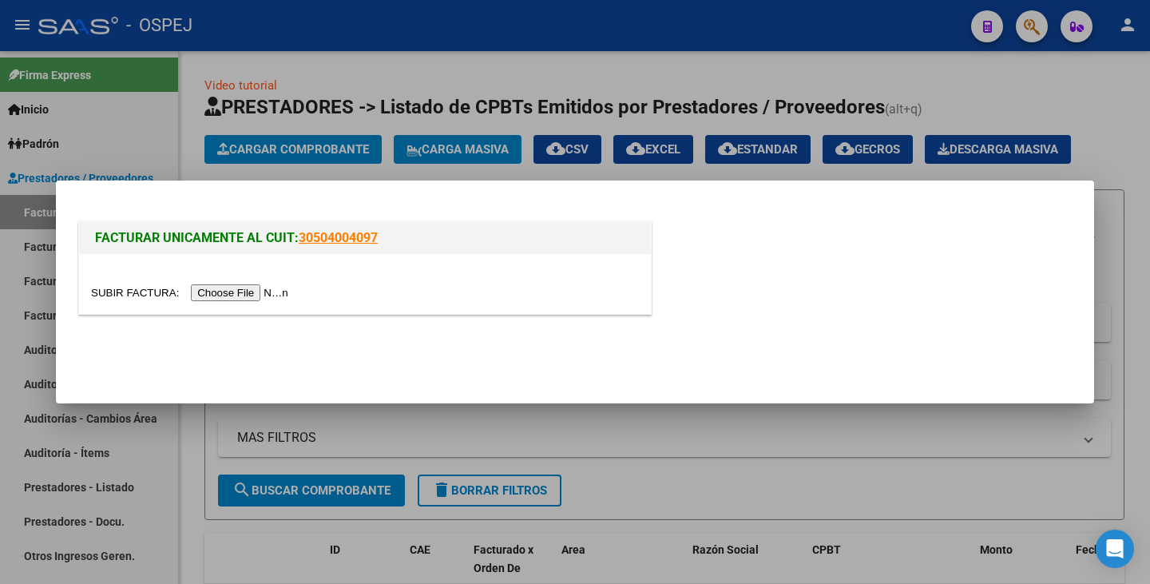
click at [263, 292] on input "file" at bounding box center [192, 292] width 202 height 17
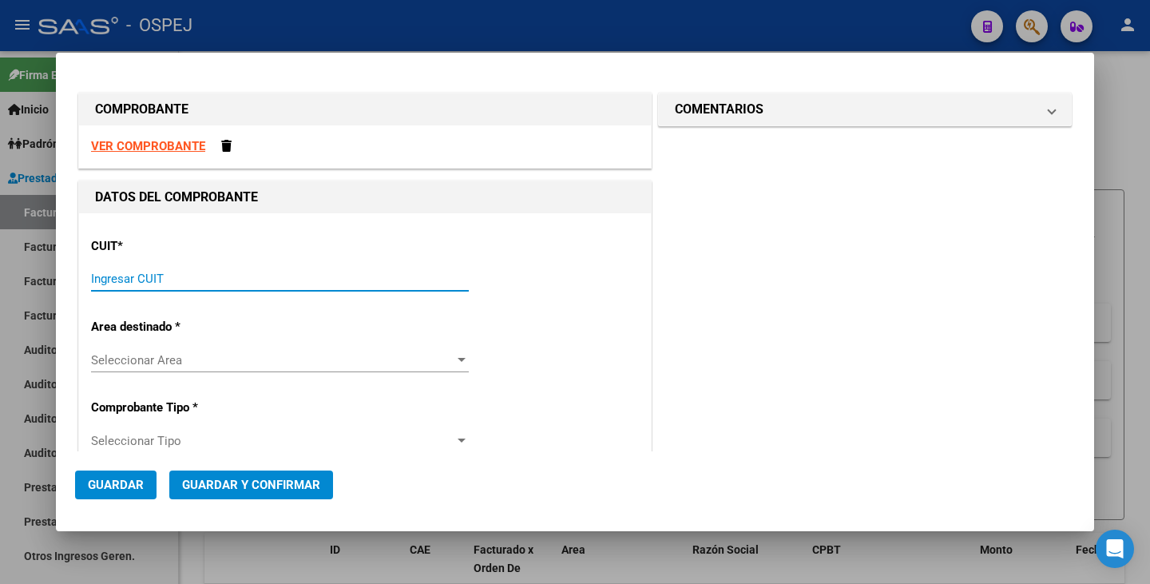
click at [184, 279] on input "Ingresar CUIT" at bounding box center [280, 278] width 378 height 14
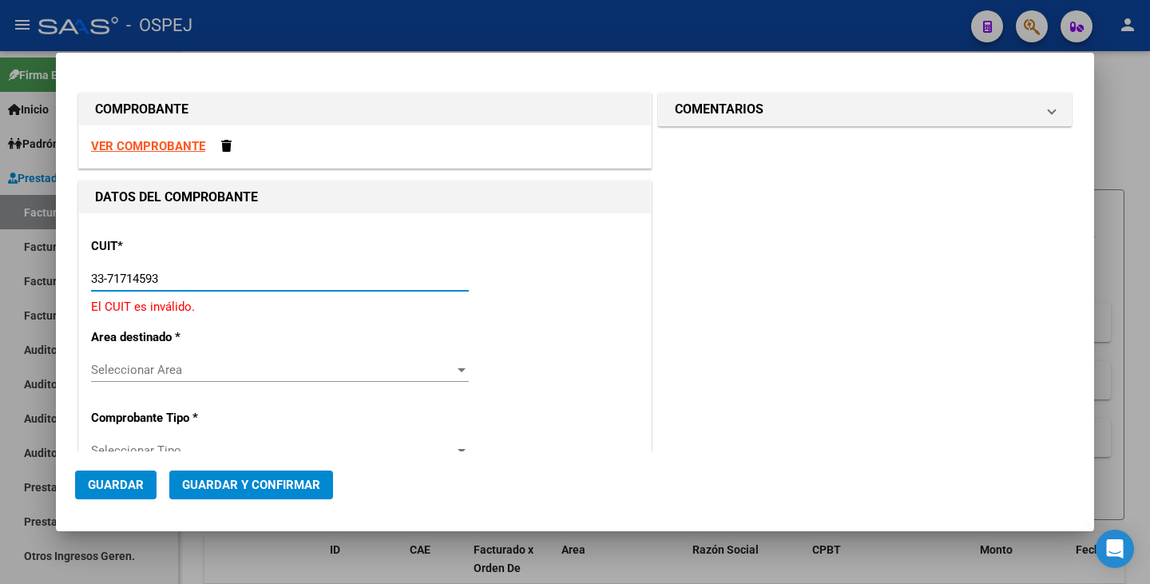
type input "33-71714593-9"
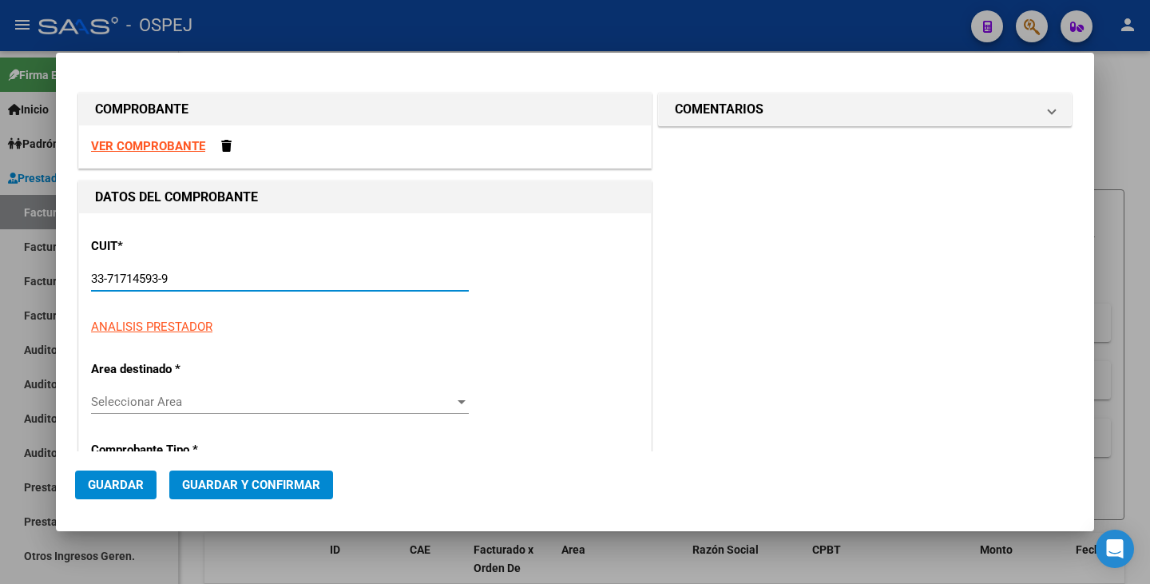
type input "1"
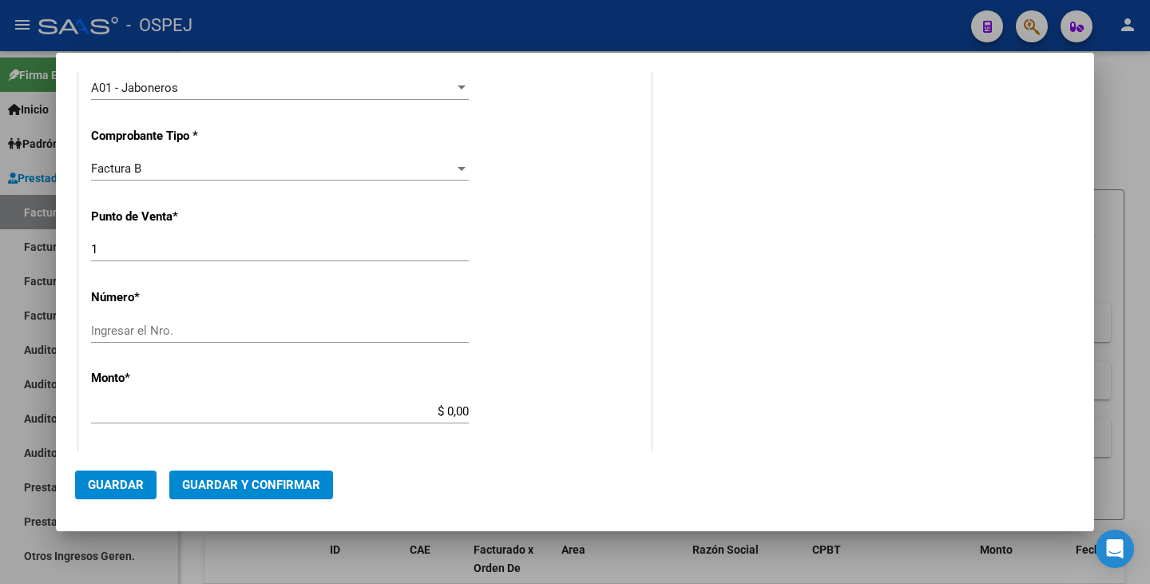
scroll to position [479, 0]
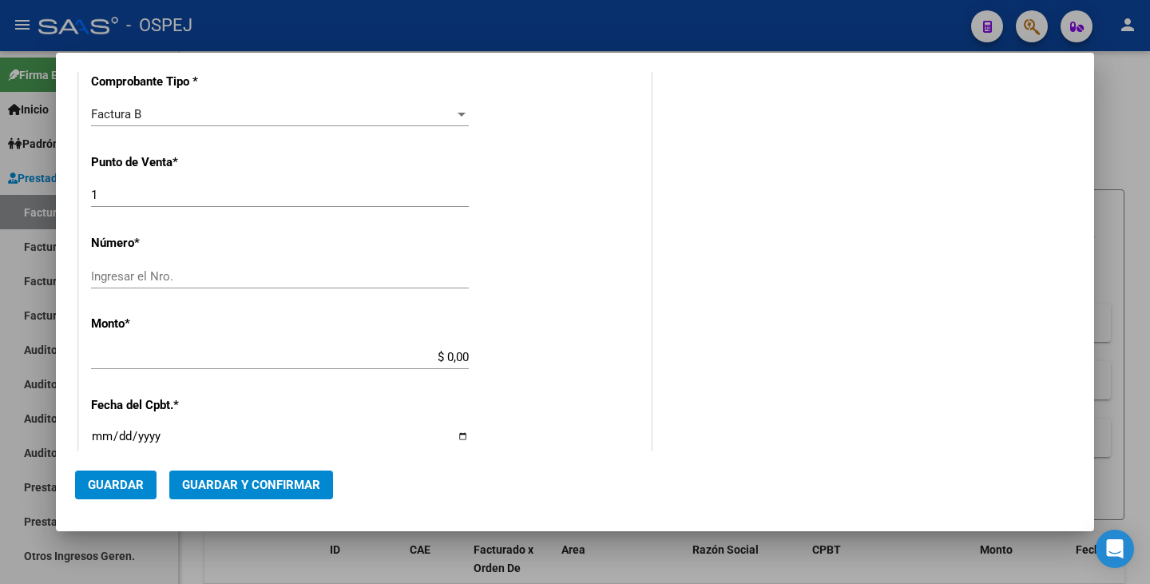
type input "33-71714593-9"
click at [93, 196] on input "1" at bounding box center [280, 195] width 378 height 14
click at [176, 277] on input "Ingresar el Nro." at bounding box center [280, 276] width 378 height 14
type input "202508"
click at [466, 352] on app-form-text-field "Monto * $ 0,00 Ingresar el monto" at bounding box center [286, 340] width 390 height 48
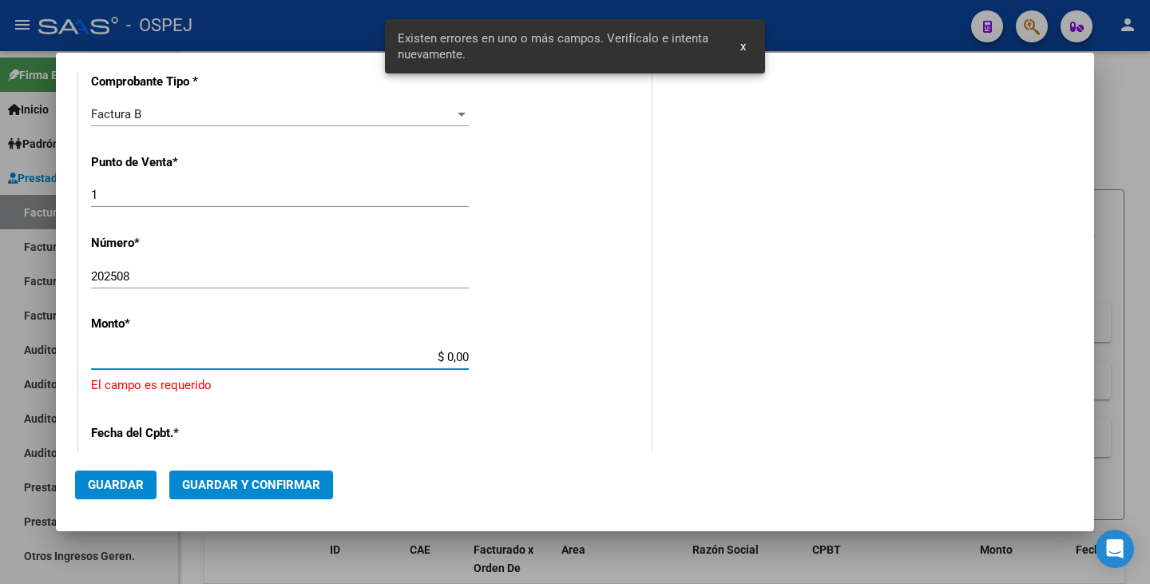
click at [462, 358] on div "CUIT * 33-71714593-9 Ingresar CUIT ANALISIS PRESTADOR FARMACIA LUQUE 5897 S.C.S…" at bounding box center [365, 359] width 572 height 1250
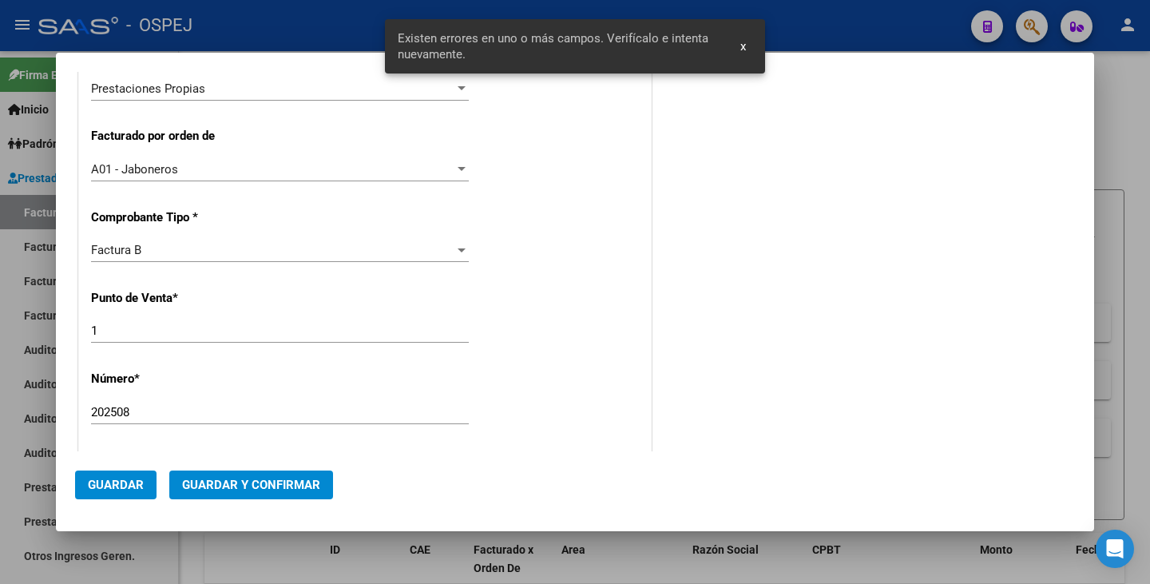
scroll to position [487, 0]
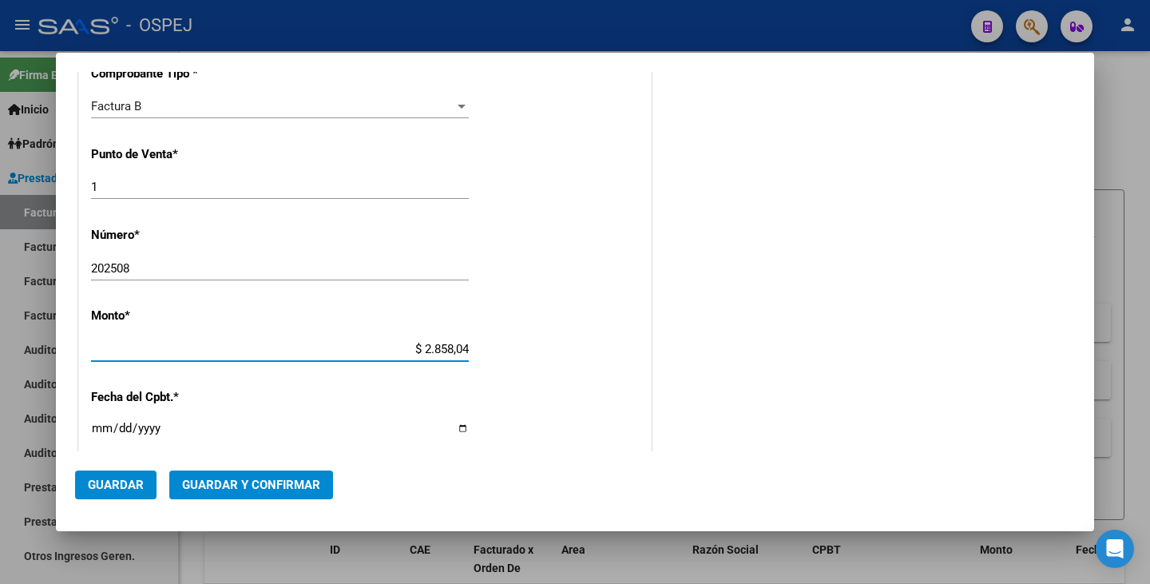
type input "$ 28.580,48"
click at [95, 426] on input "Ingresar la fecha" at bounding box center [280, 435] width 378 height 26
type input "2025-08-08"
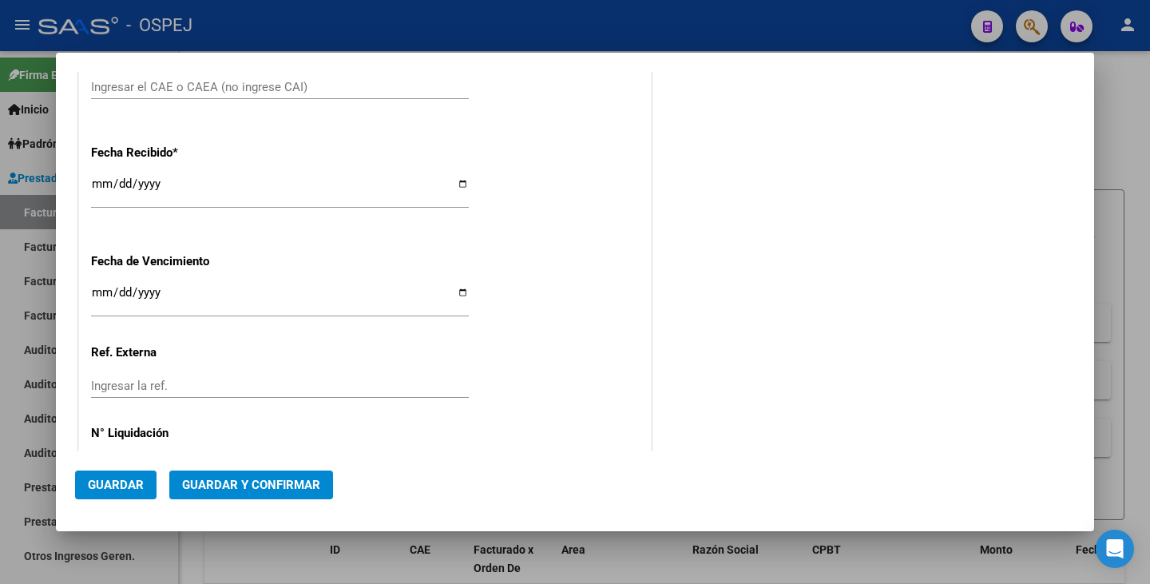
scroll to position [966, 0]
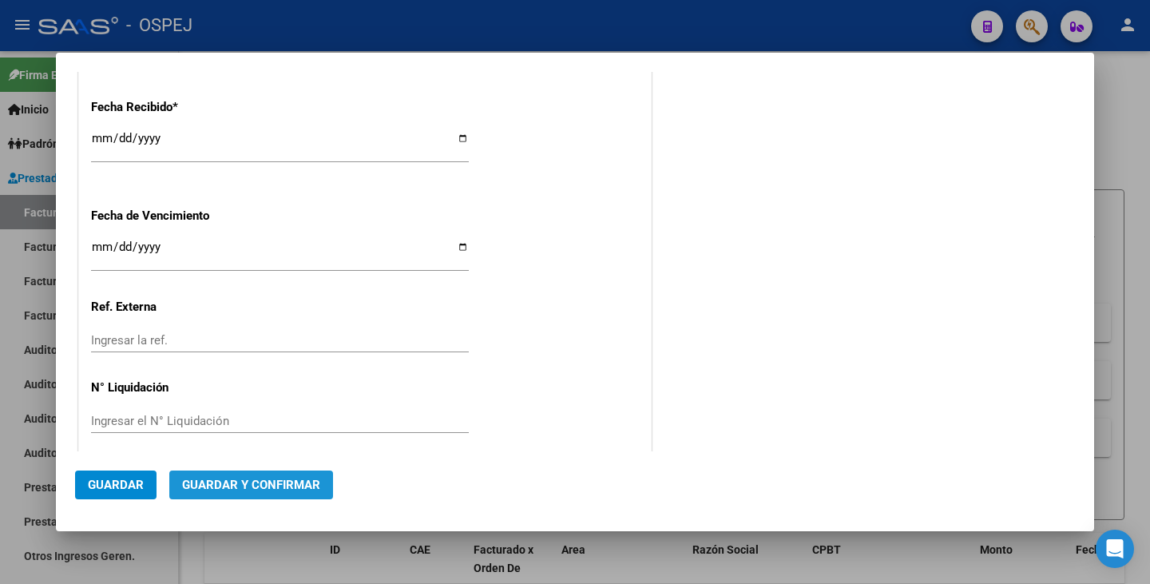
click at [261, 491] on span "Guardar y Confirmar" at bounding box center [251, 485] width 138 height 14
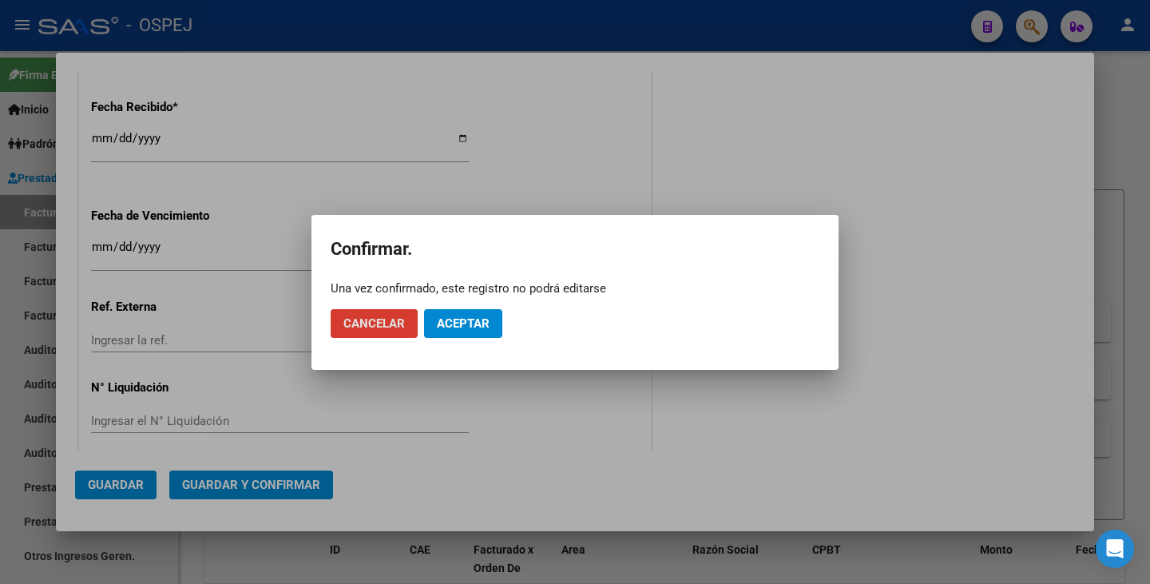
click at [452, 328] on span "Aceptar" at bounding box center [463, 323] width 53 height 14
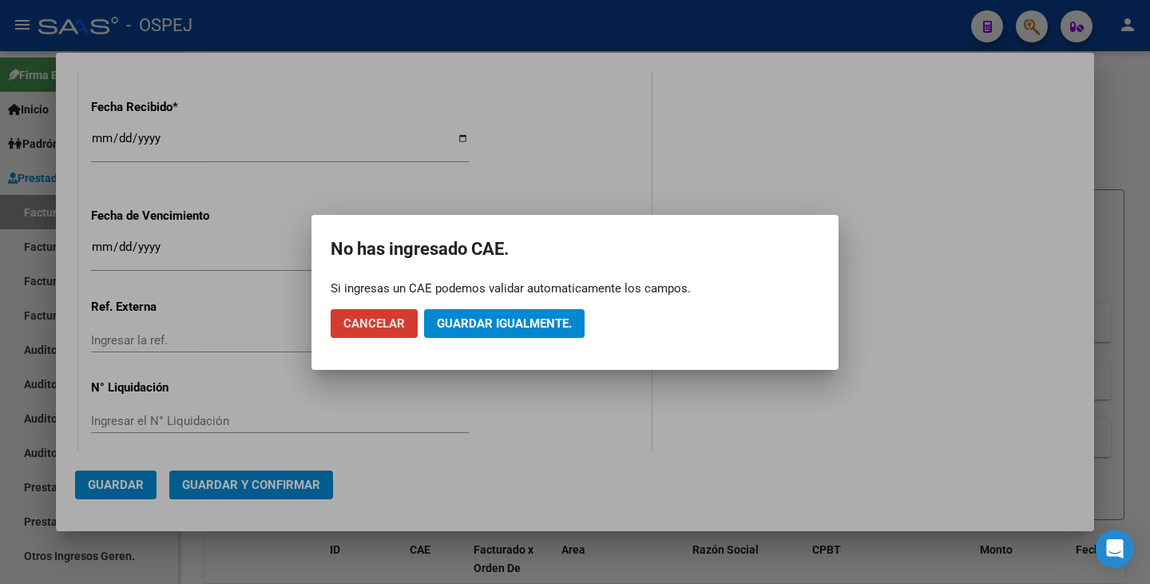
click at [454, 328] on span "Guardar igualmente." at bounding box center [504, 323] width 135 height 14
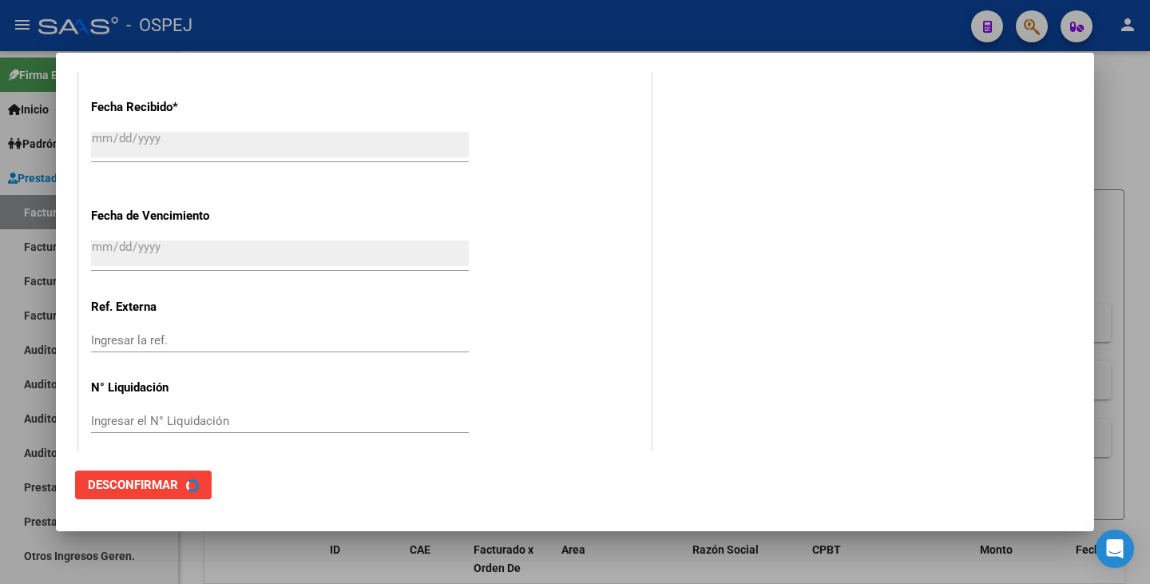
scroll to position [0, 0]
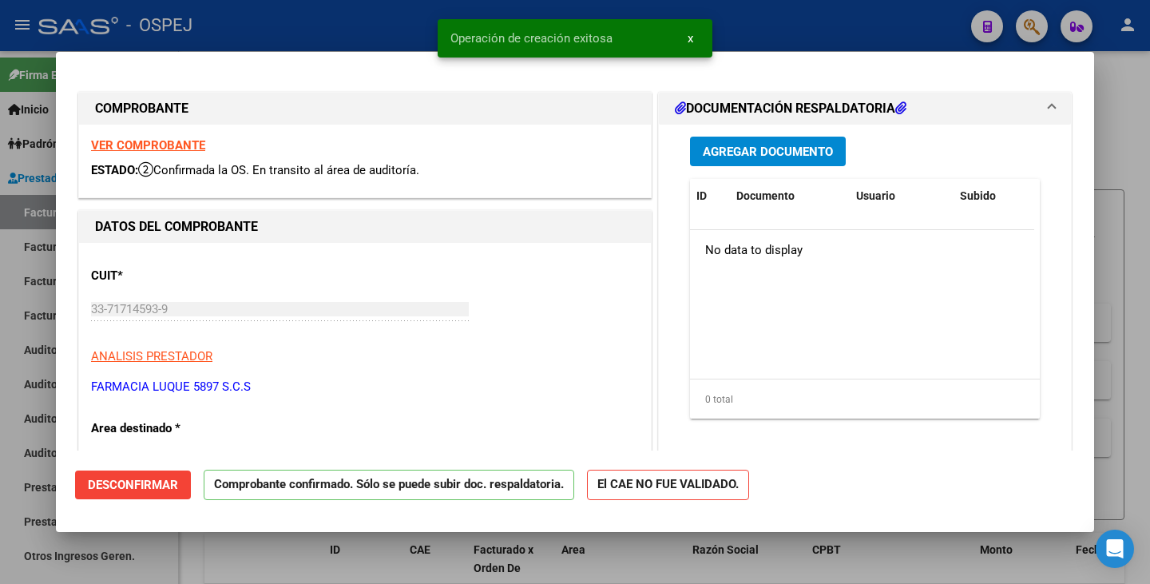
click at [189, 549] on div at bounding box center [575, 292] width 1150 height 584
type input "$ 0,00"
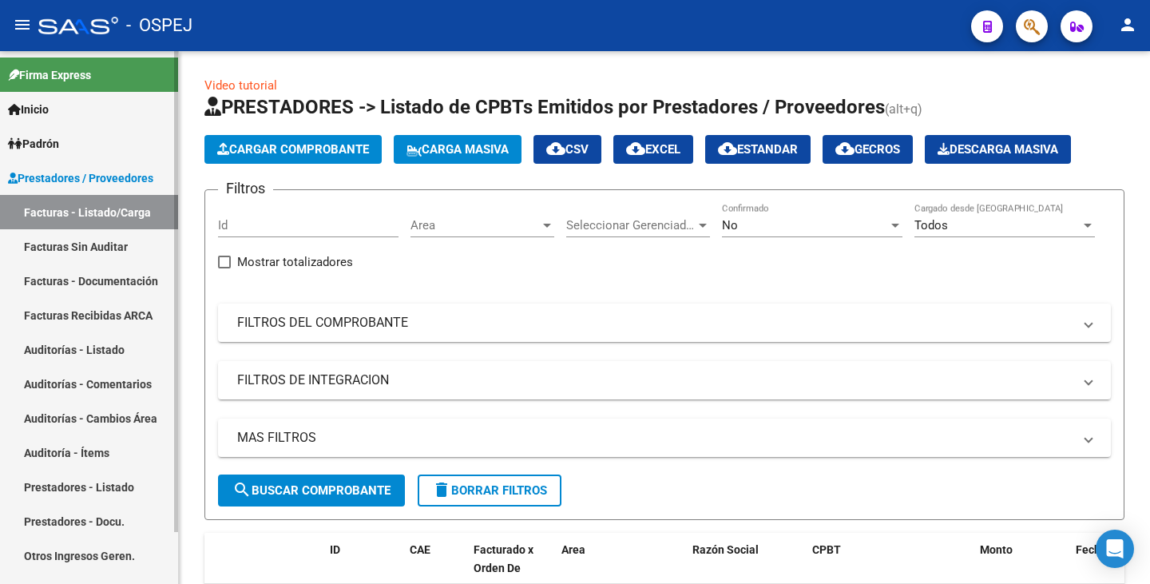
click at [116, 345] on link "Auditorías - Listado" at bounding box center [89, 349] width 178 height 34
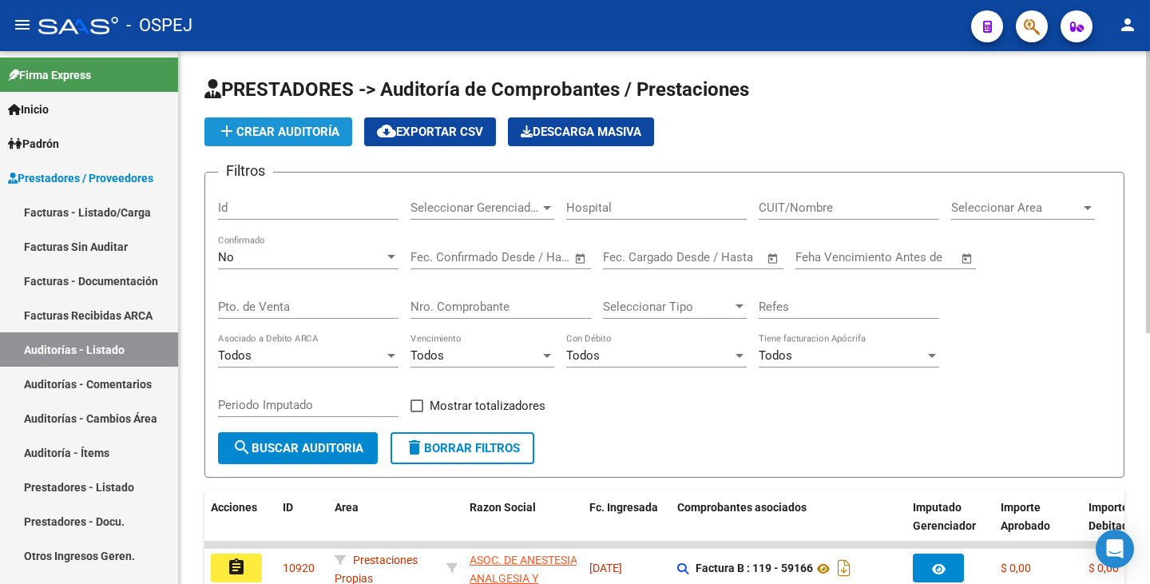
click at [271, 137] on span "add Crear Auditoría" at bounding box center [278, 132] width 122 height 14
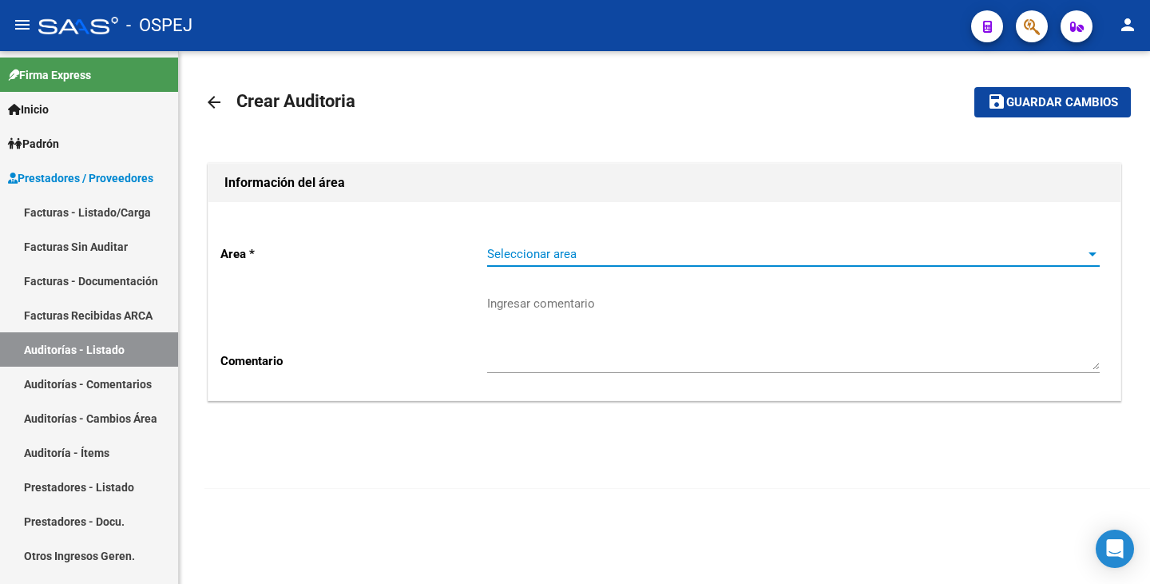
click at [629, 248] on span "Seleccionar area" at bounding box center [786, 254] width 598 height 14
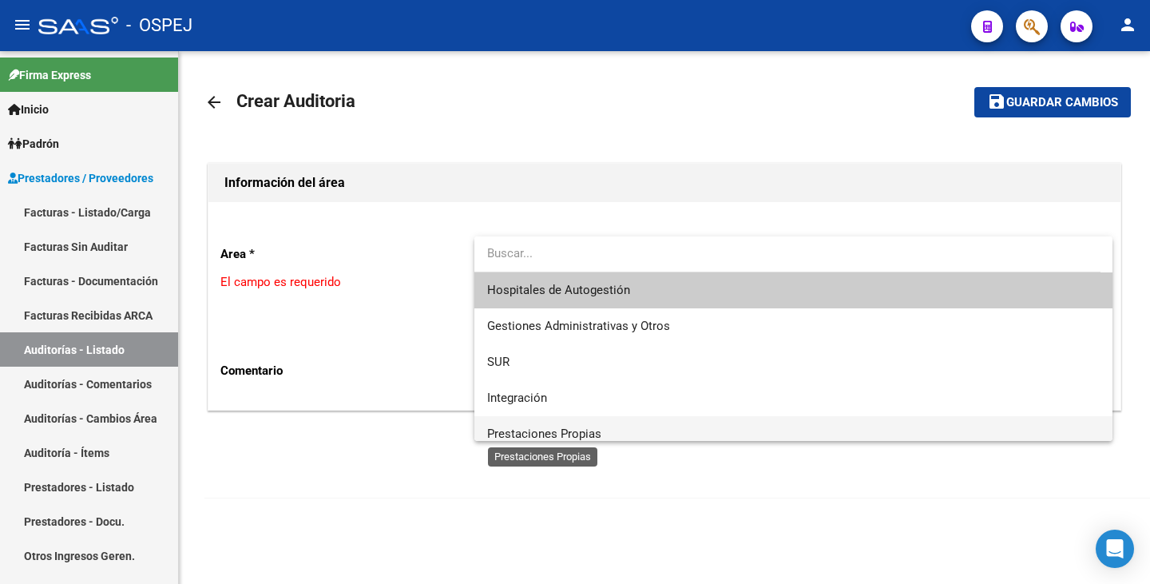
click at [555, 430] on span "Prestaciones Propias" at bounding box center [544, 433] width 114 height 14
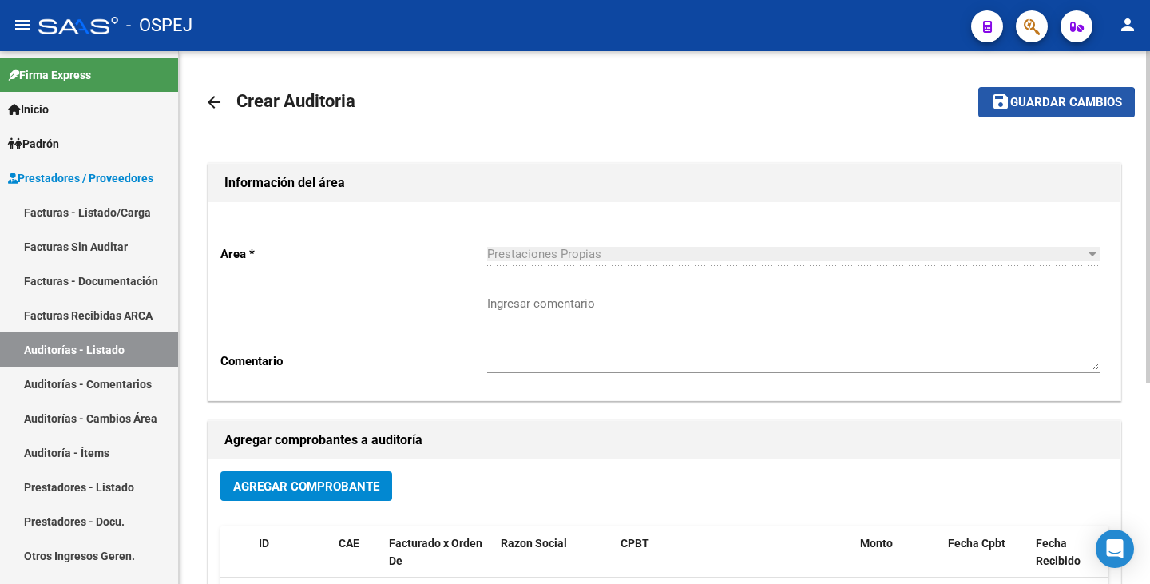
click at [1040, 106] on span "Guardar cambios" at bounding box center [1066, 103] width 112 height 14
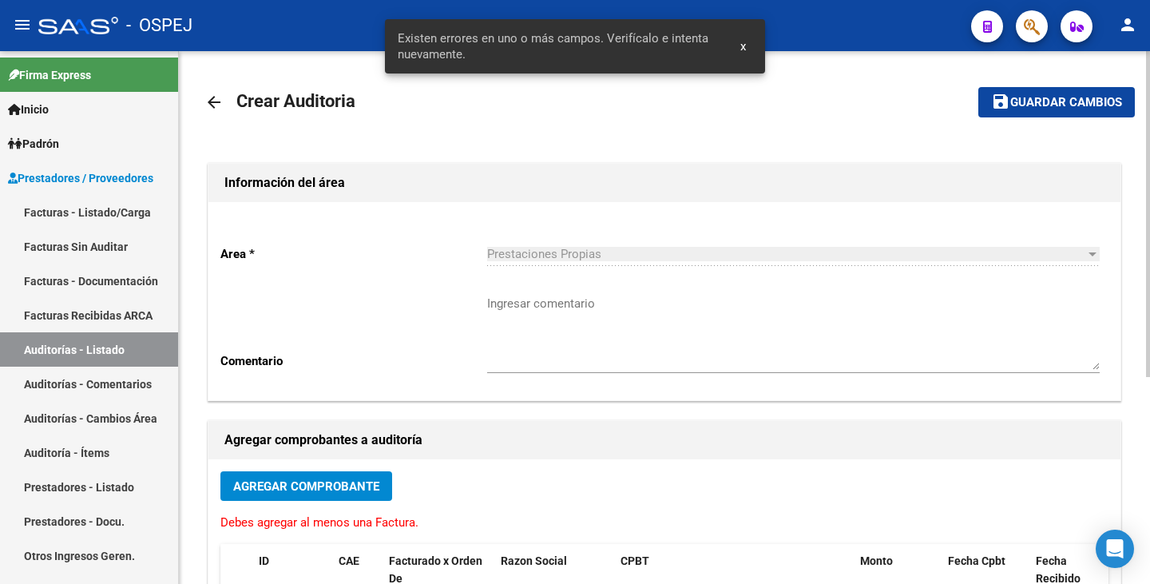
click at [343, 496] on button "Agregar Comprobante" at bounding box center [306, 486] width 172 height 30
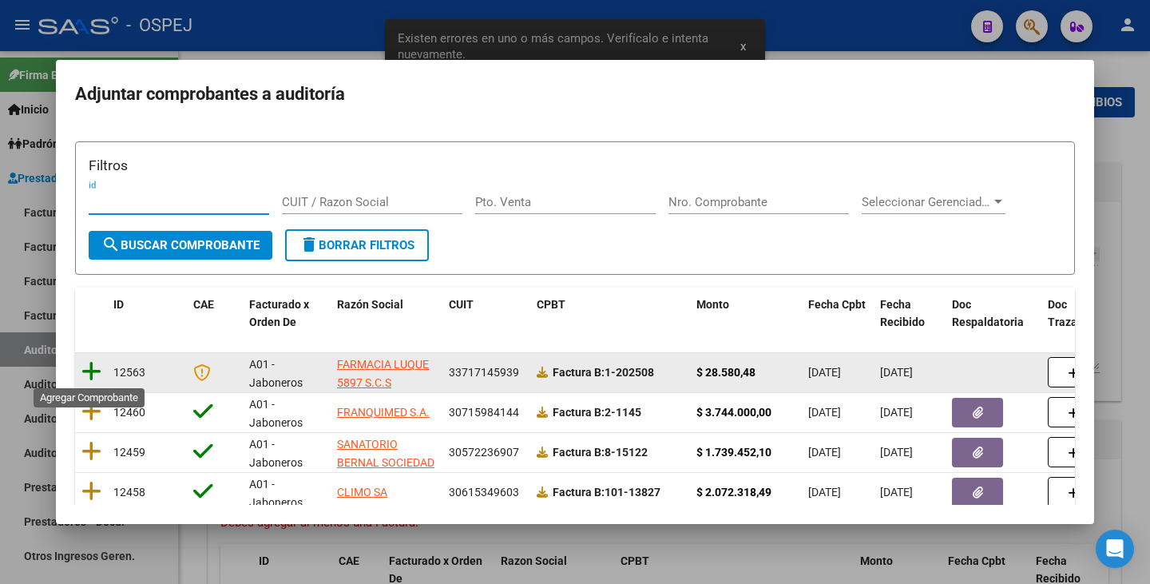
click at [90, 371] on icon at bounding box center [91, 371] width 20 height 22
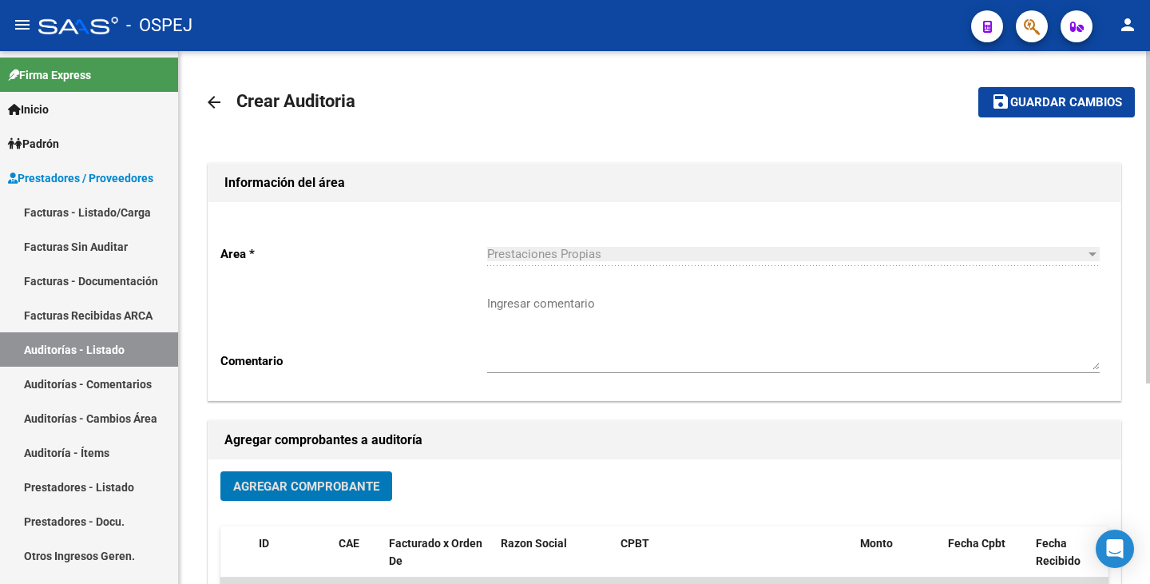
click at [1053, 99] on span "Guardar cambios" at bounding box center [1066, 103] width 112 height 14
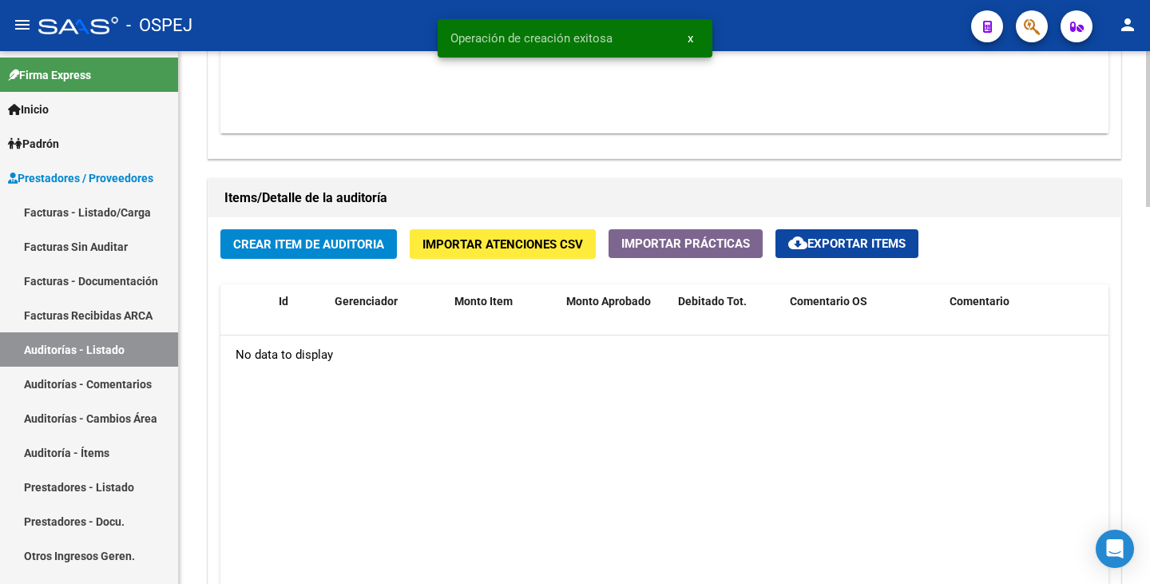
scroll to position [1038, 0]
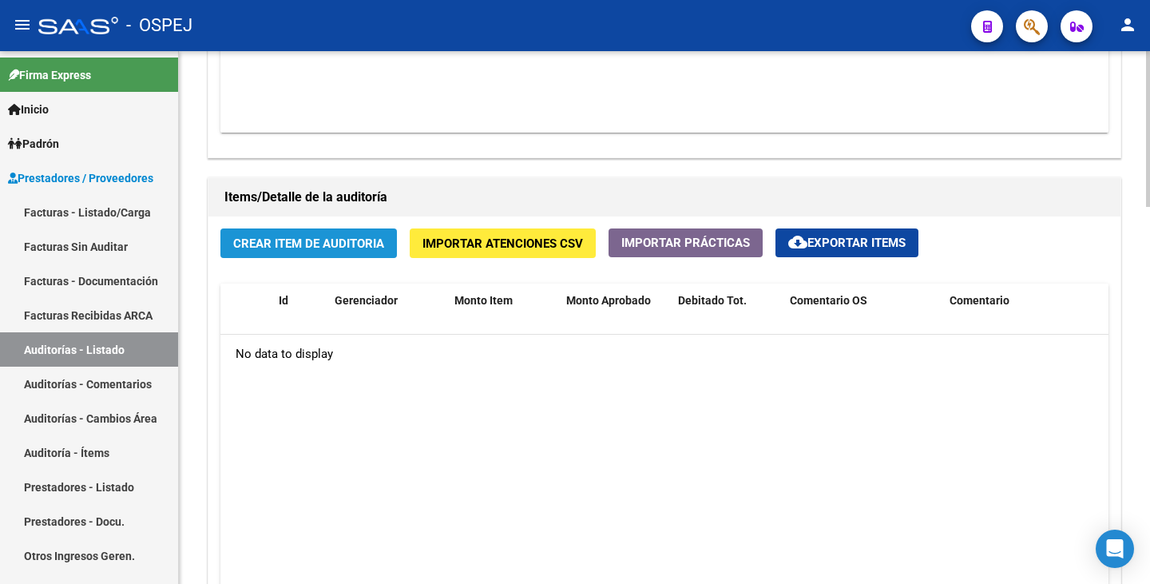
click at [327, 244] on span "Crear Item de Auditoria" at bounding box center [308, 243] width 151 height 14
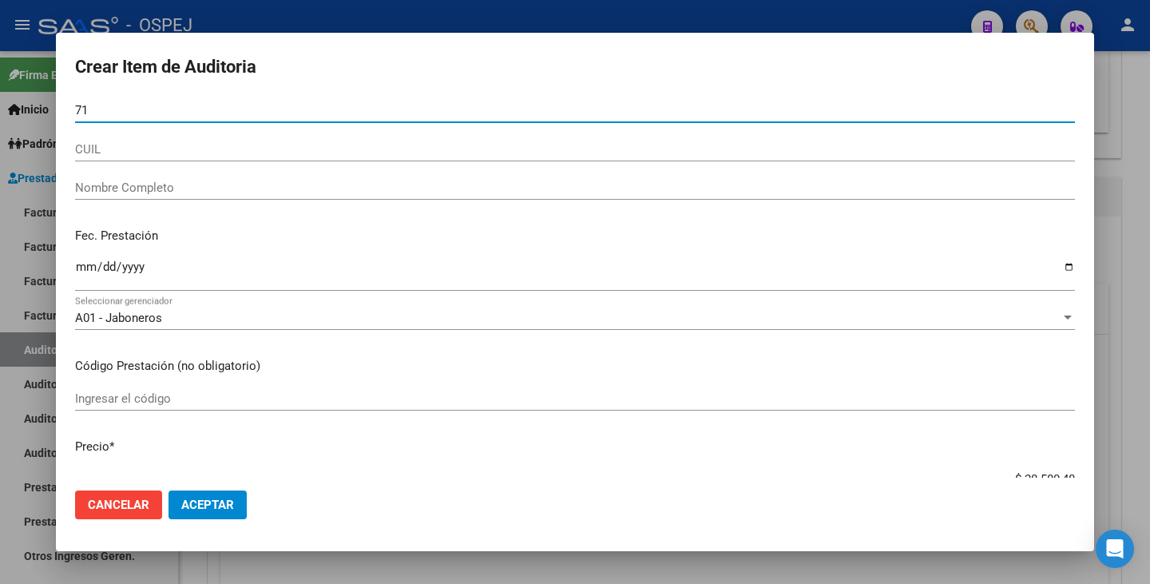
type input "7"
type input "07108268"
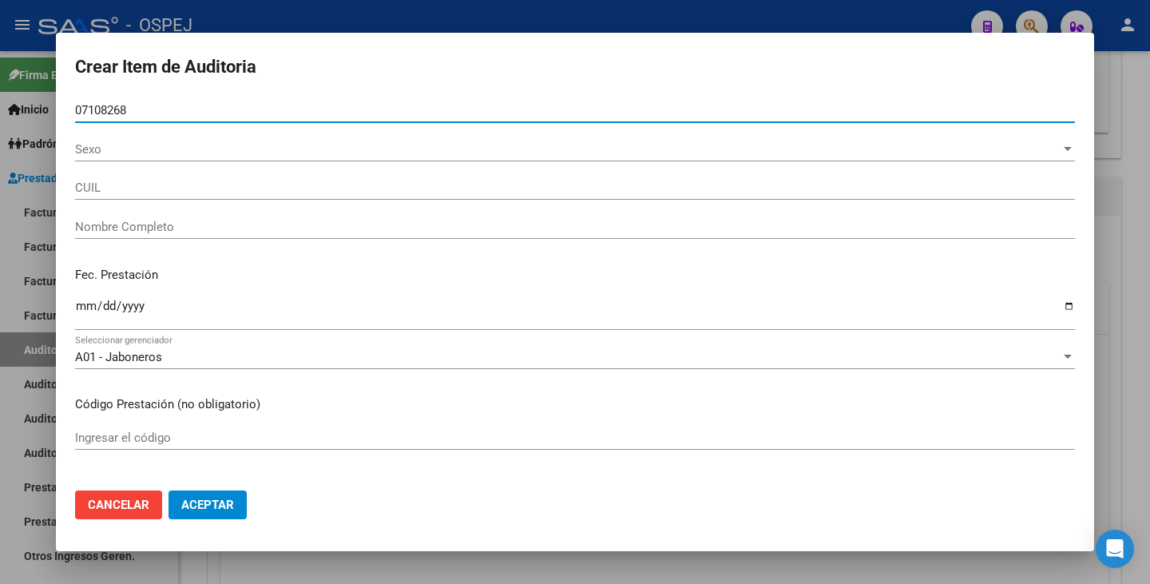
type input "20071082688"
type input "LANDRIEL FEDERICO"
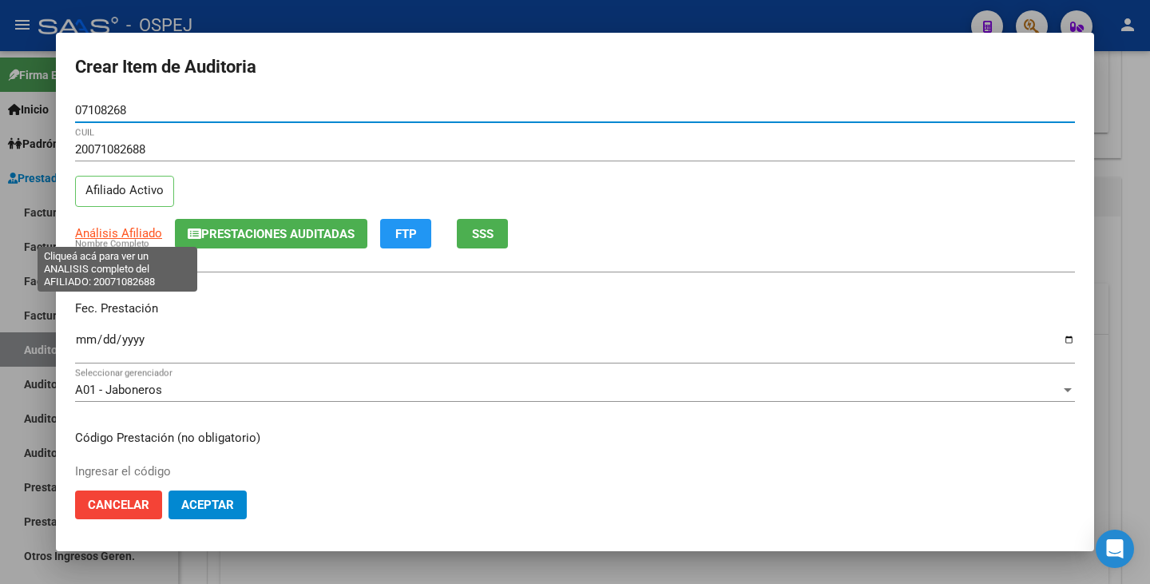
type input "07108268"
click at [101, 238] on span "Análisis Afiliado" at bounding box center [118, 233] width 87 height 14
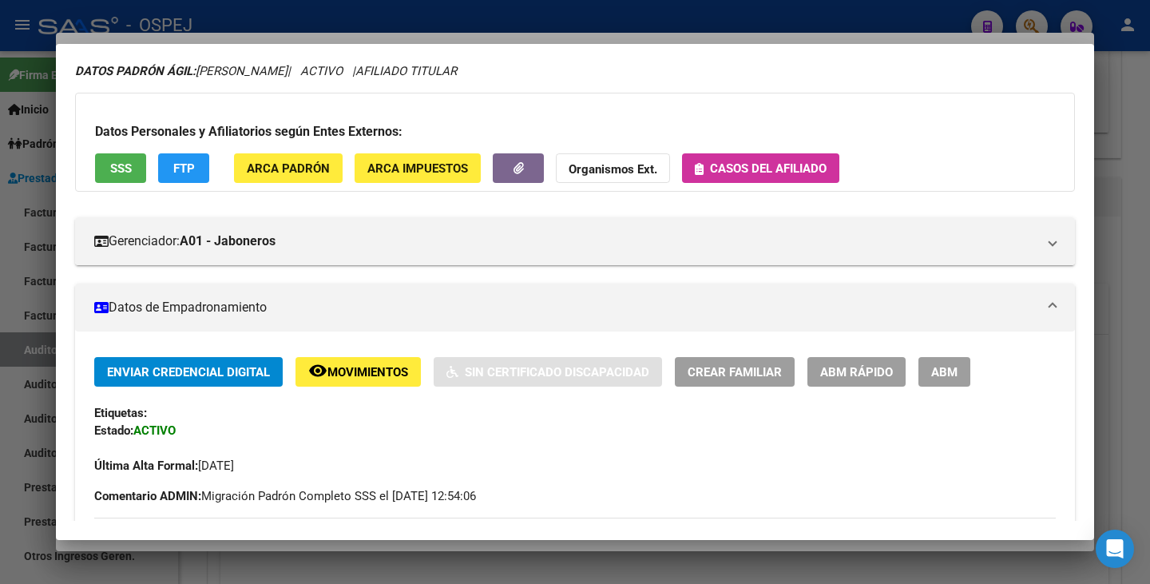
scroll to position [0, 0]
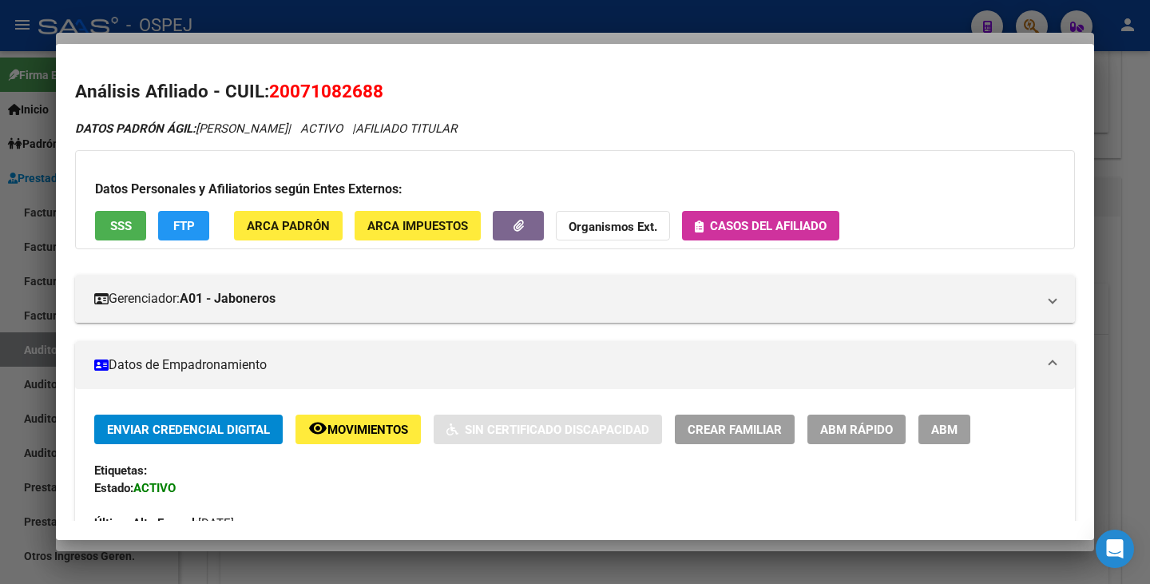
click at [350, 32] on div at bounding box center [575, 292] width 1150 height 584
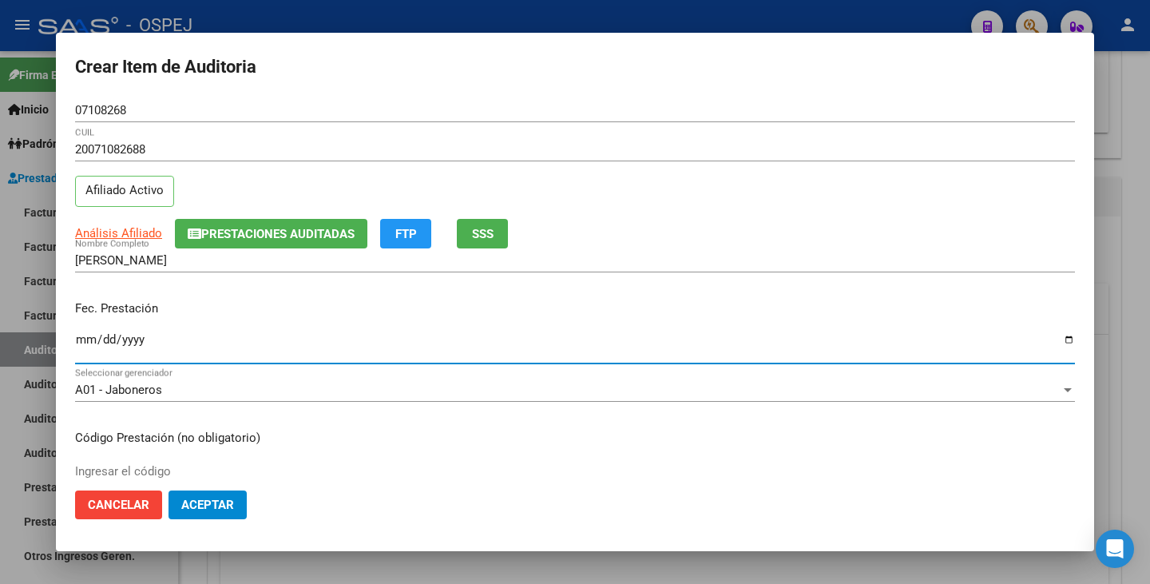
click at [88, 343] on input "Ingresar la fecha" at bounding box center [575, 346] width 1000 height 26
type input "2025-07-14"
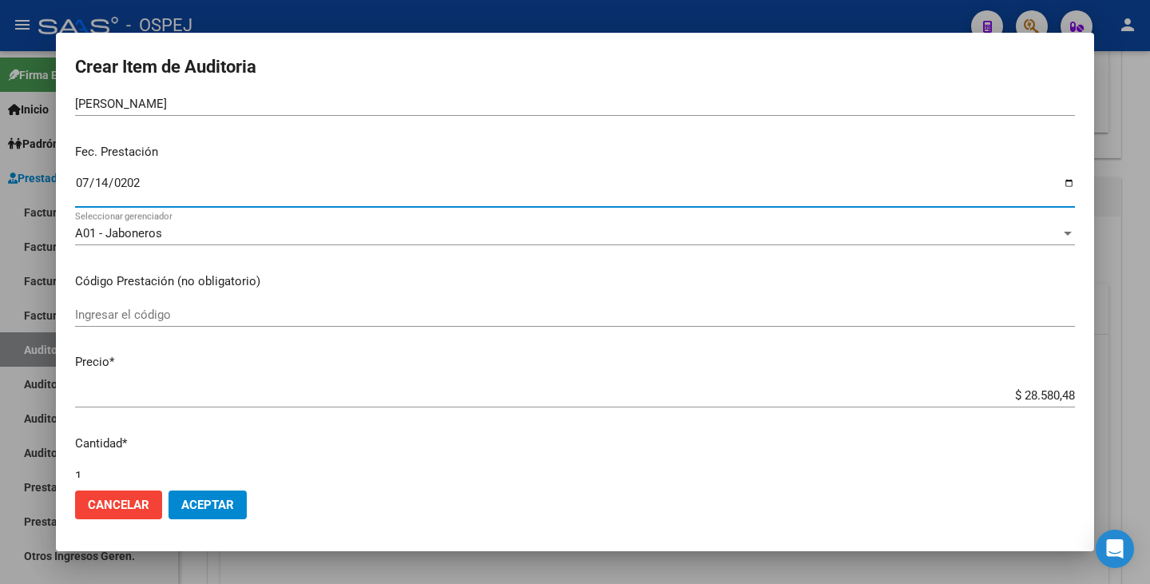
scroll to position [160, 0]
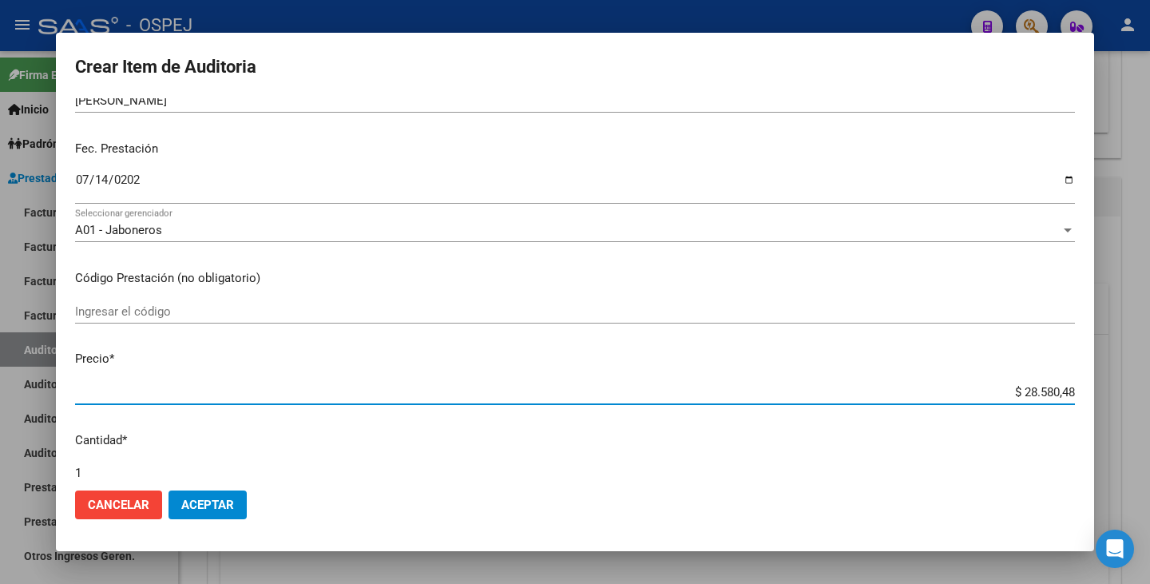
drag, startPoint x: 1013, startPoint y: 392, endPoint x: 1149, endPoint y: 407, distance: 136.6
click at [1149, 407] on div "Crear Item de Auditoria 07108268 Nro Documento 20071082688 CUIL Afiliado Activo…" at bounding box center [575, 292] width 1150 height 584
type input "$ 0,02"
type input "$ 0,21"
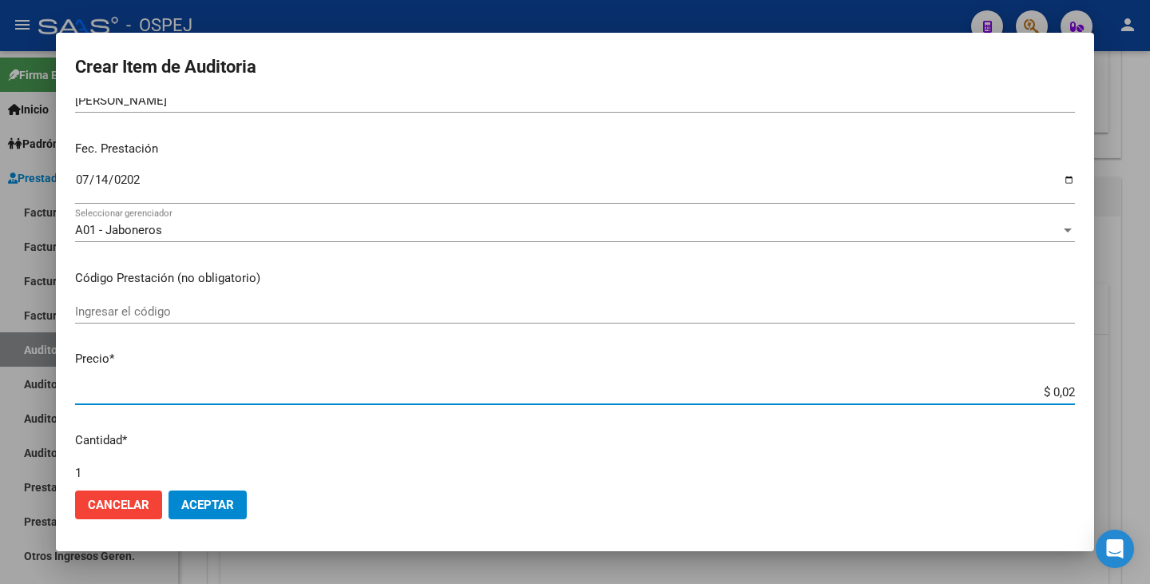
type input "$ 0,21"
type input "$ 2,19"
type input "$ 21,95"
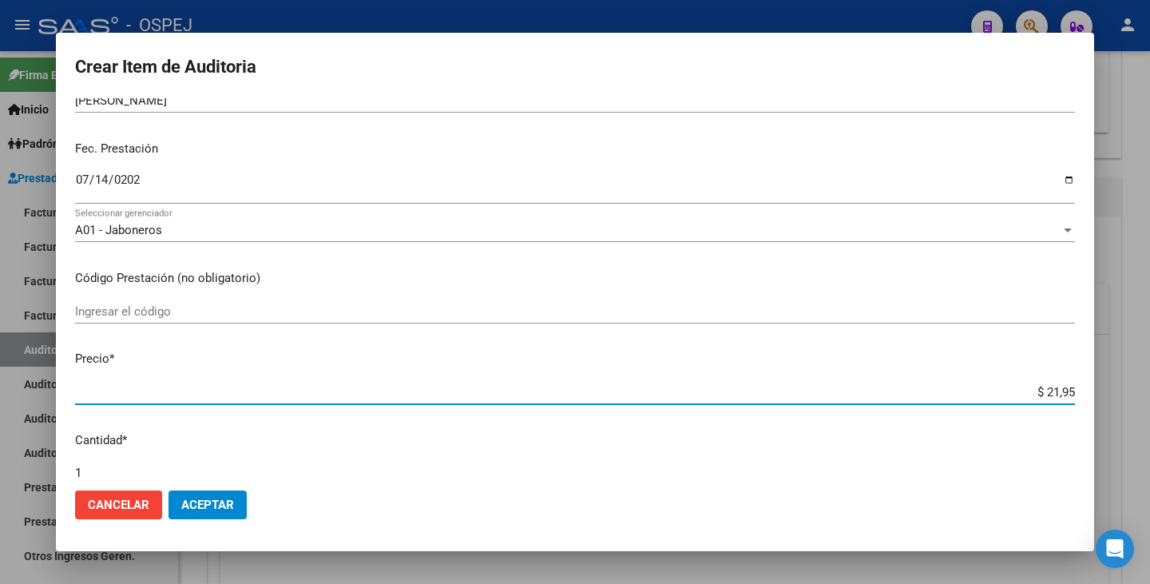
type input "$ 219,51"
type input "$ 2.195,14"
type input "$ 21.951,48"
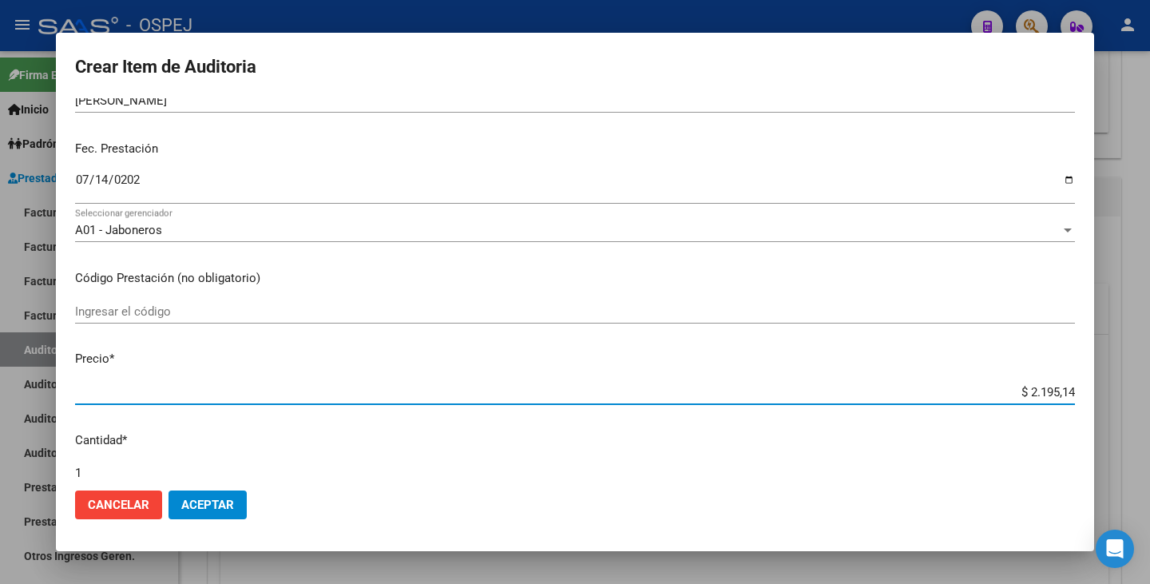
type input "$ 21.951,48"
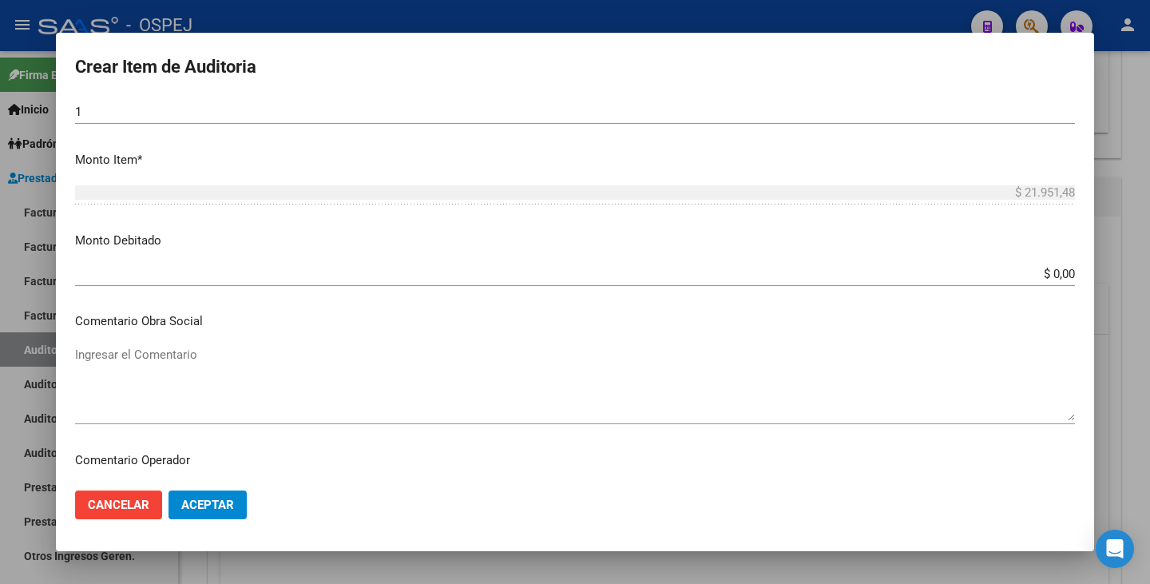
scroll to position [559, 0]
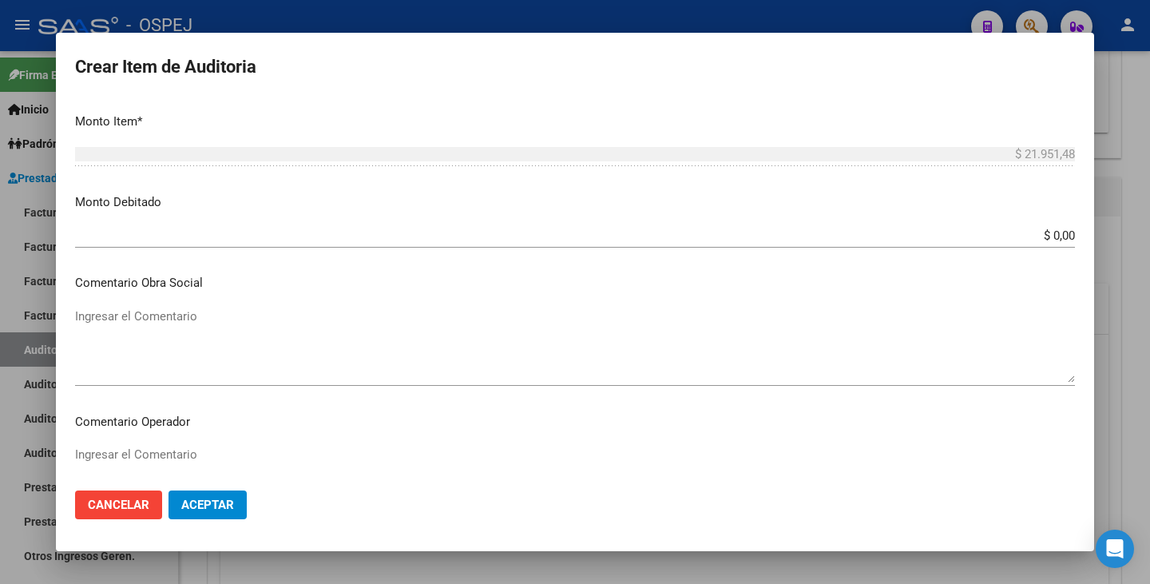
click at [165, 318] on textarea "Ingresar el Comentario" at bounding box center [575, 344] width 1000 height 75
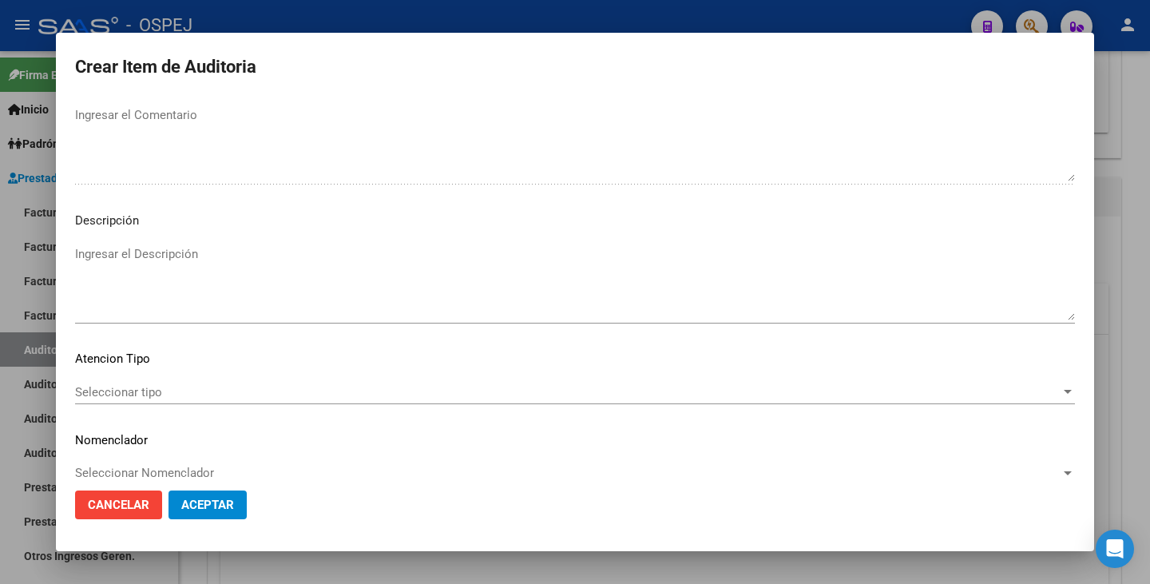
scroll to position [1038, 0]
type textarea "Pen Di Ben 2400000 x 2"
click at [763, 387] on span "Seleccionar tipo" at bounding box center [567, 390] width 985 height 14
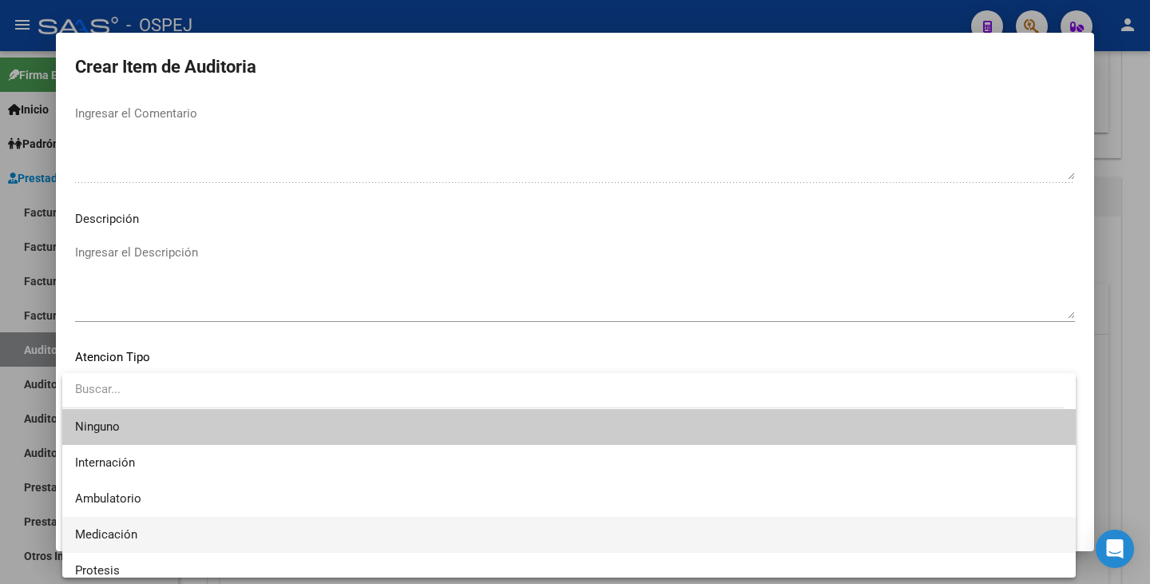
click at [149, 527] on span "Medicación" at bounding box center [569, 535] width 988 height 36
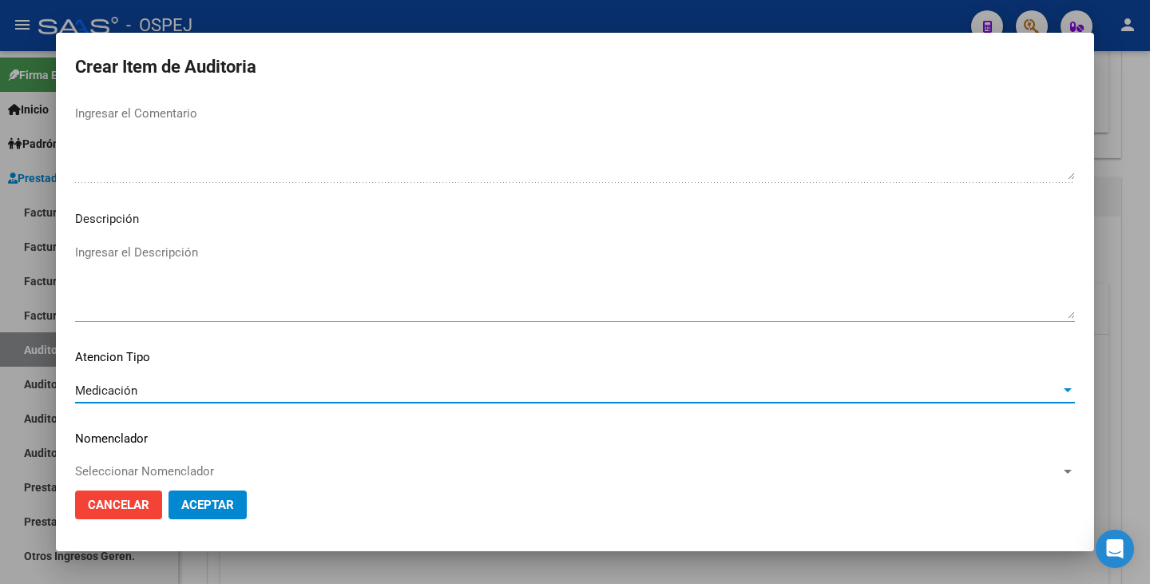
scroll to position [1059, 0]
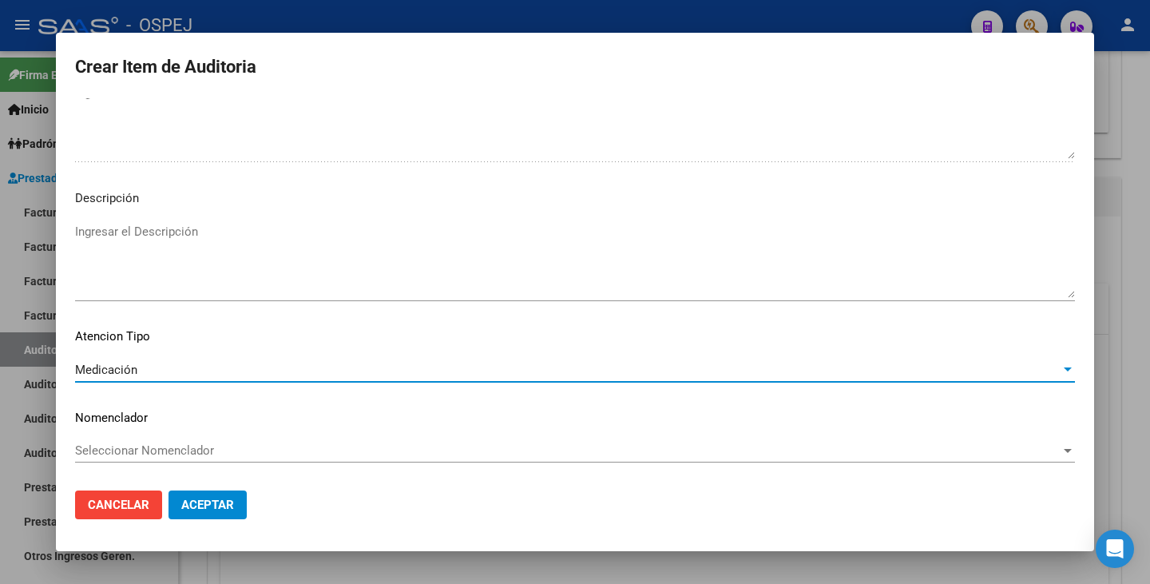
click at [252, 444] on span "Seleccionar Nomenclador" at bounding box center [567, 450] width 985 height 14
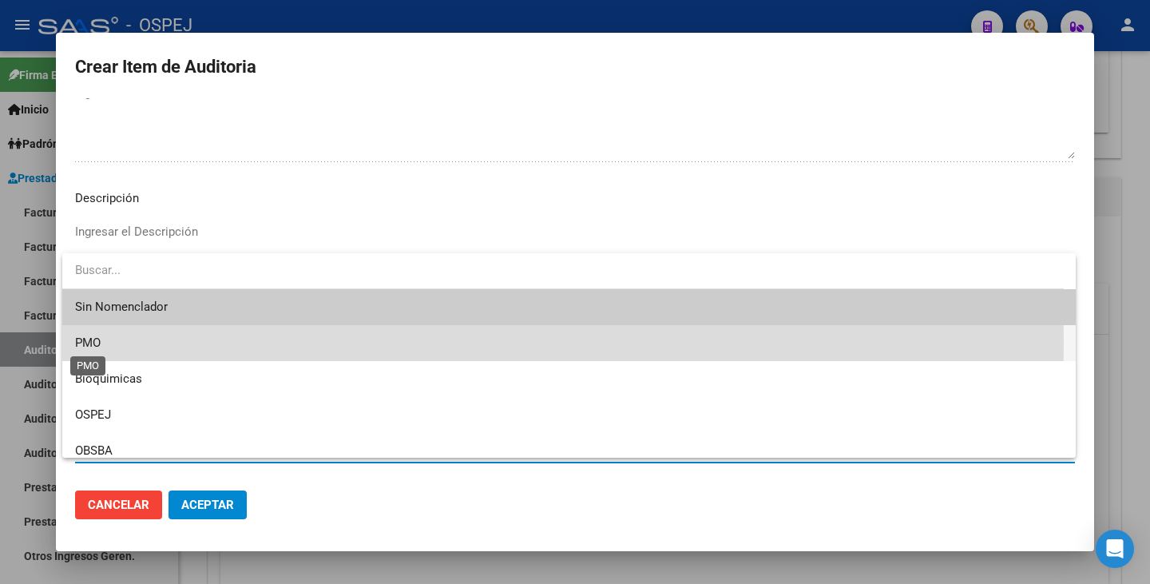
click at [91, 341] on span "PMO" at bounding box center [88, 342] width 26 height 14
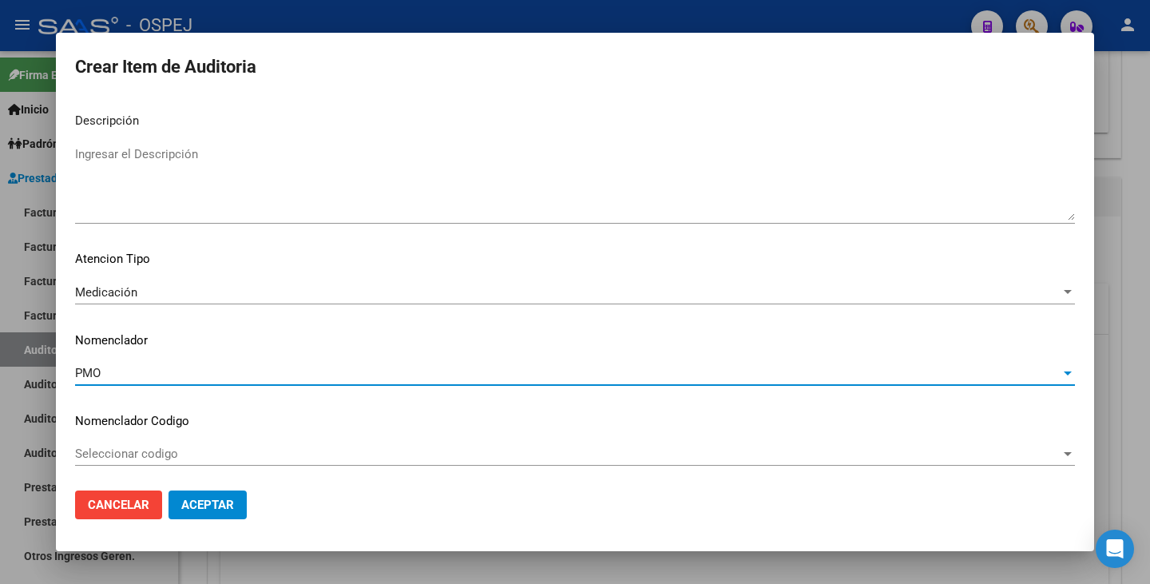
scroll to position [1139, 0]
click at [295, 454] on span "Seleccionar codigo" at bounding box center [567, 450] width 985 height 14
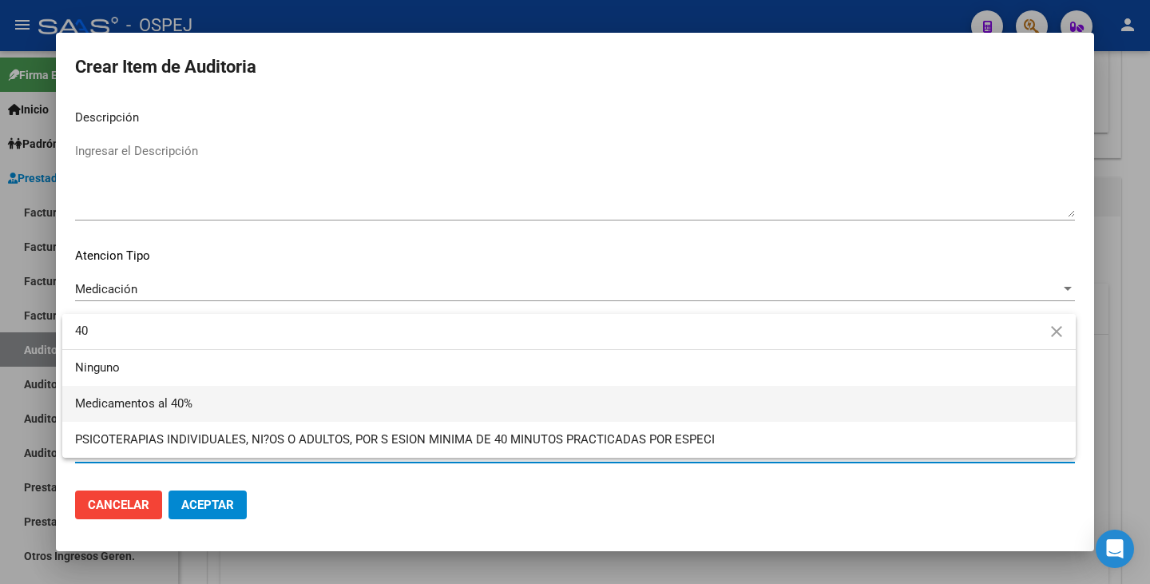
type input "40"
click at [257, 399] on span "Medicamentos al 40%" at bounding box center [569, 404] width 988 height 36
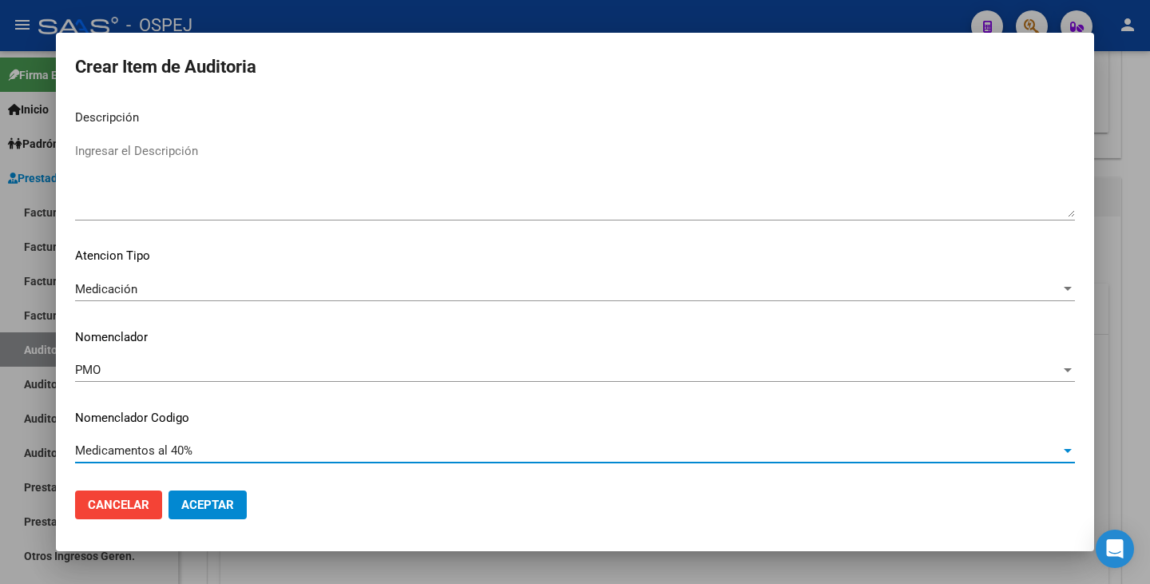
click at [233, 501] on span "Aceptar" at bounding box center [207, 504] width 53 height 14
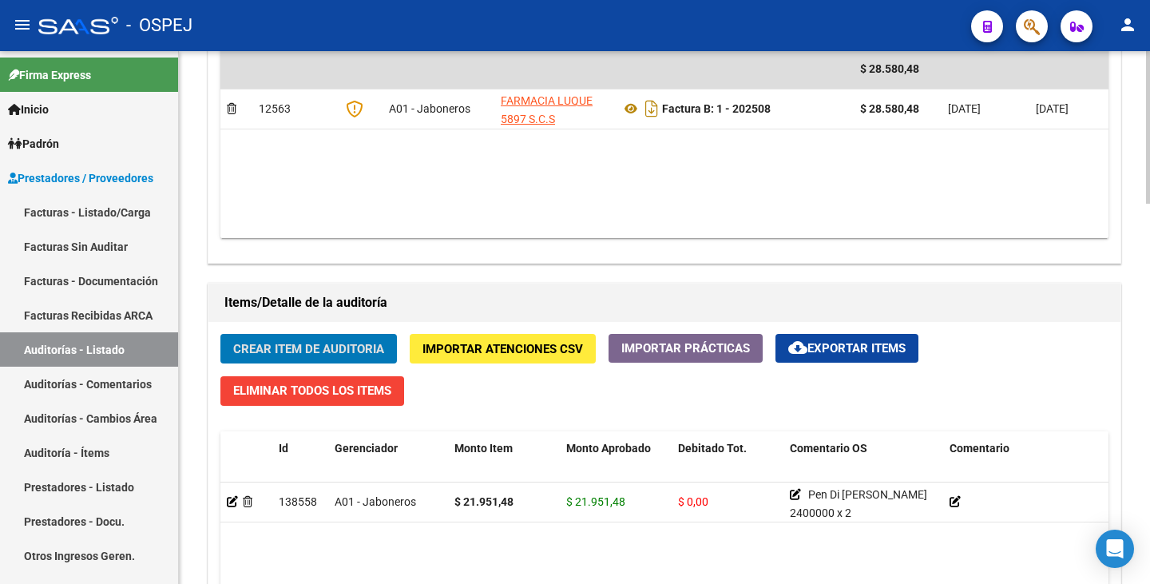
scroll to position [1039, 0]
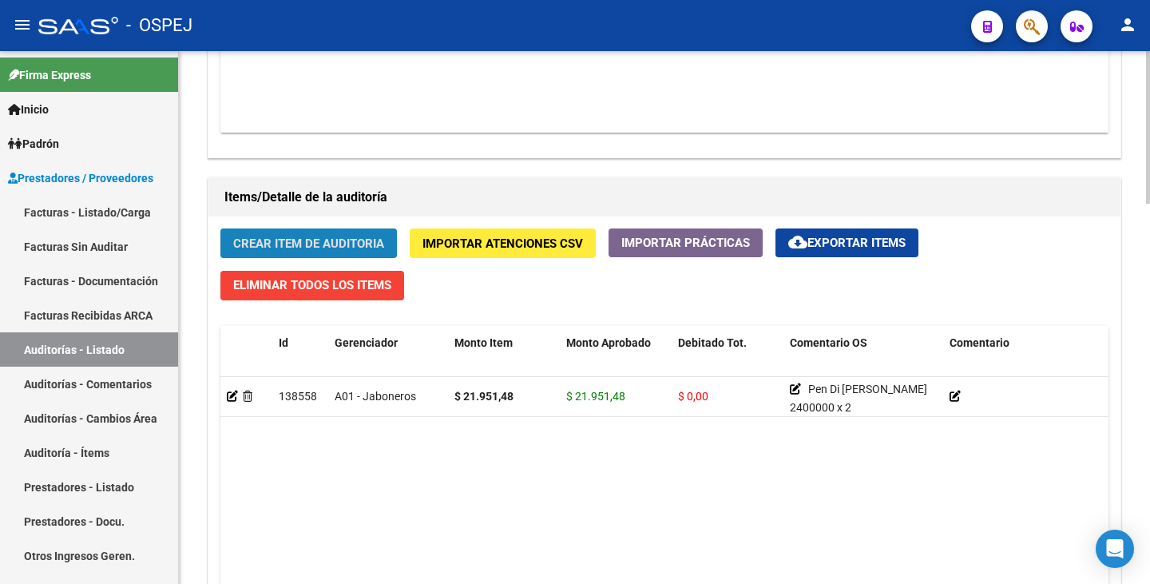
click at [352, 239] on span "Crear Item de Auditoria" at bounding box center [308, 243] width 151 height 14
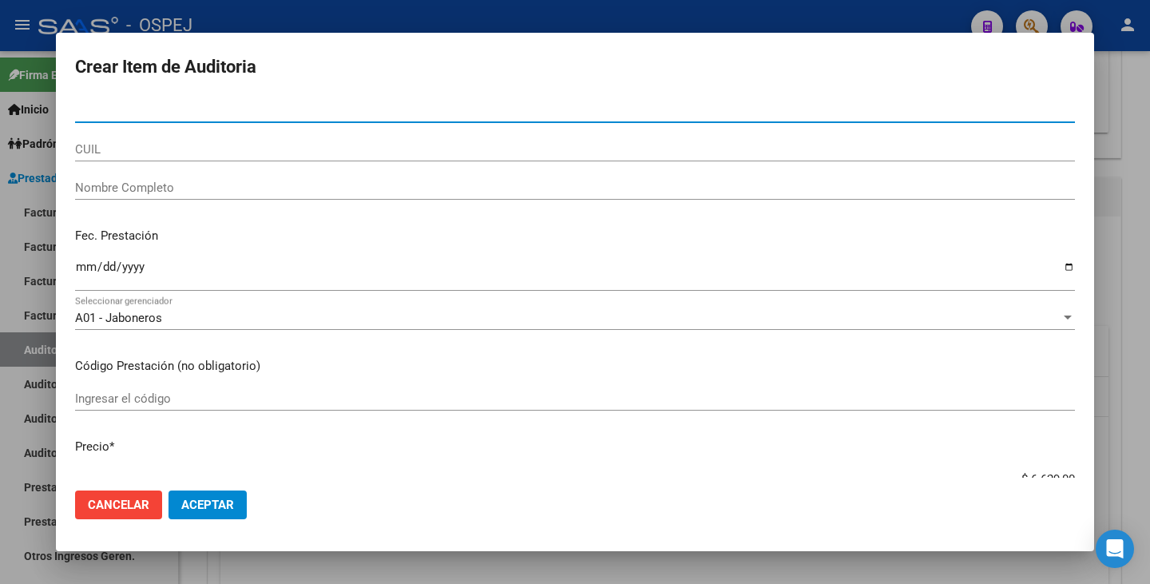
click at [168, 107] on input "Nro Documento" at bounding box center [575, 110] width 1000 height 14
type input "24430049"
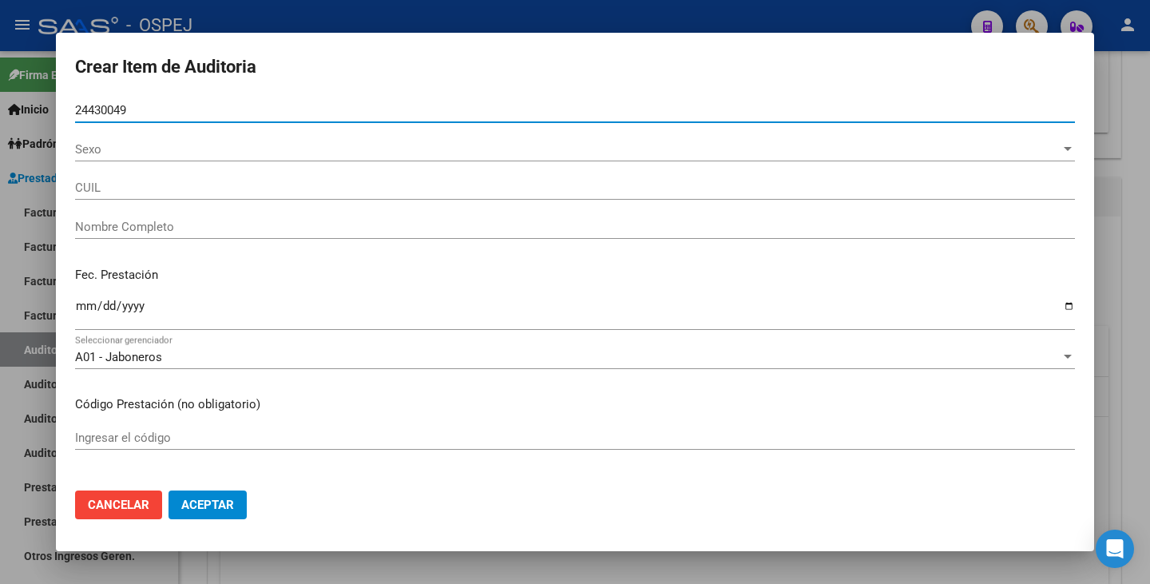
type input "27244300494"
type input "GOMEZ MARIA ALEJANDRA"
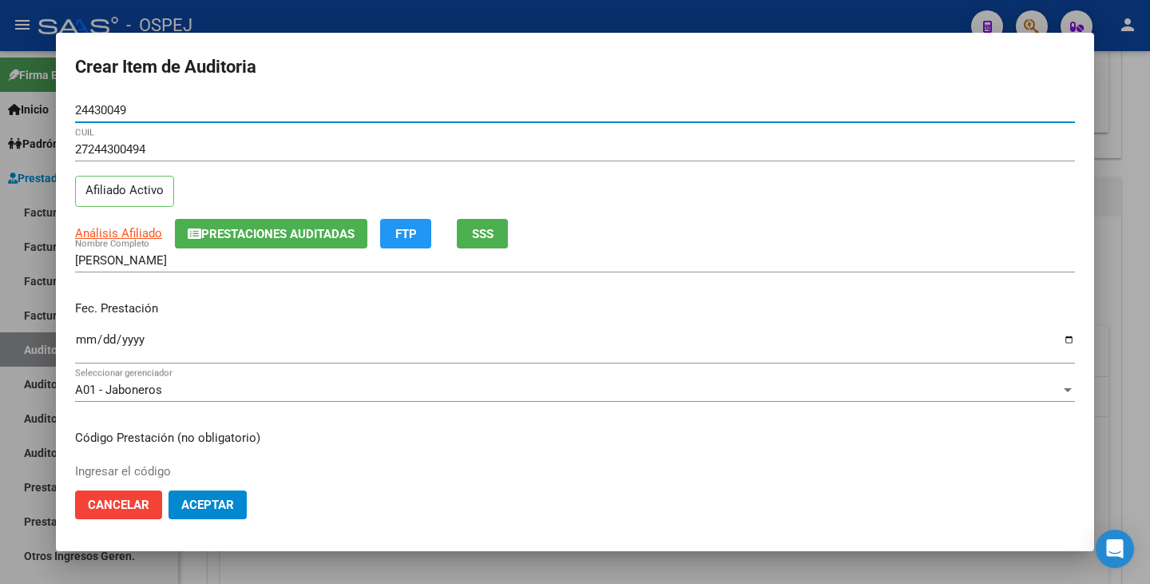
type input "24430049"
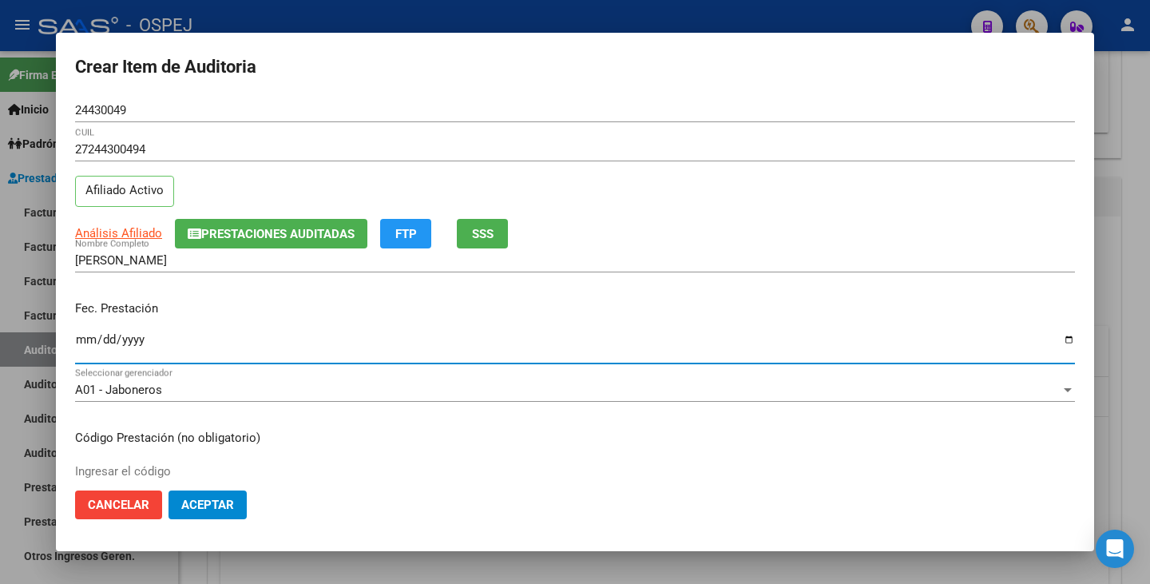
click at [85, 342] on input "Ingresar la fecha" at bounding box center [575, 346] width 1000 height 26
type input "2025-07-01"
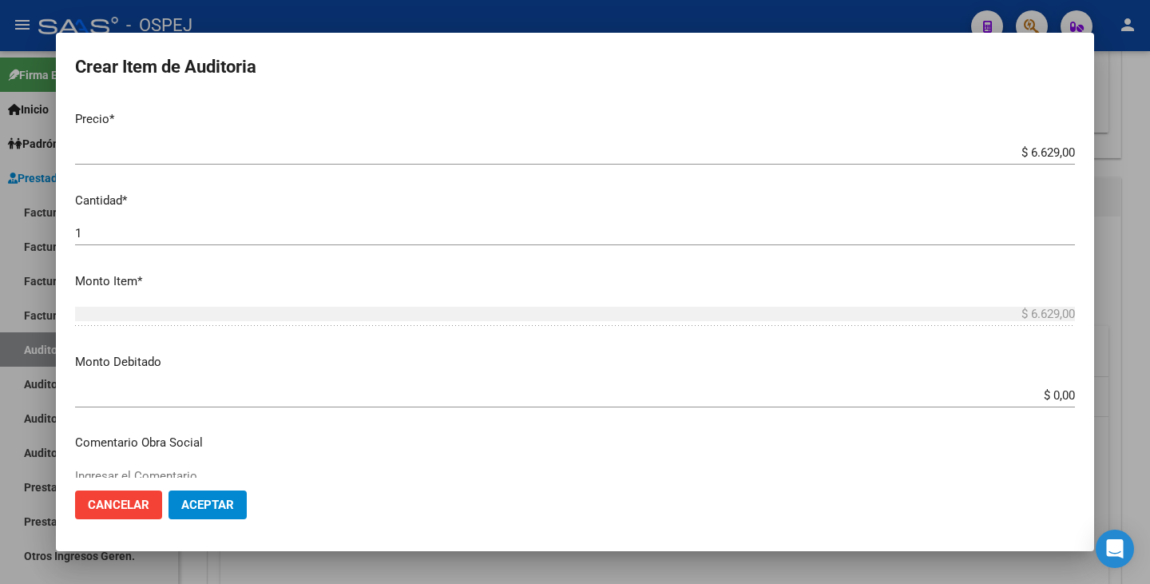
scroll to position [479, 0]
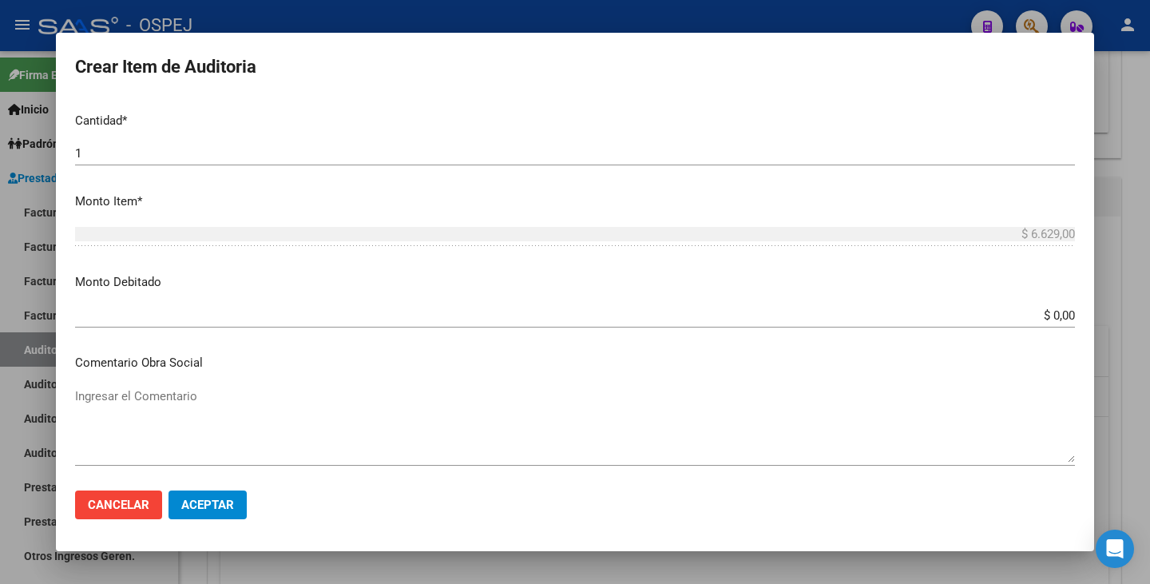
click at [291, 407] on textarea "Ingresar el Comentario" at bounding box center [575, 424] width 1000 height 75
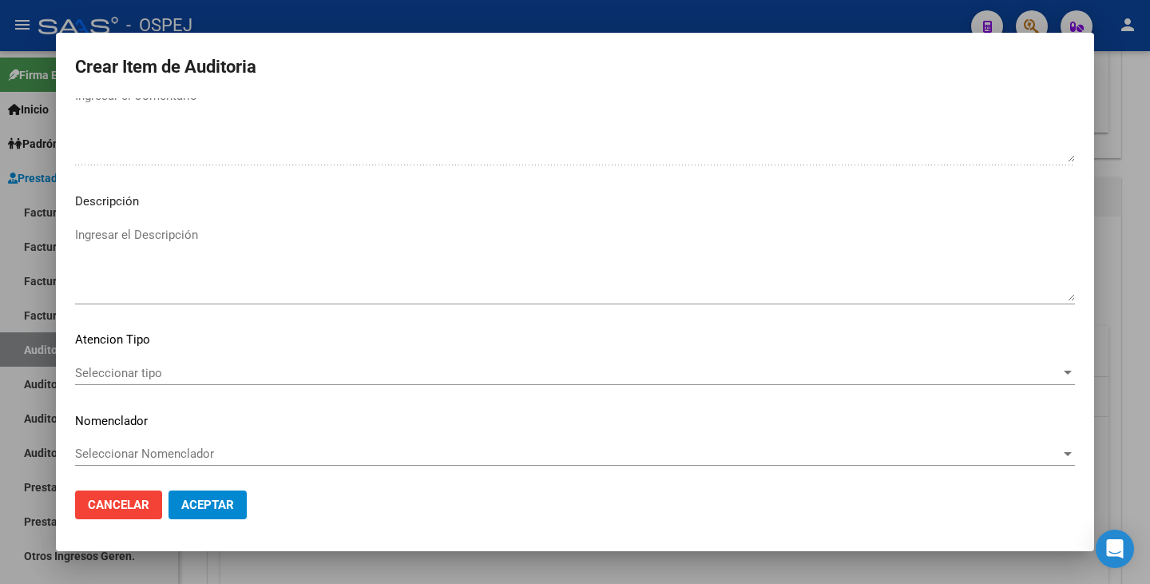
scroll to position [1059, 0]
type textarea "Tryptanol 25 mg comp x 30"
click at [659, 367] on span "Seleccionar tipo" at bounding box center [567, 370] width 985 height 14
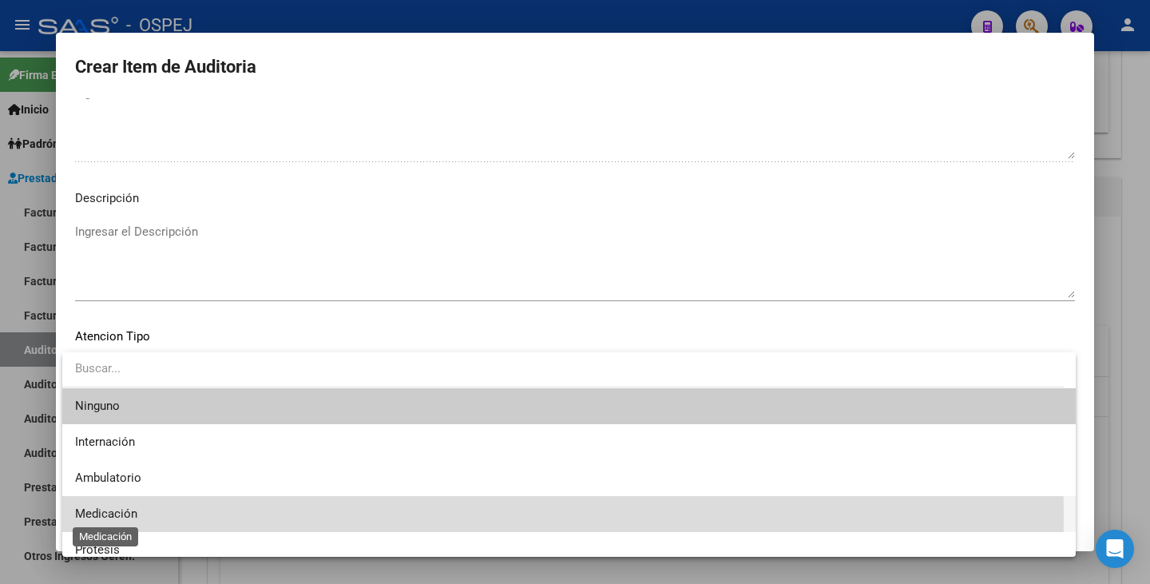
click at [130, 515] on span "Medicación" at bounding box center [106, 513] width 62 height 14
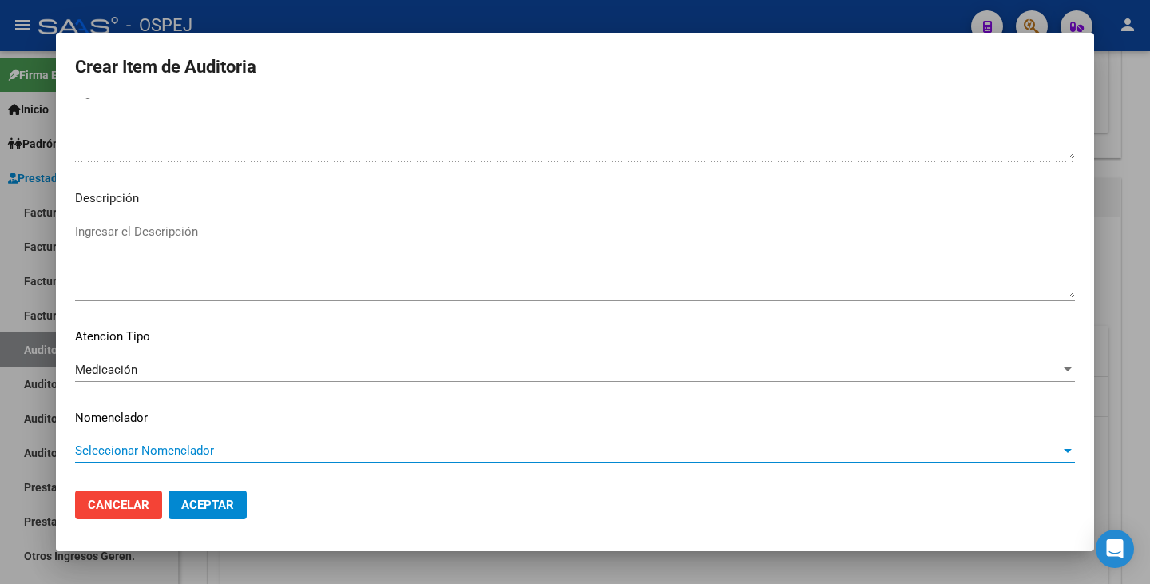
click at [165, 445] on span "Seleccionar Nomenclador" at bounding box center [567, 450] width 985 height 14
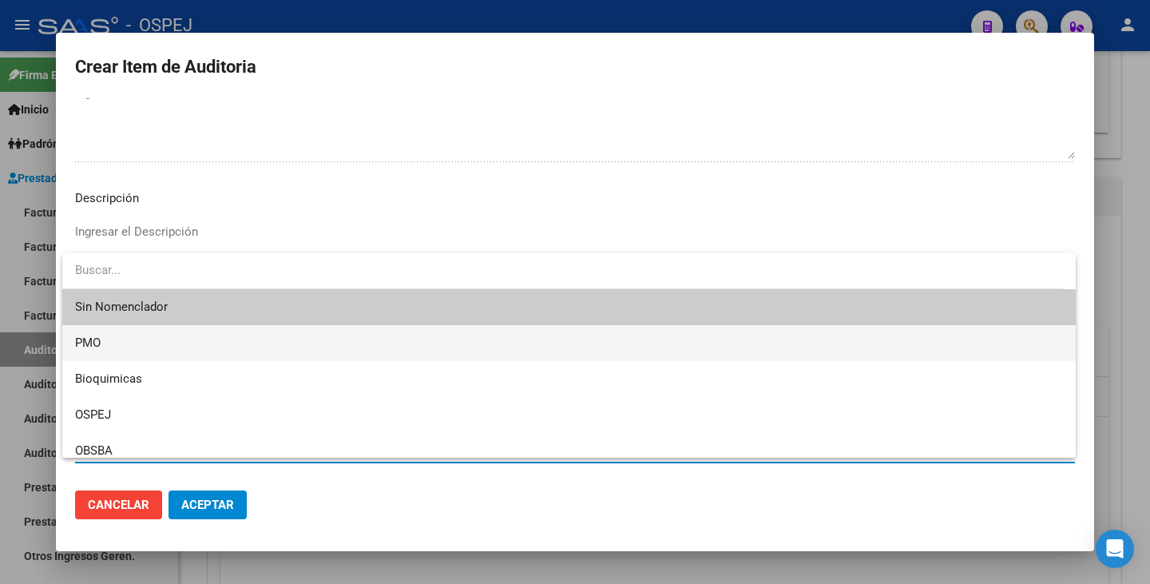
click at [102, 343] on span "PMO" at bounding box center [569, 343] width 988 height 36
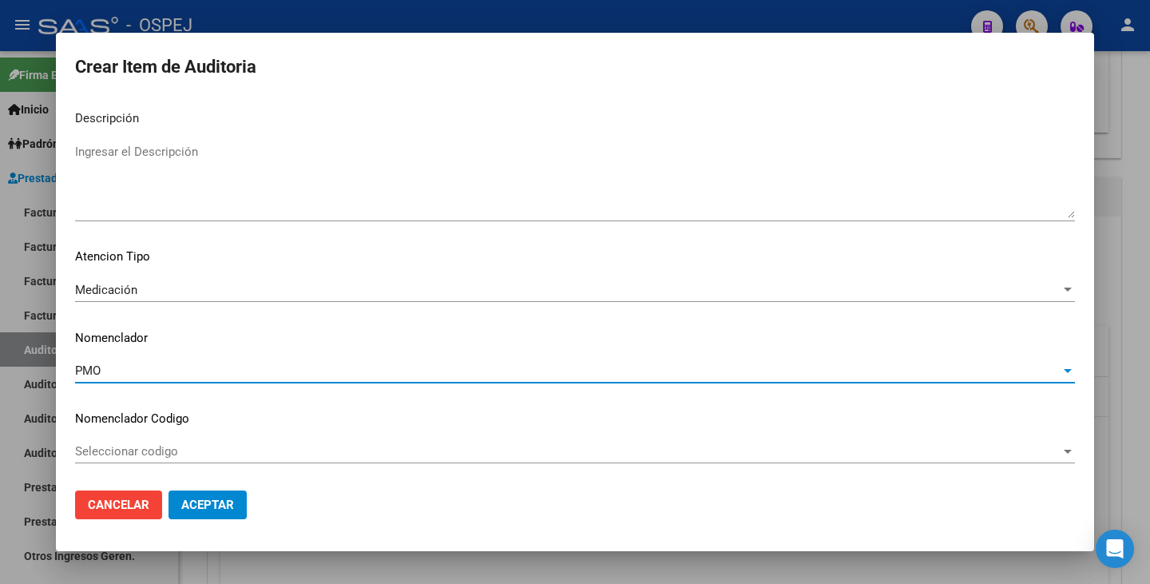
scroll to position [1139, 0]
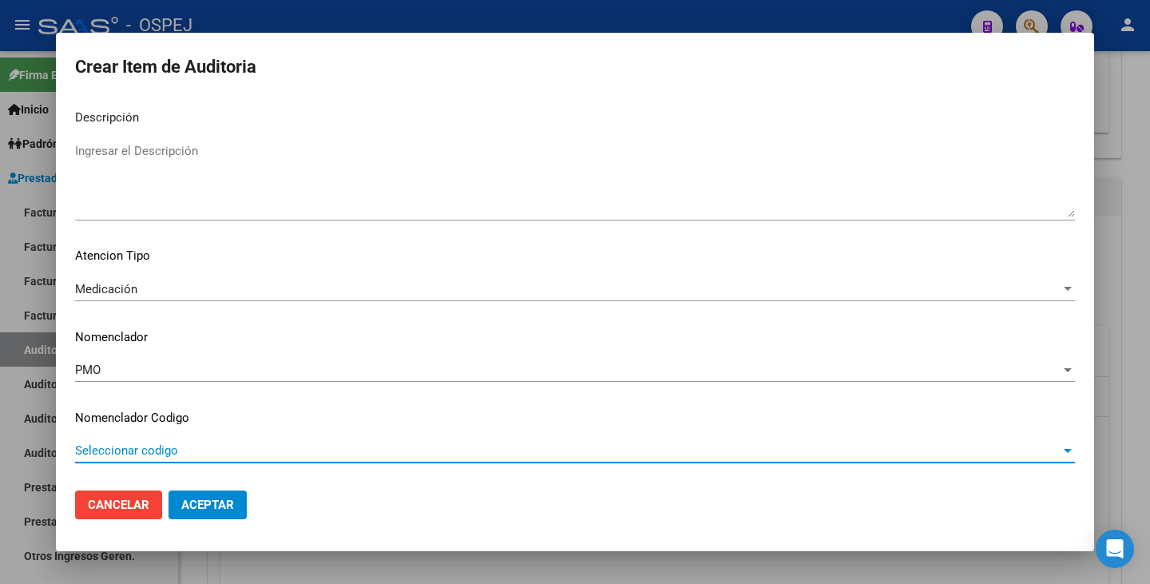
click at [219, 450] on span "Seleccionar codigo" at bounding box center [567, 450] width 985 height 14
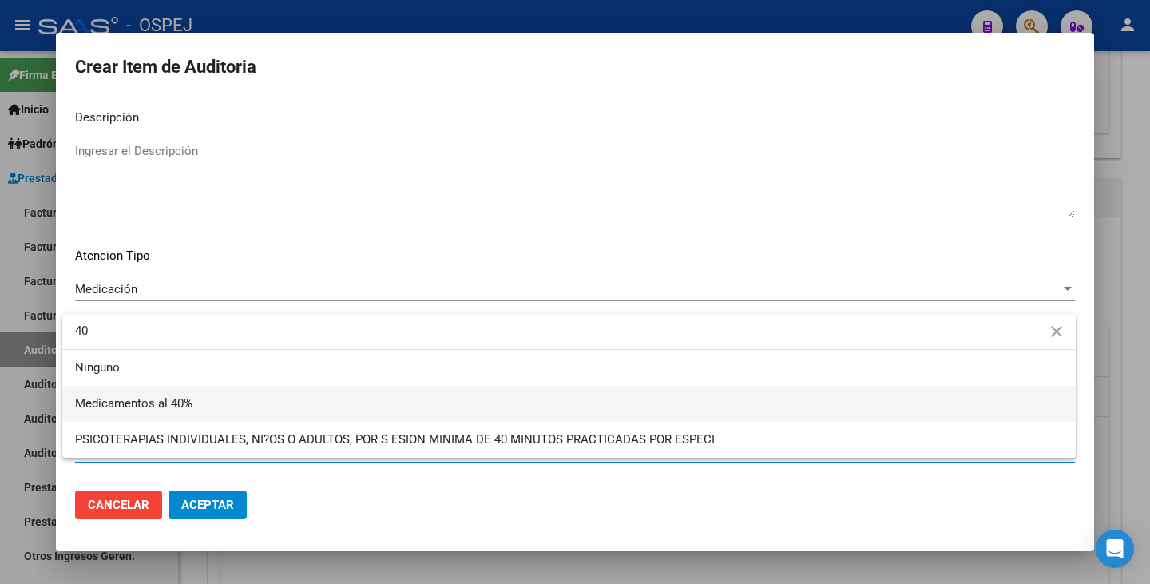
type input "40"
click at [318, 401] on span "Medicamentos al 40%" at bounding box center [569, 404] width 988 height 36
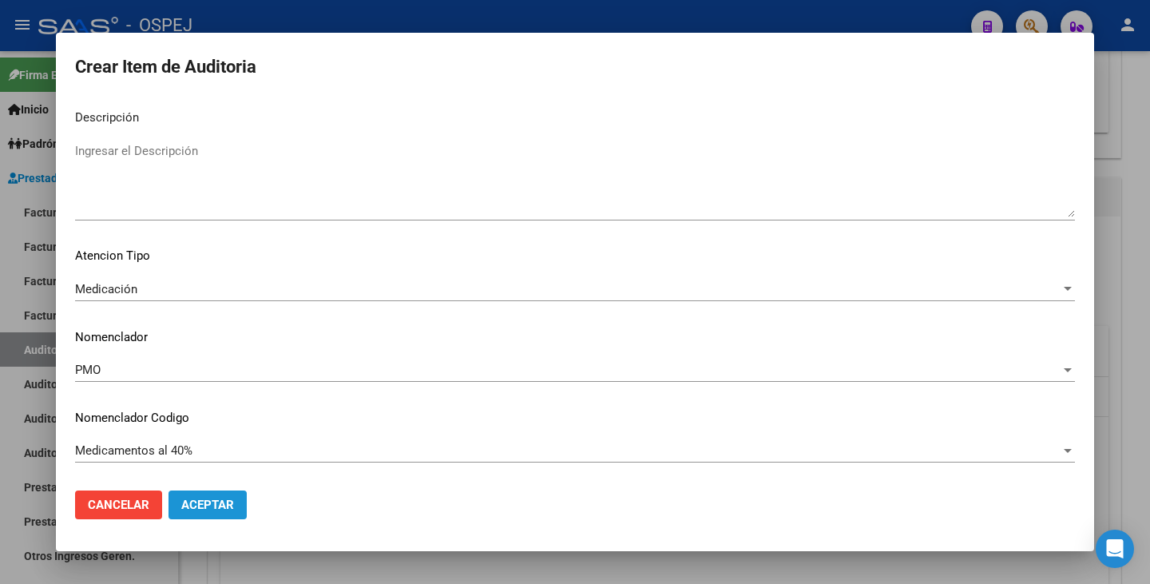
click at [213, 507] on span "Aceptar" at bounding box center [207, 504] width 53 height 14
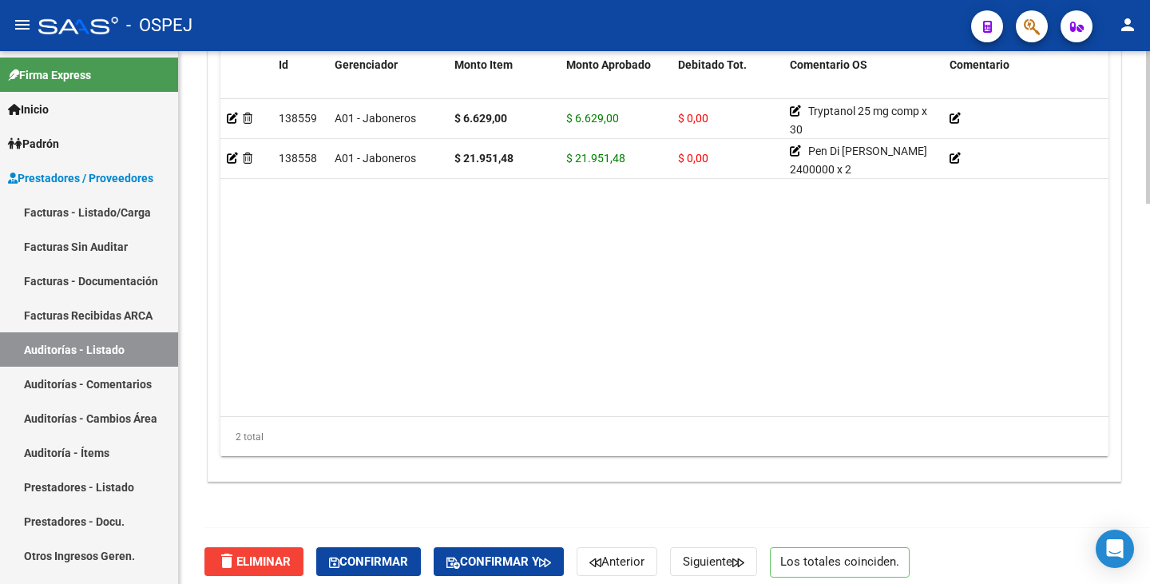
scroll to position [1328, 0]
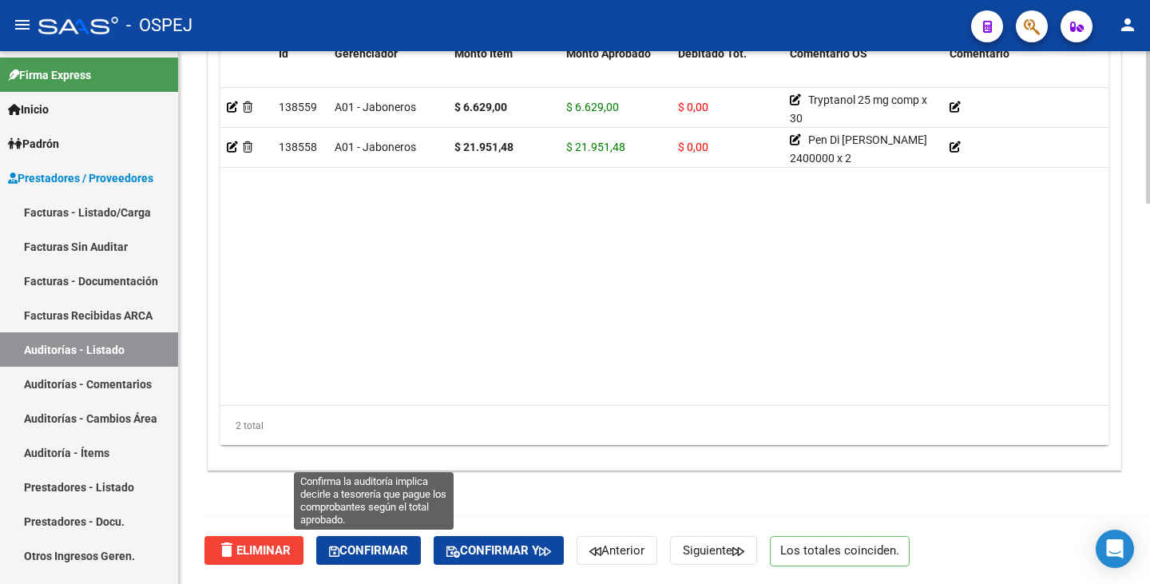
click at [351, 551] on span "Confirmar" at bounding box center [368, 550] width 79 height 14
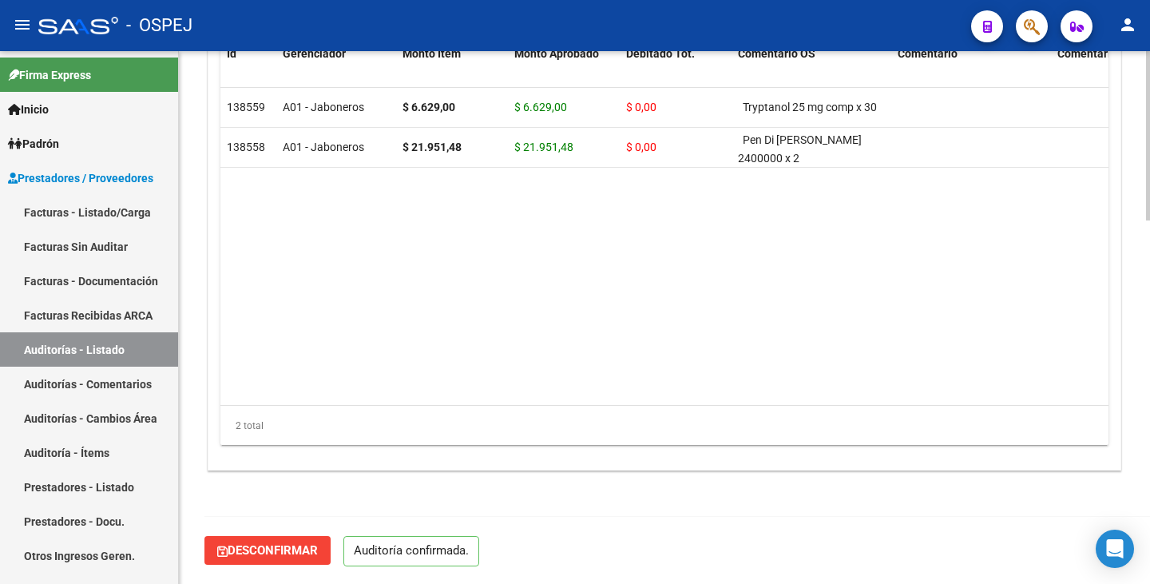
scroll to position [1143, 0]
type input "202510"
